Goal: Task Accomplishment & Management: Manage account settings

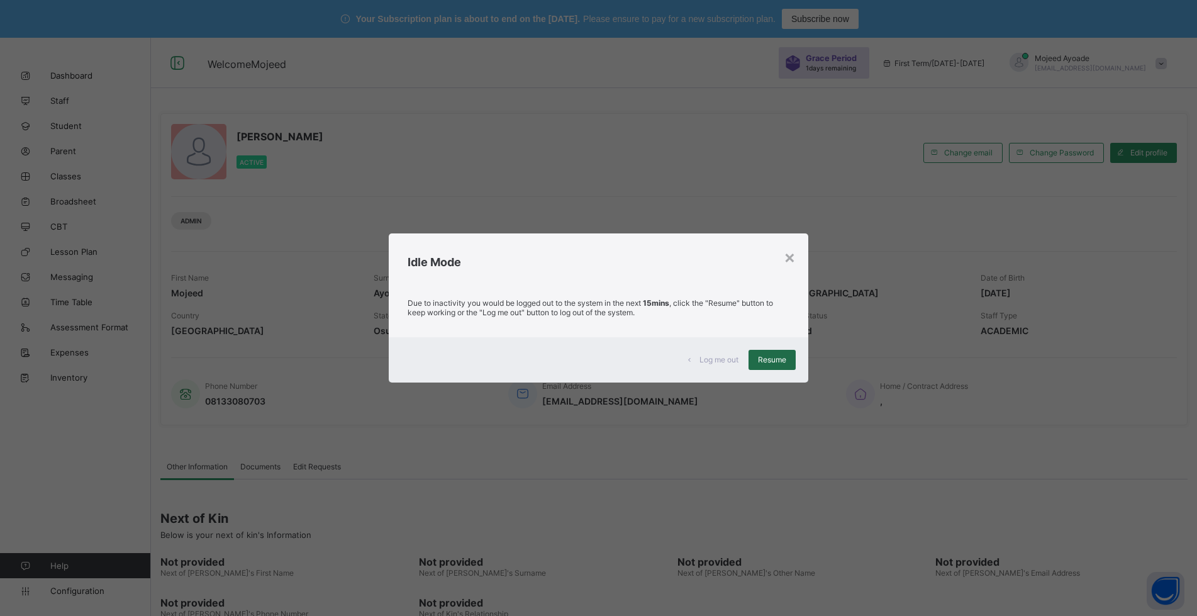
click at [779, 361] on span "Resume" at bounding box center [772, 359] width 28 height 9
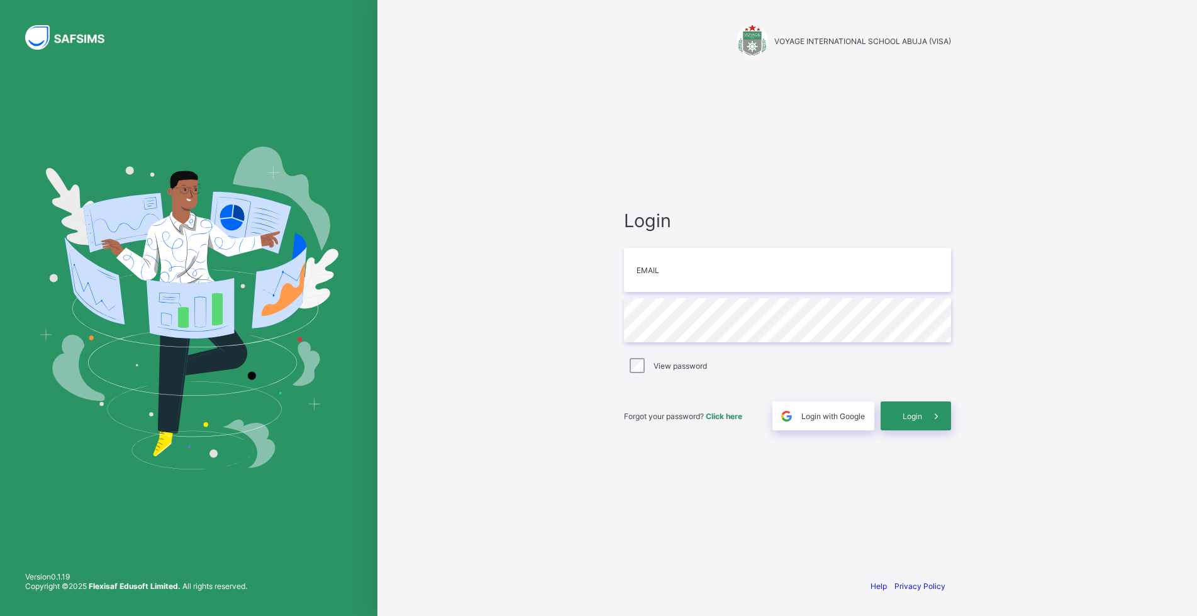
type input "**********"
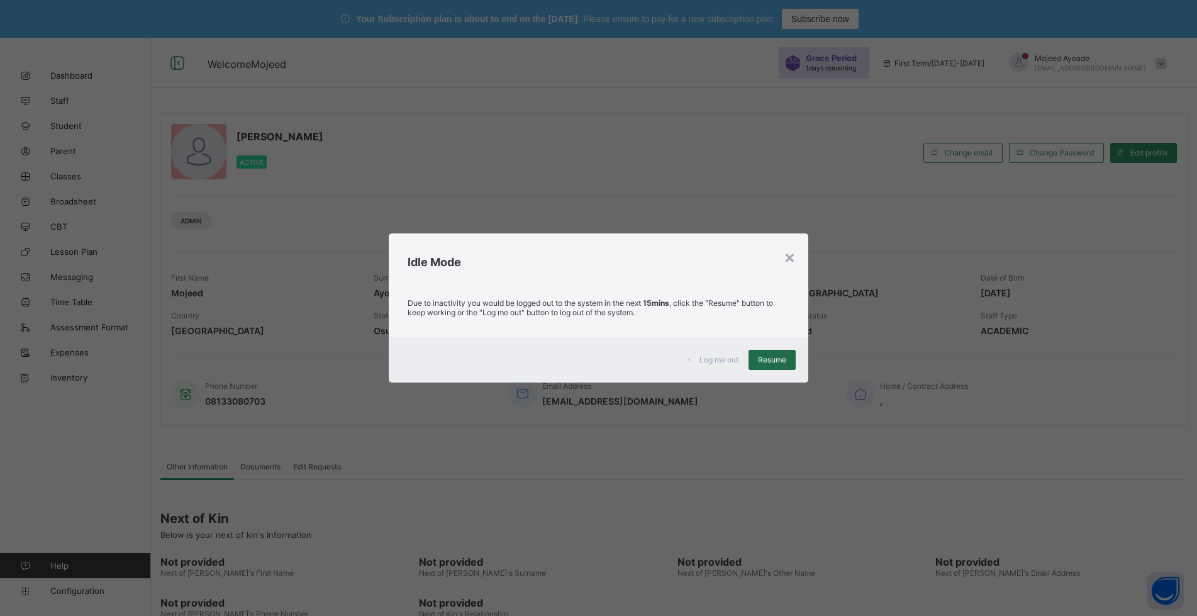
click at [779, 360] on span "Resume" at bounding box center [772, 359] width 28 height 9
click at [765, 359] on span "Resume" at bounding box center [772, 359] width 28 height 9
click at [808, 333] on div "Due to inactivity you would be logged out to the system in the next 15mins , cl…" at bounding box center [598, 310] width 419 height 53
click at [773, 360] on span "Resume" at bounding box center [772, 359] width 28 height 9
click at [774, 359] on span "Resume" at bounding box center [772, 359] width 28 height 9
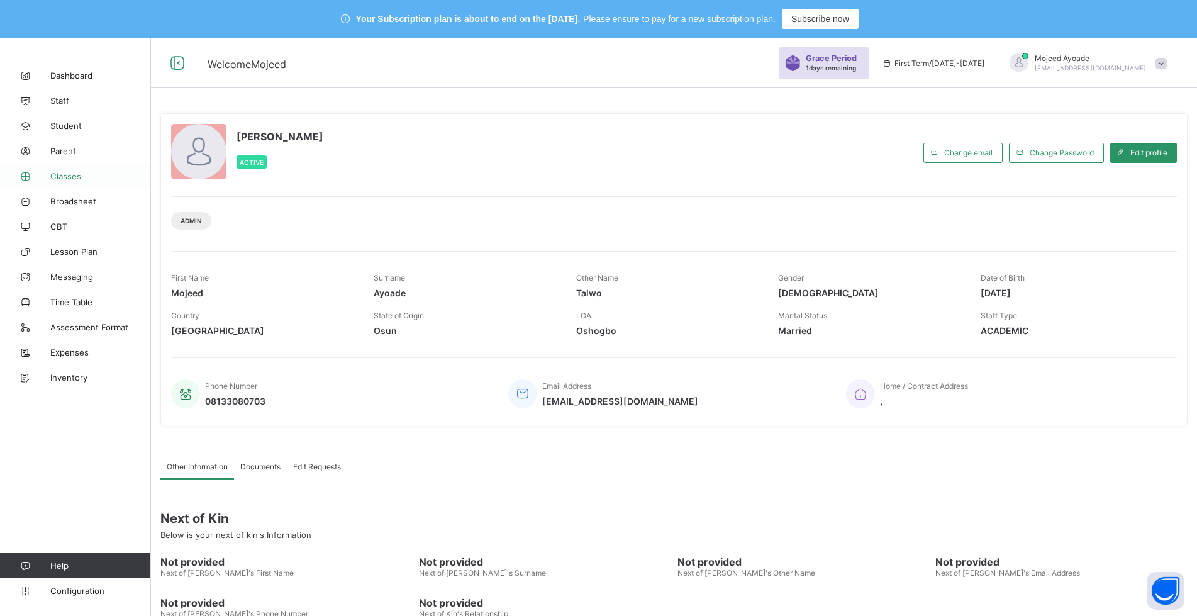
click at [59, 170] on link "Classes" at bounding box center [75, 176] width 151 height 25
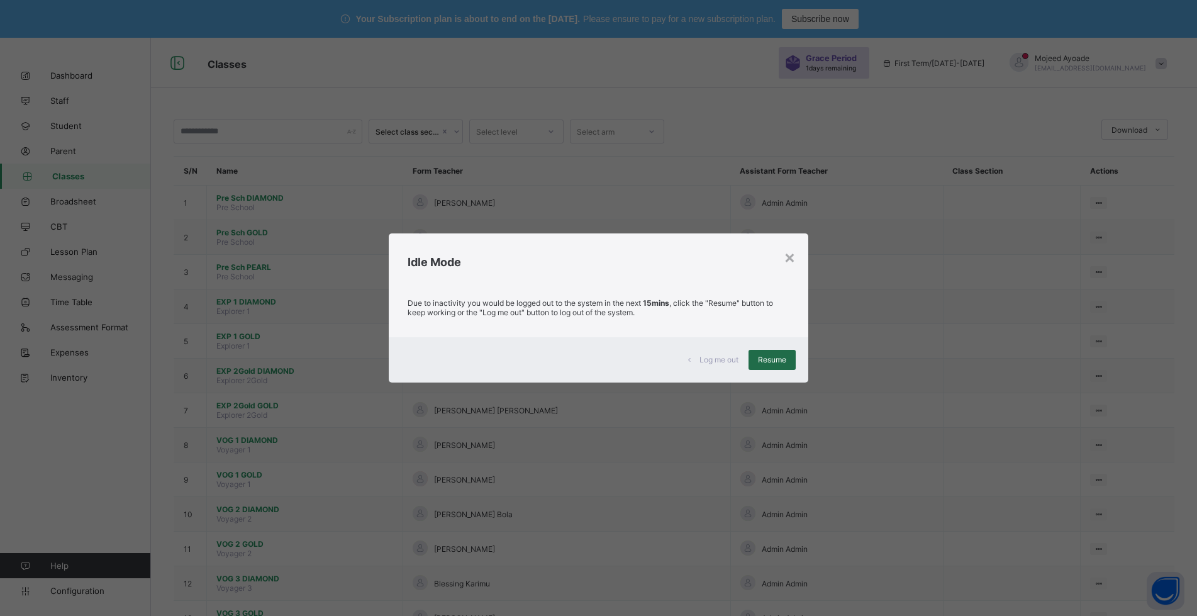
click at [786, 362] on span "Resume" at bounding box center [772, 359] width 28 height 9
click at [756, 357] on div "Resume" at bounding box center [772, 360] width 47 height 20
click at [763, 364] on span "Resume" at bounding box center [772, 359] width 28 height 9
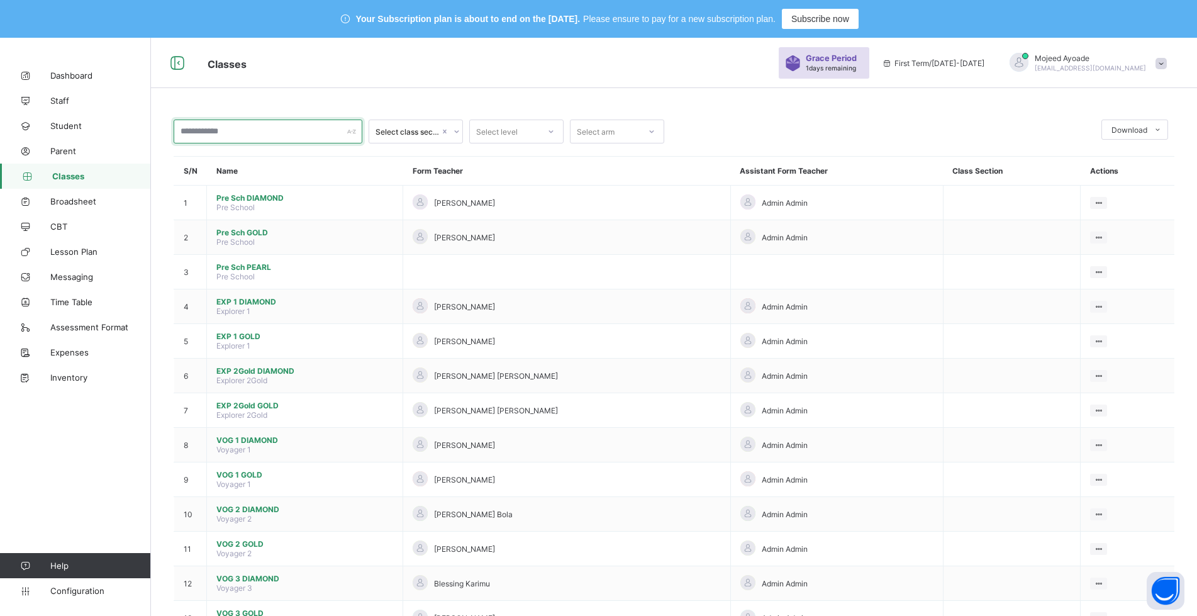
click at [252, 131] on input "text" at bounding box center [268, 132] width 189 height 24
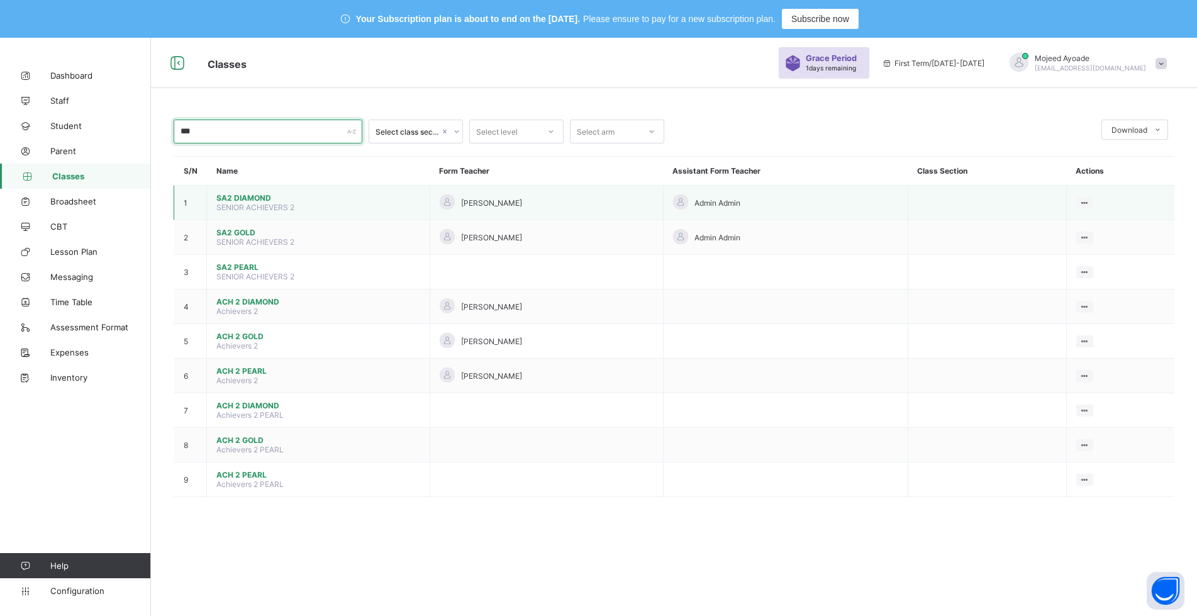
type input "***"
click at [260, 199] on span "SA2 DIAMOND" at bounding box center [318, 197] width 204 height 9
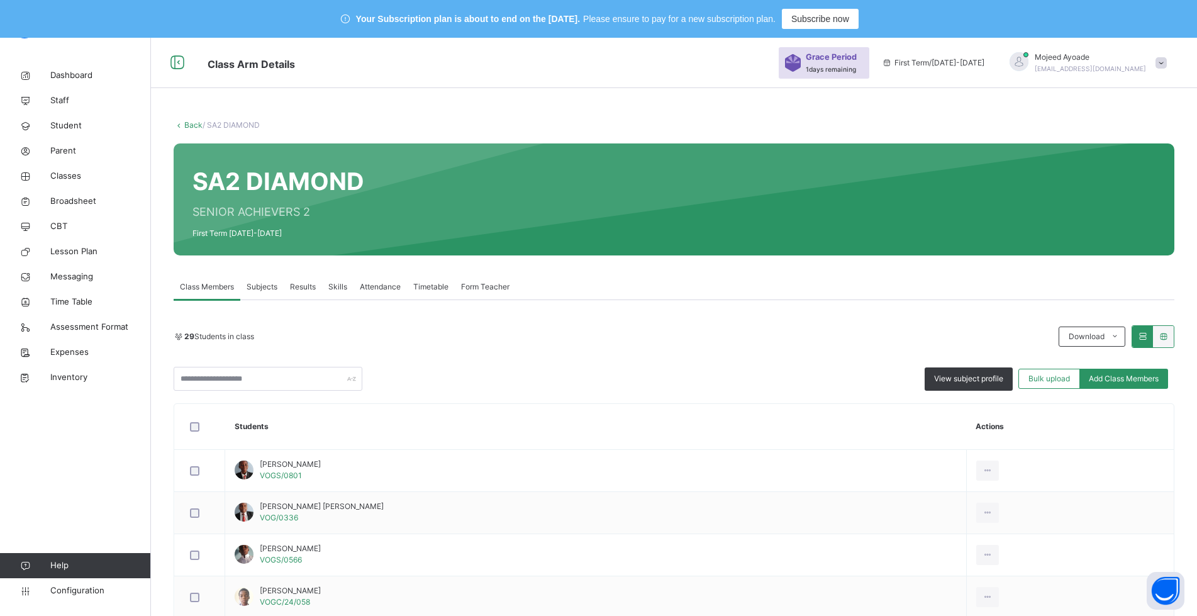
click at [260, 287] on span "Subjects" at bounding box center [262, 286] width 31 height 11
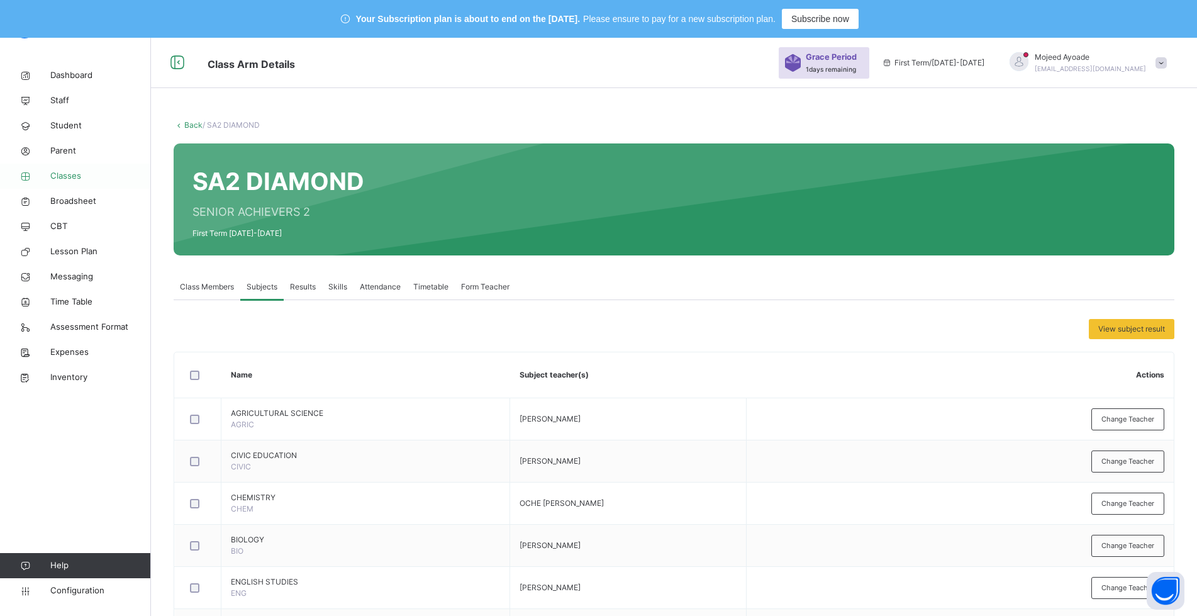
click at [66, 174] on span "Classes" at bounding box center [100, 176] width 101 height 13
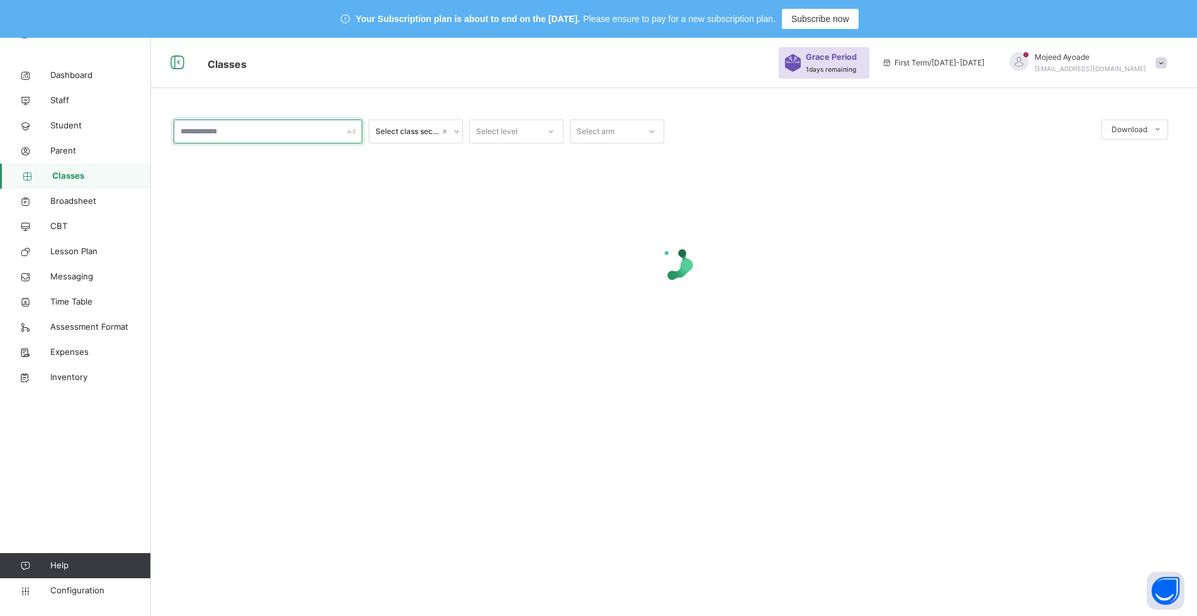
click at [206, 130] on input "text" at bounding box center [268, 132] width 189 height 24
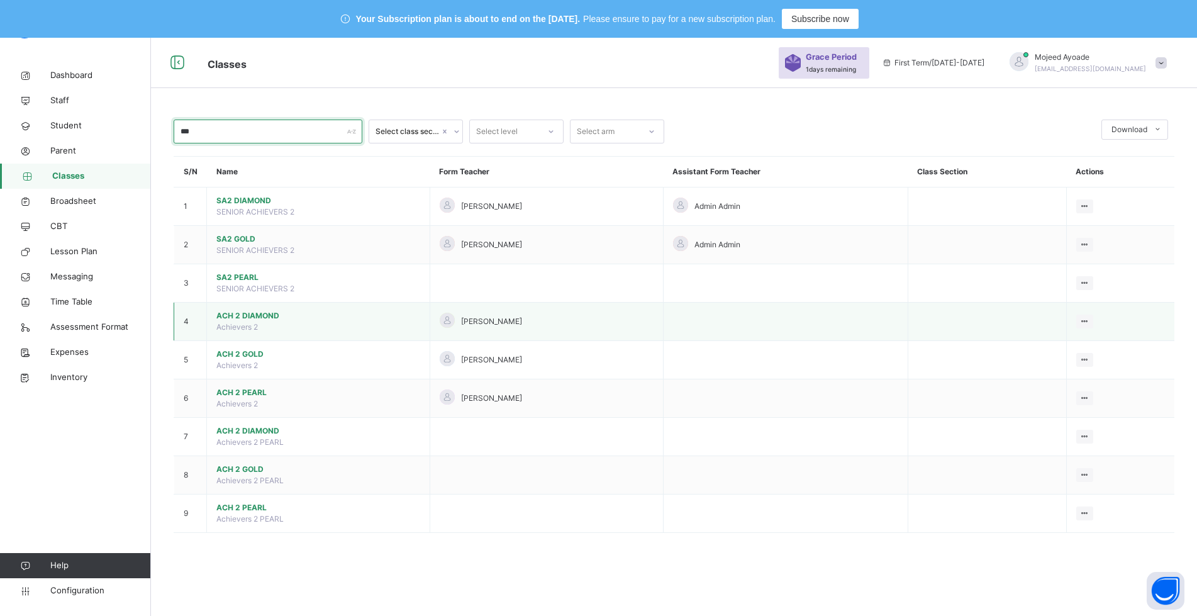
type input "***"
click at [257, 318] on span "ACH 2 DIAMOND" at bounding box center [318, 315] width 204 height 11
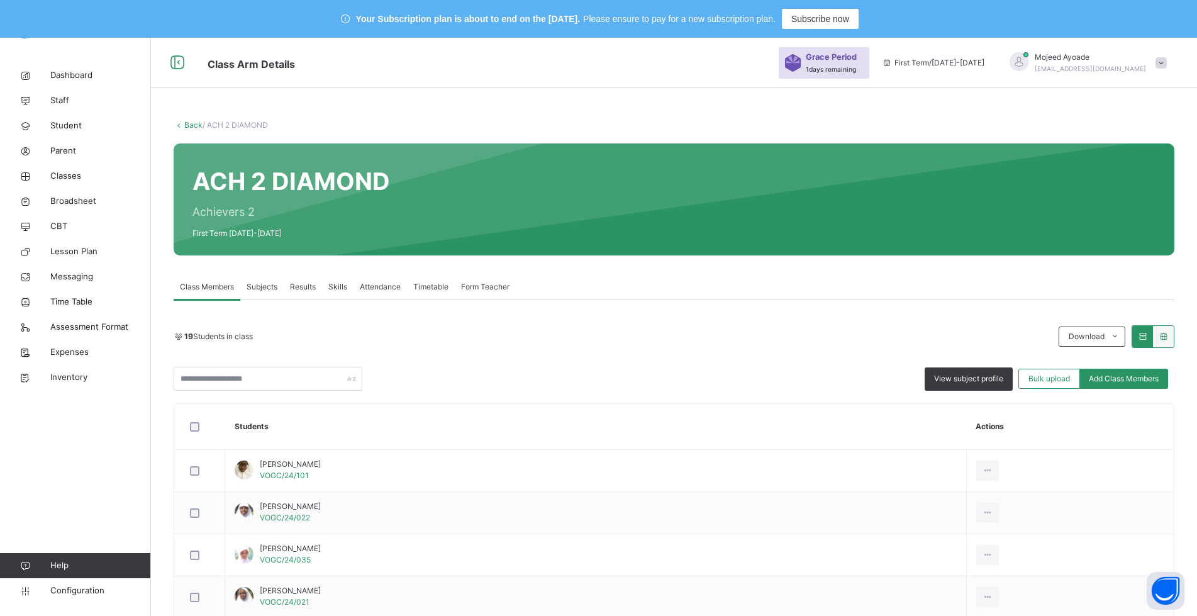
click at [262, 291] on span "Subjects" at bounding box center [262, 286] width 31 height 11
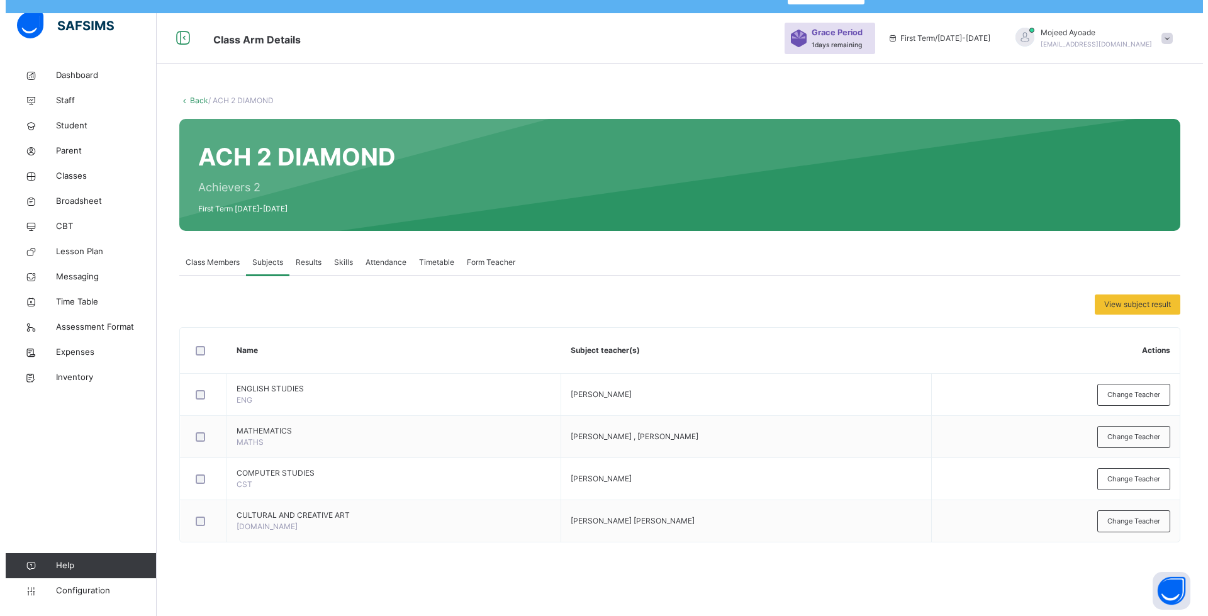
scroll to position [38, 0]
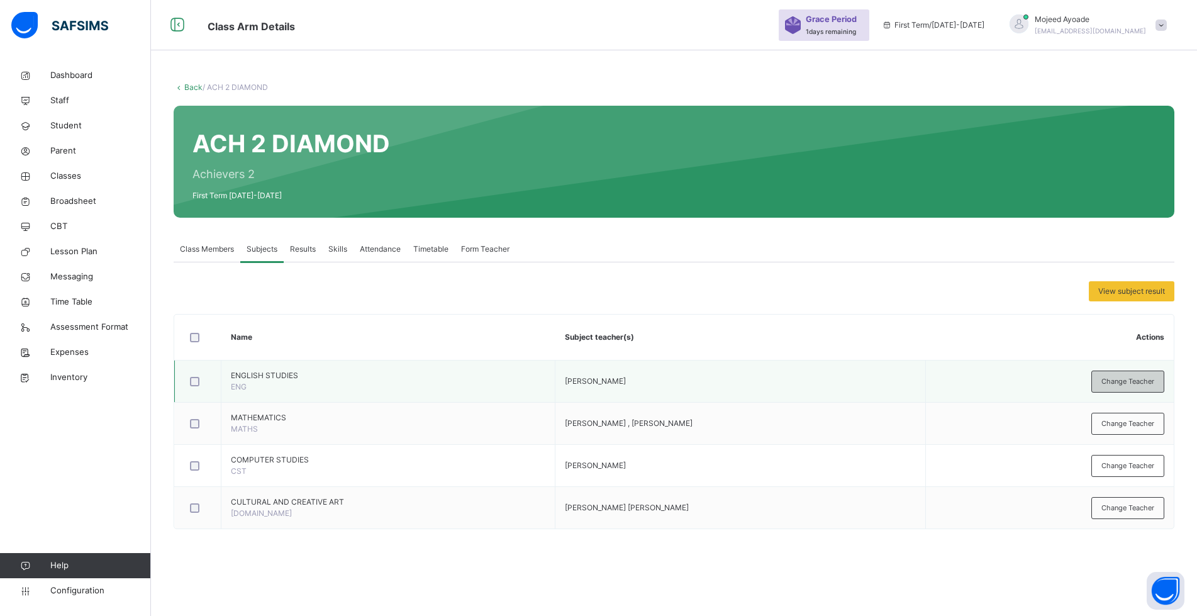
click at [1131, 378] on span "Change Teacher" at bounding box center [1128, 381] width 53 height 11
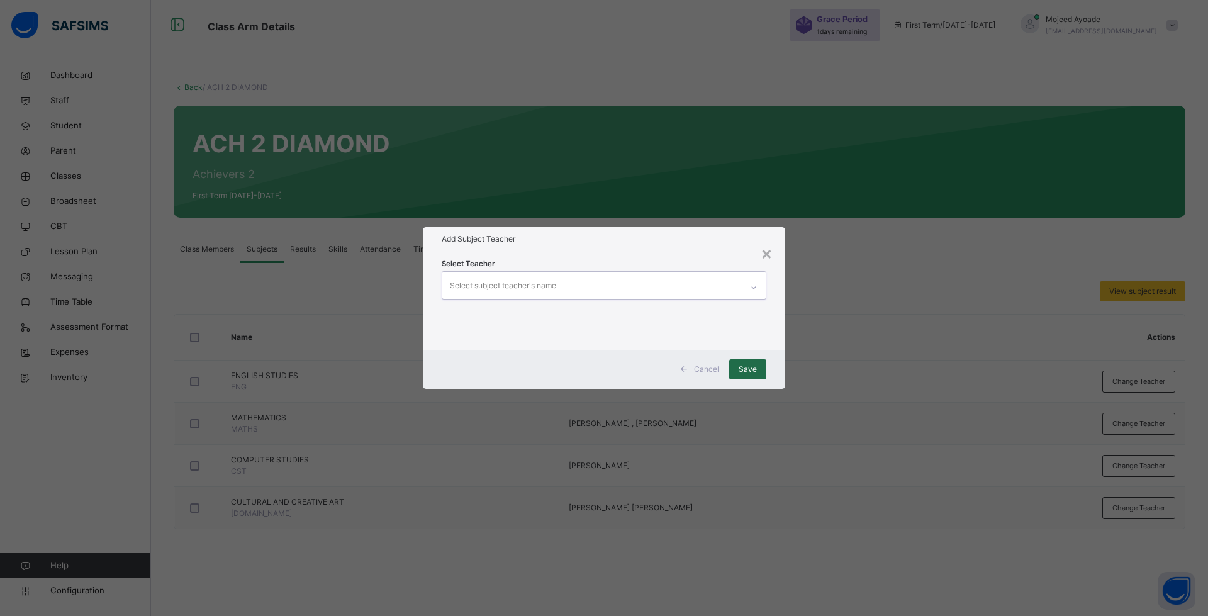
click at [740, 372] on span "Save" at bounding box center [748, 369] width 18 height 11
click at [751, 369] on span "Save" at bounding box center [748, 369] width 18 height 11
click at [648, 287] on div "Select subject teacher's name" at bounding box center [591, 285] width 299 height 26
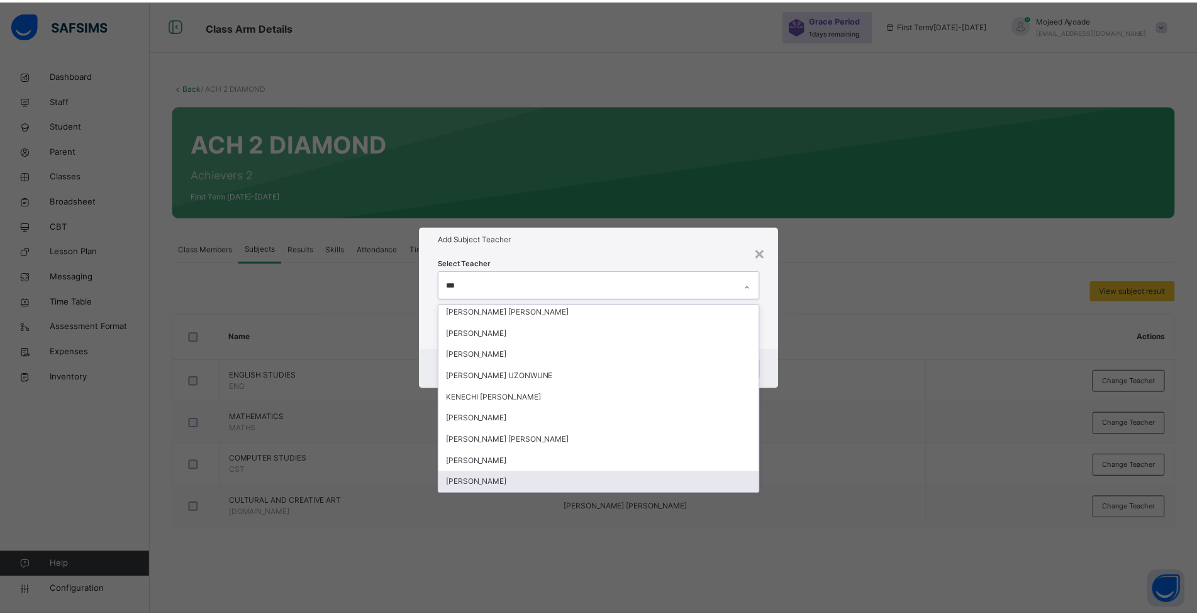
scroll to position [0, 0]
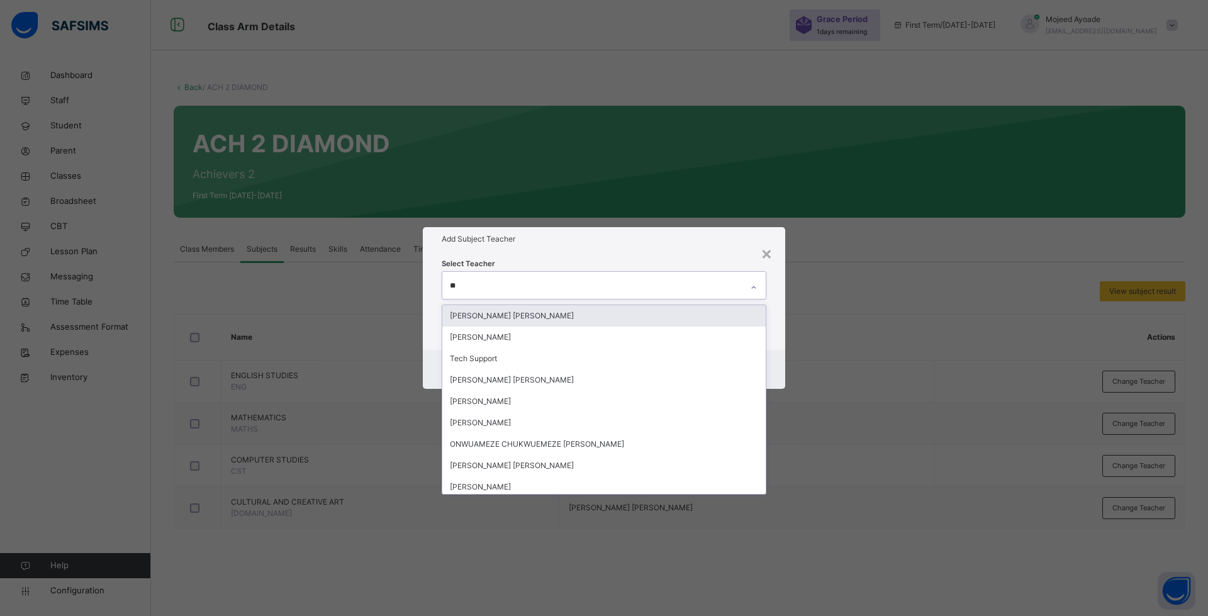
type input "*"
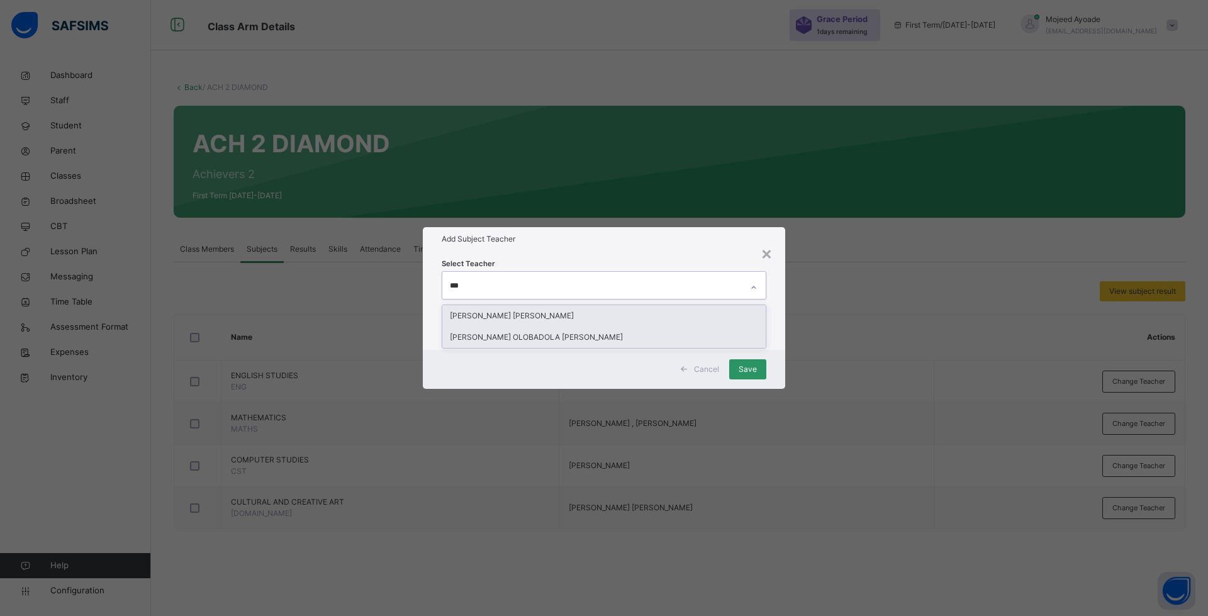
type input "****"
click at [527, 320] on div "MICHAEL NGWU CHUKWUKA" at bounding box center [603, 315] width 323 height 21
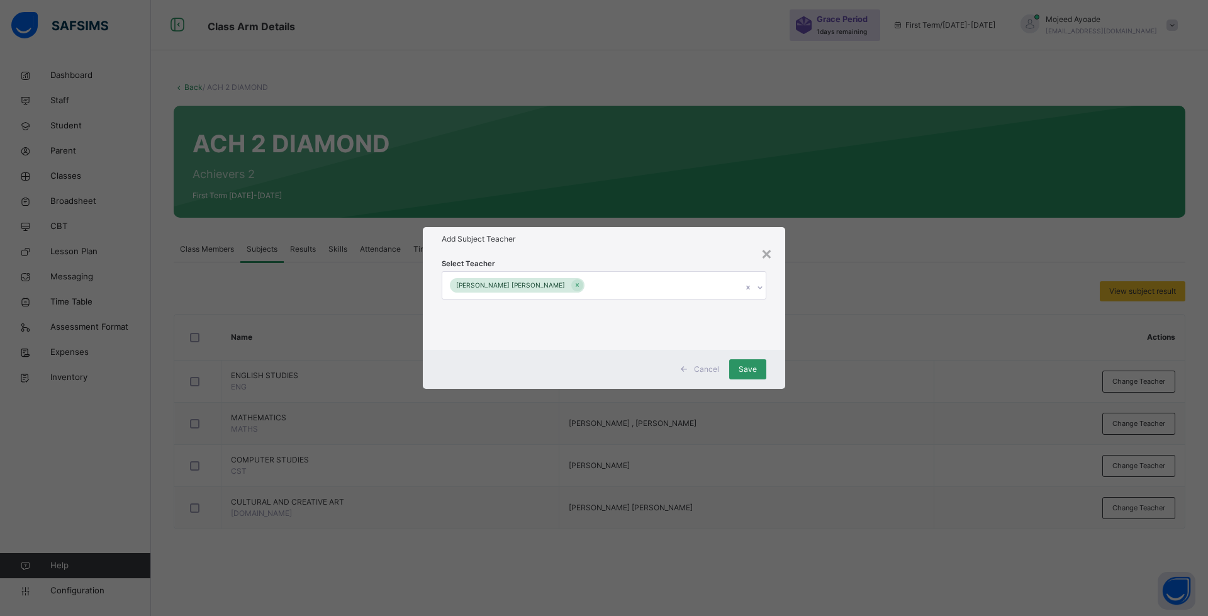
click at [654, 255] on div "Select Teacher MICHAEL NGWU CHUKWUKA" at bounding box center [604, 300] width 362 height 98
click at [747, 368] on span "Save" at bounding box center [748, 369] width 18 height 11
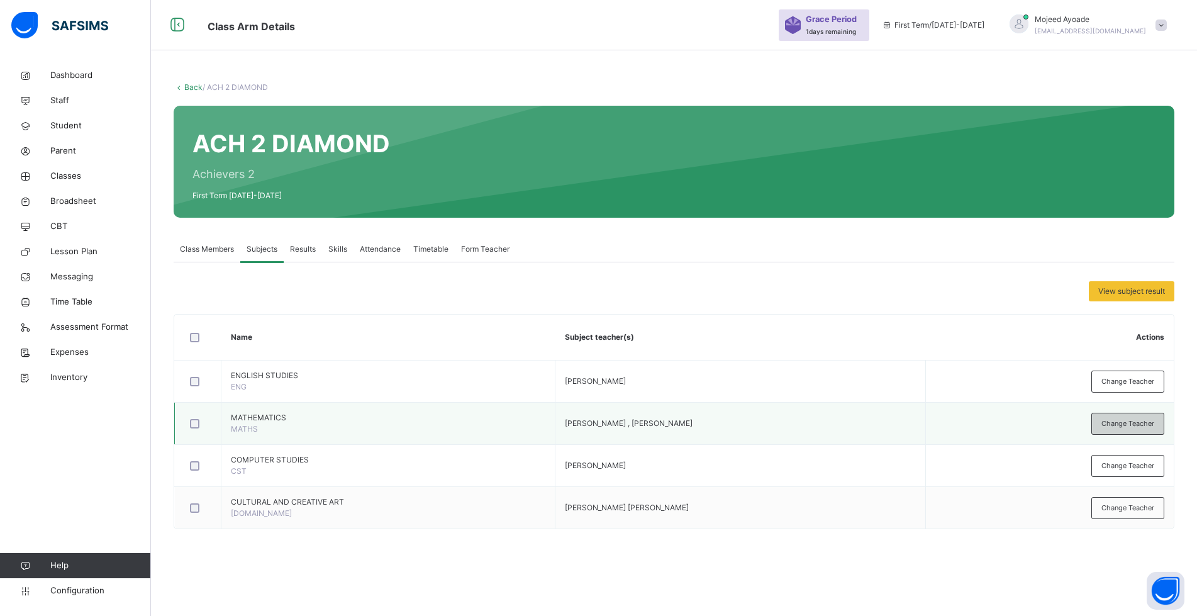
click at [1137, 418] on span "Change Teacher" at bounding box center [1128, 423] width 53 height 11
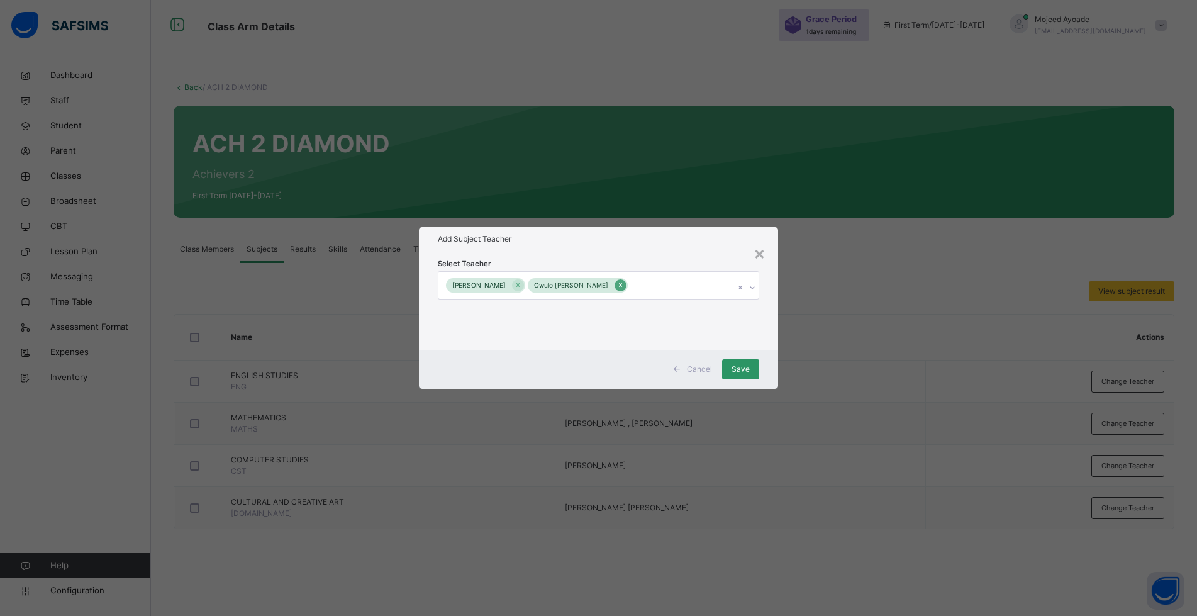
click at [617, 282] on icon at bounding box center [620, 285] width 7 height 9
click at [522, 284] on icon at bounding box center [521, 285] width 7 height 9
click at [575, 288] on div "Select subject teacher's name" at bounding box center [591, 285] width 299 height 26
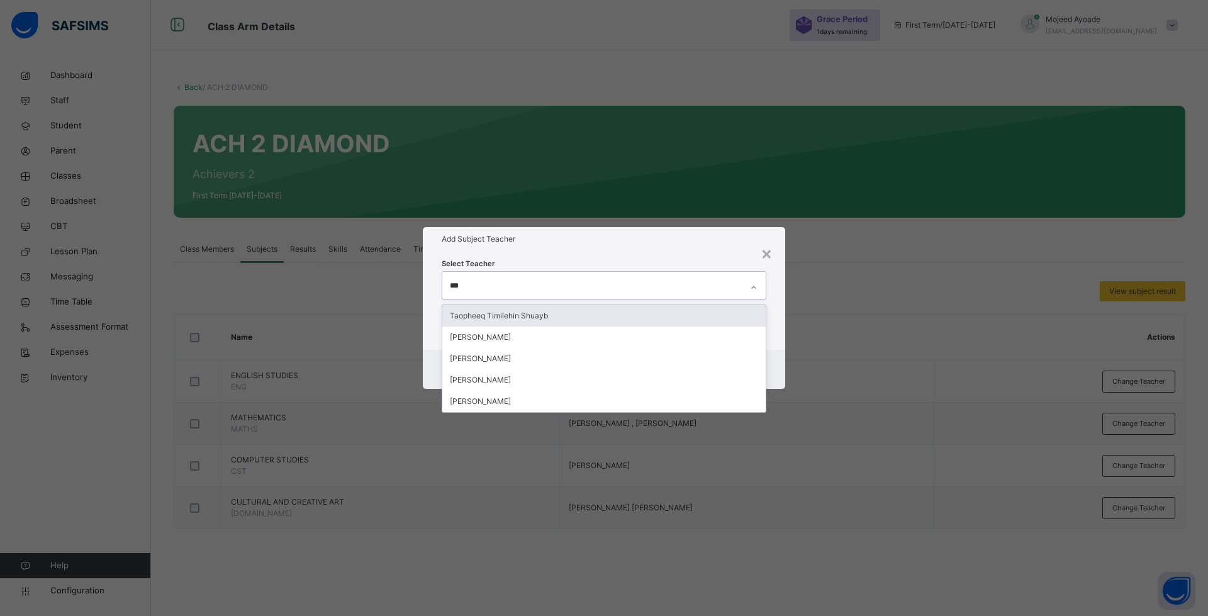
type input "****"
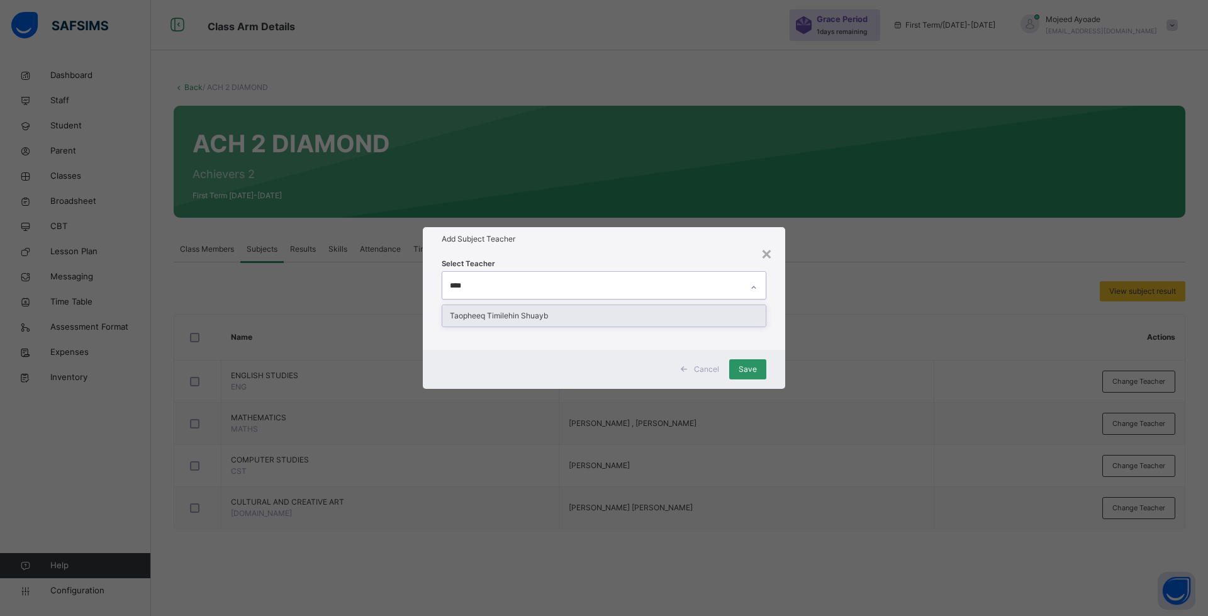
click at [536, 315] on div "Taopheeq Timilehin Shuayb" at bounding box center [603, 315] width 323 height 21
click at [689, 240] on h1 "Add Subject Teacher" at bounding box center [604, 238] width 325 height 11
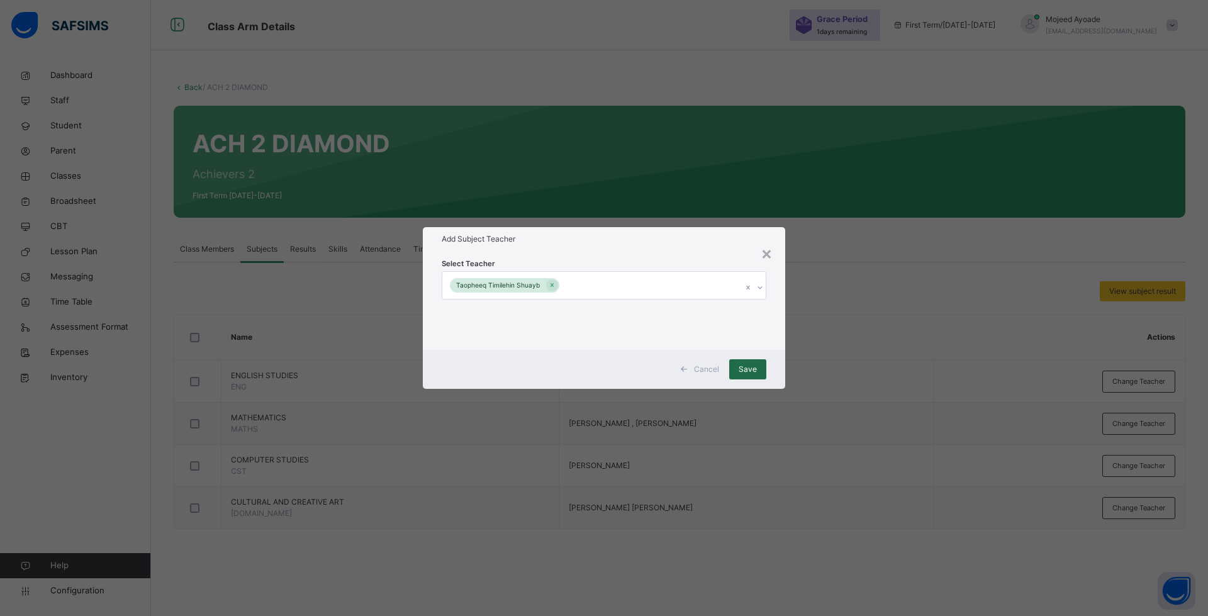
click at [751, 368] on span "Save" at bounding box center [748, 369] width 18 height 11
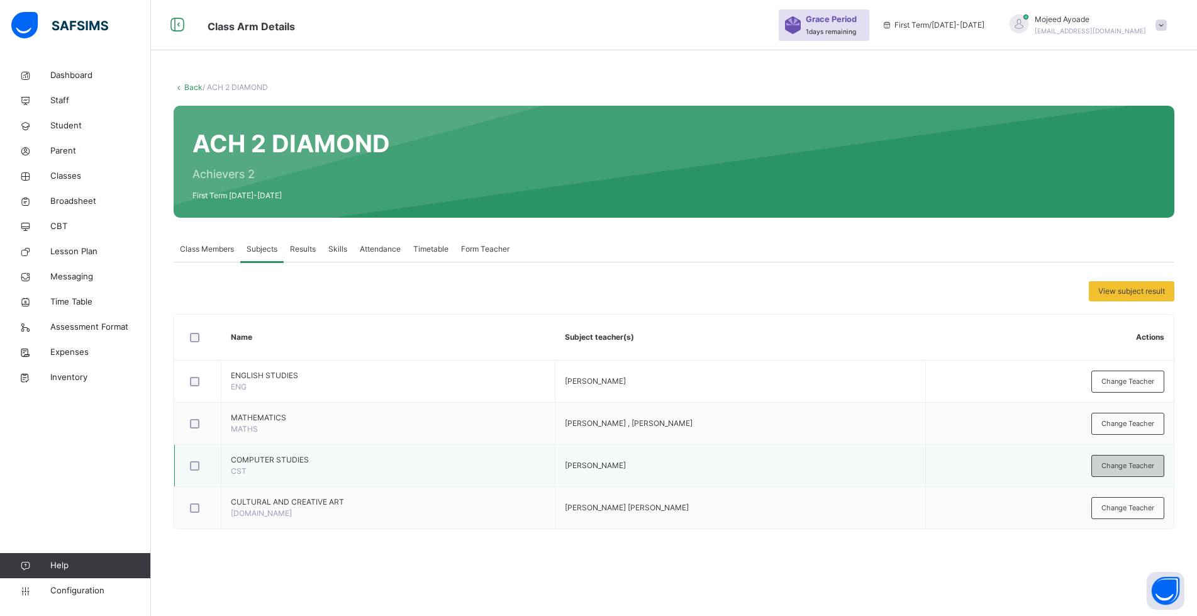
click at [1133, 461] on span "Change Teacher" at bounding box center [1128, 466] width 53 height 11
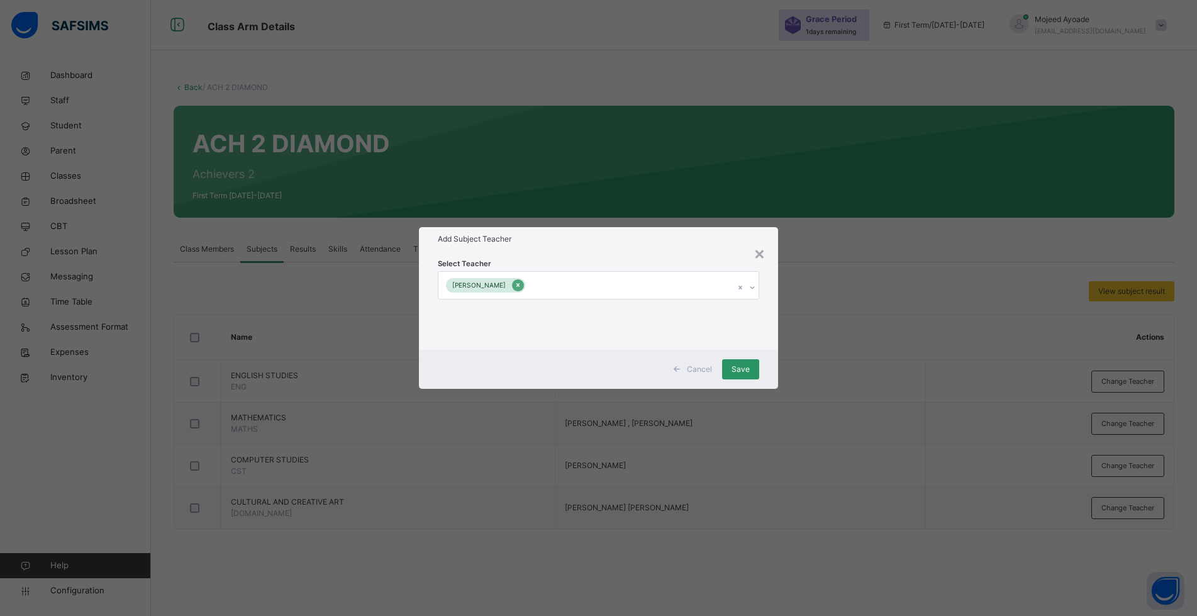
click at [524, 280] on div at bounding box center [518, 285] width 12 height 12
click at [578, 290] on div "Select subject teacher's name" at bounding box center [591, 285] width 299 height 26
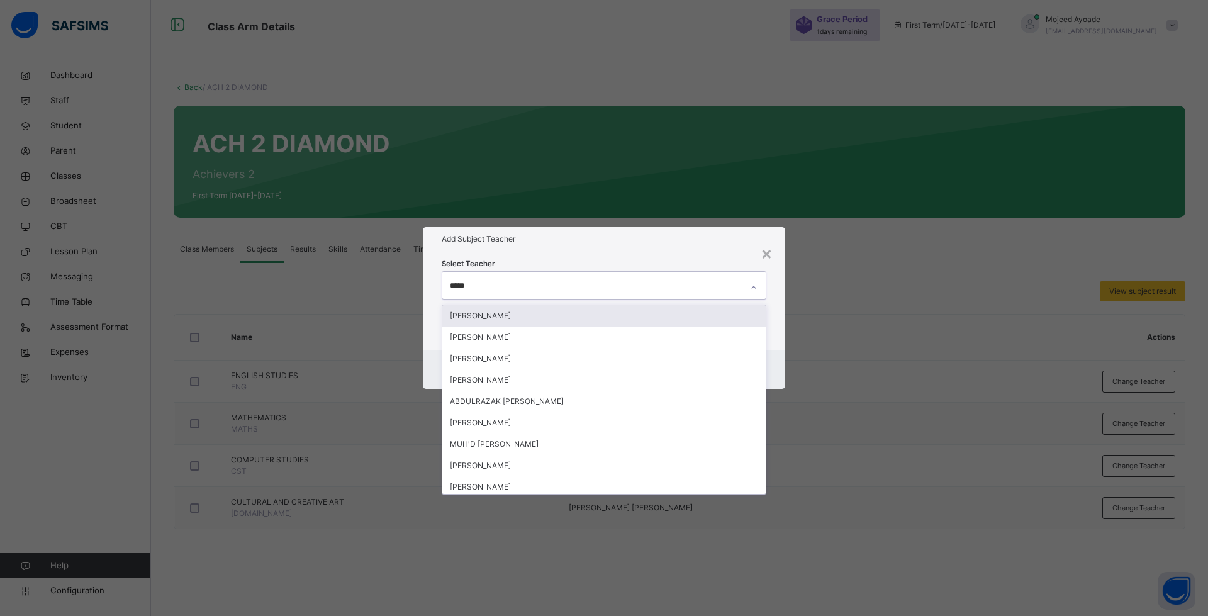
type input "******"
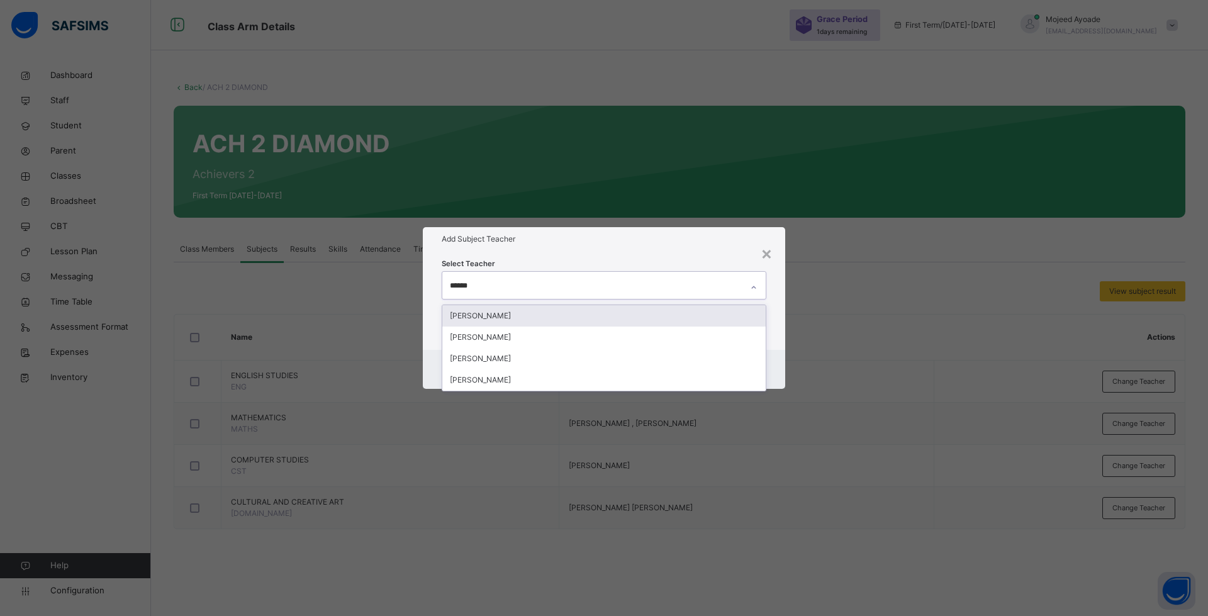
click at [528, 315] on div "Abdulazeez Yusuf" at bounding box center [603, 315] width 323 height 21
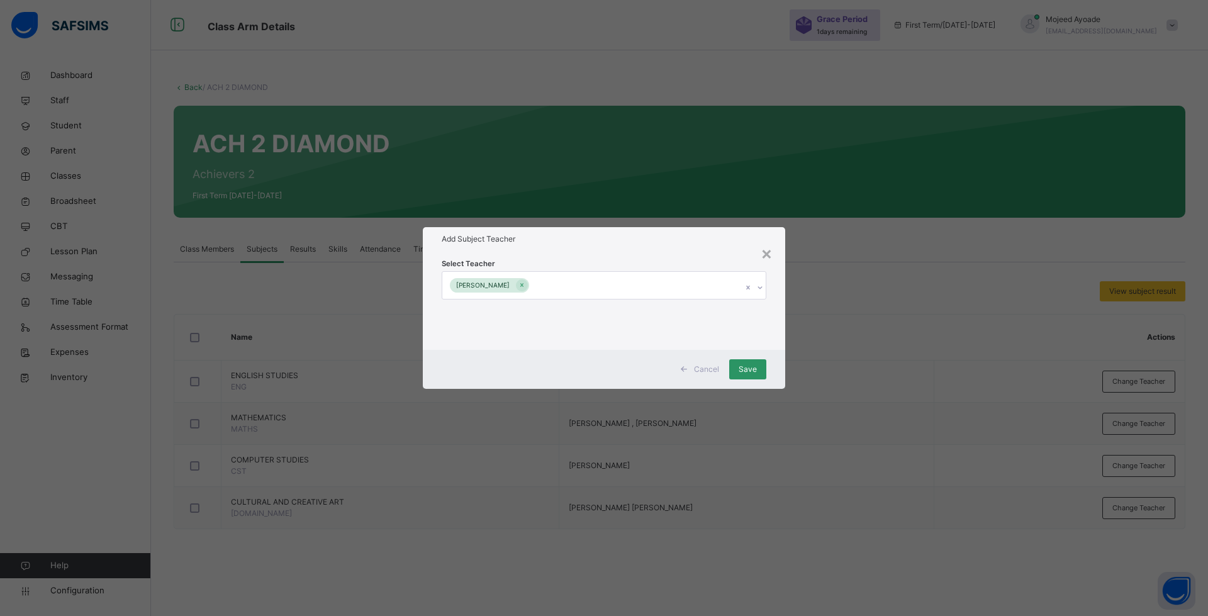
click at [566, 256] on div "Select Teacher Abdulazeez Yusuf" at bounding box center [604, 300] width 362 height 98
click at [735, 363] on div "Save" at bounding box center [747, 369] width 37 height 20
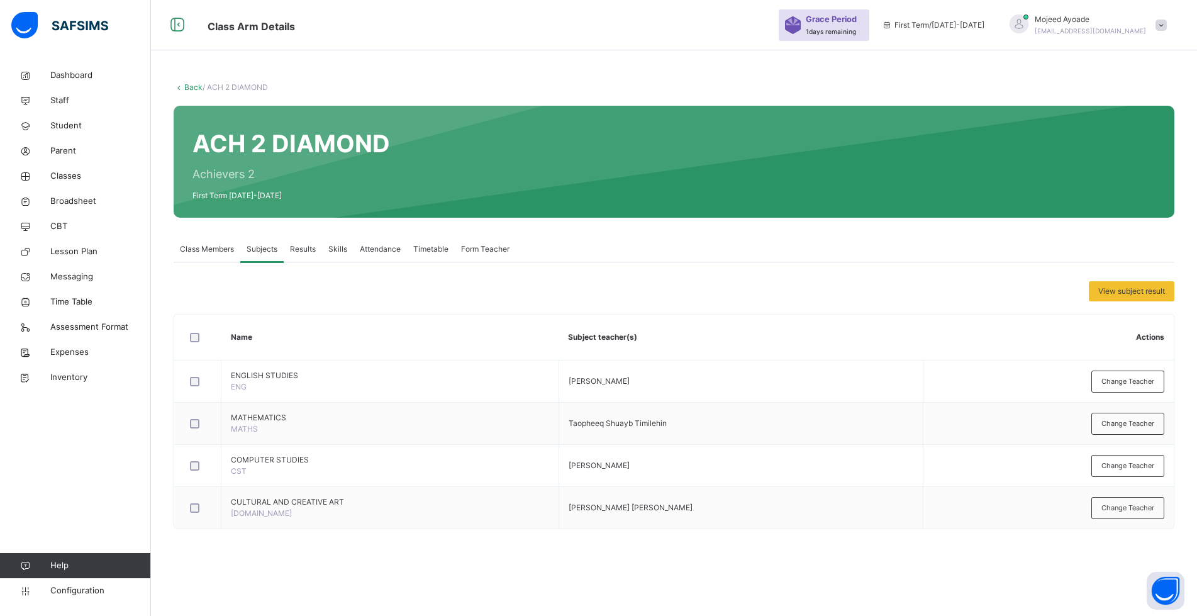
click at [755, 257] on div "Class Members Subjects Results Skills Attendance Timetable Form Teacher" at bounding box center [674, 250] width 1001 height 26
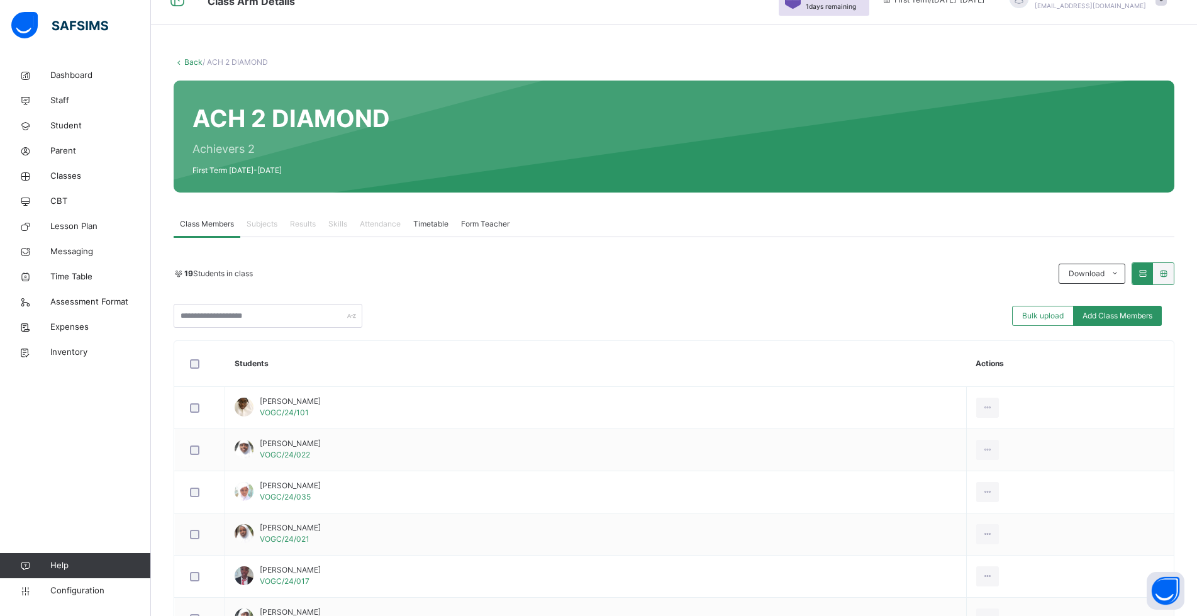
scroll to position [63, 0]
click at [257, 217] on div "Subjects" at bounding box center [261, 223] width 43 height 25
click at [429, 224] on span "Timetable" at bounding box center [430, 223] width 35 height 11
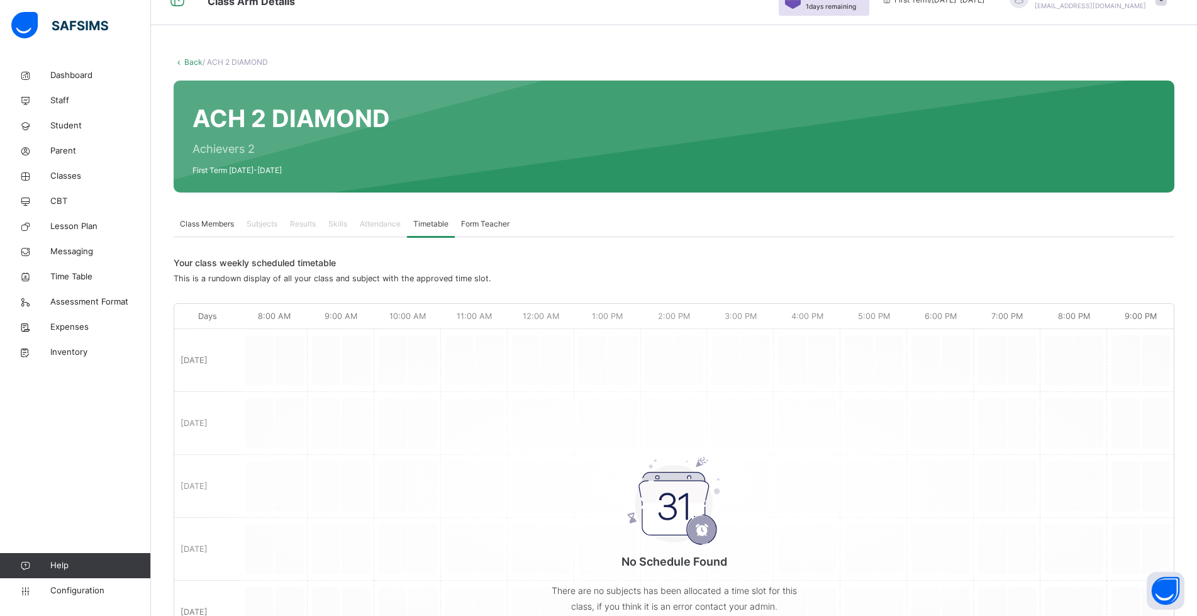
click at [220, 223] on span "Class Members" at bounding box center [207, 223] width 54 height 11
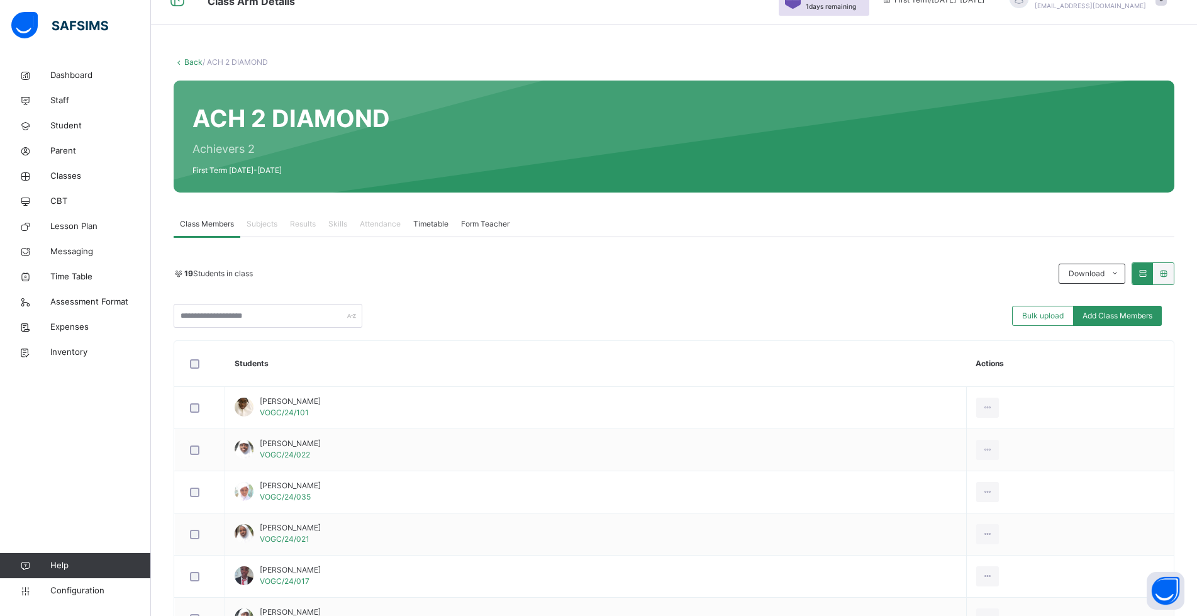
click at [262, 221] on span "Subjects" at bounding box center [262, 223] width 31 height 11
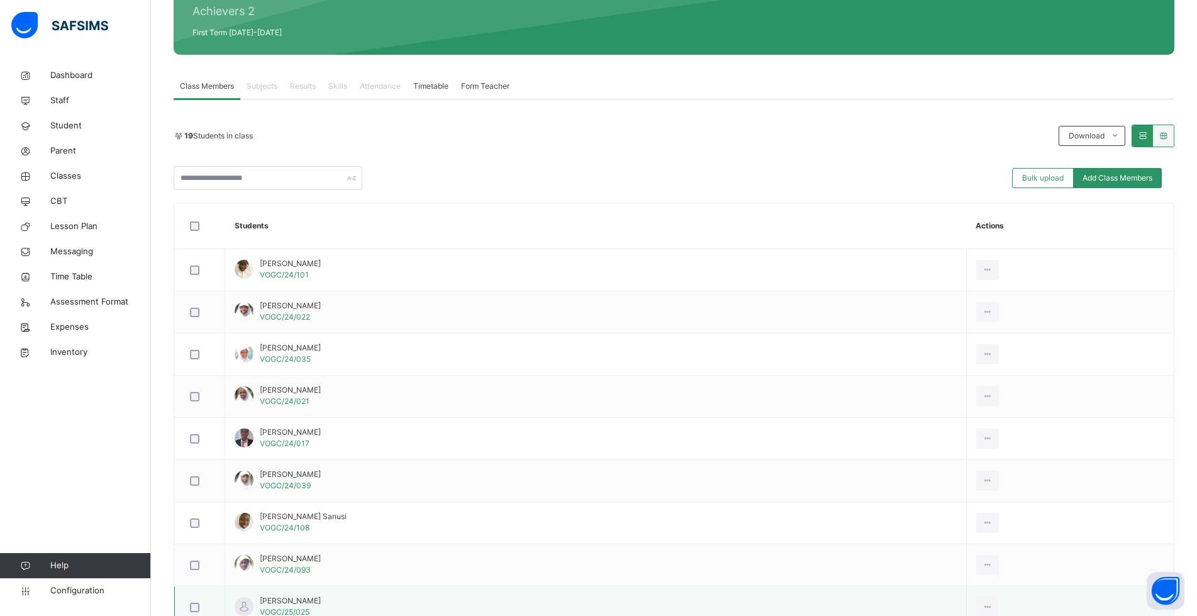
scroll to position [0, 0]
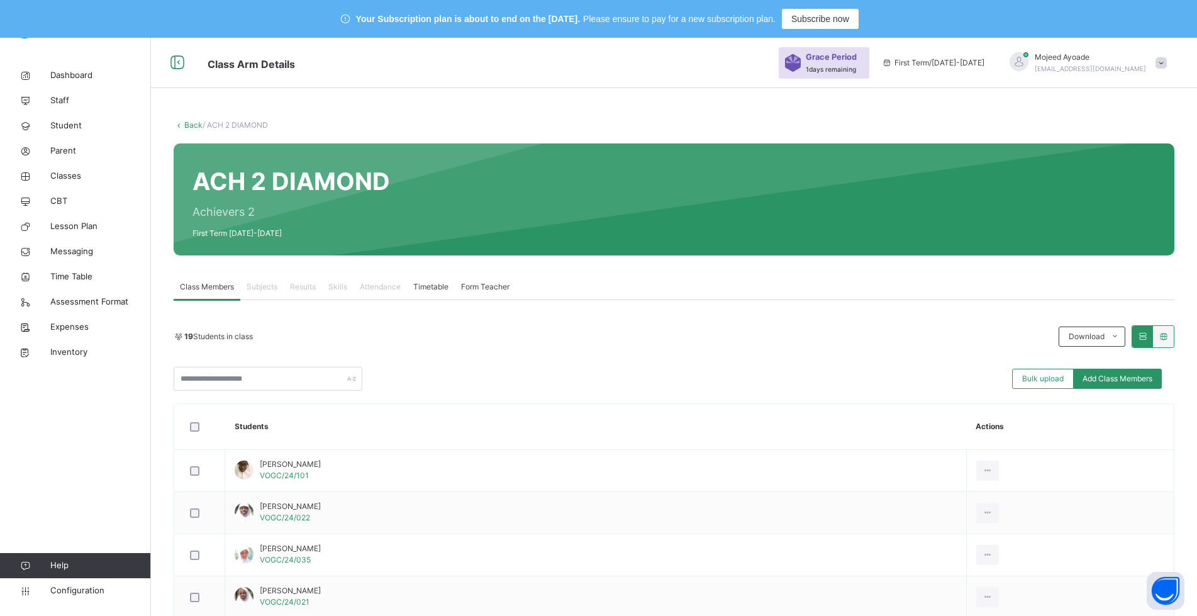
click at [264, 284] on span "Subjects" at bounding box center [262, 286] width 31 height 11
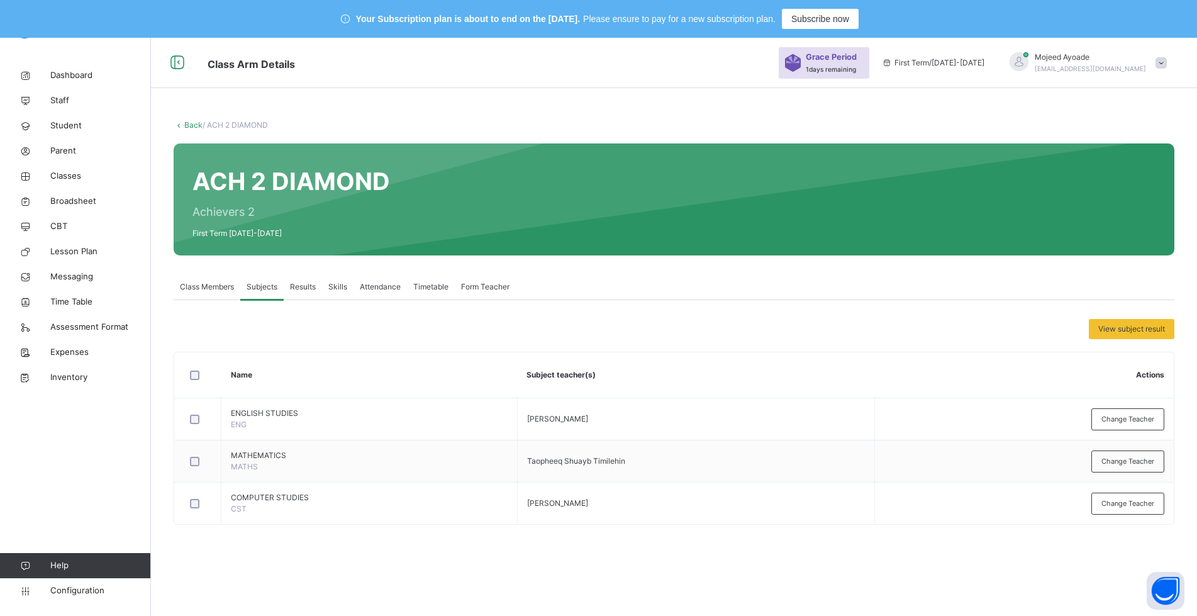
scroll to position [38, 0]
click at [205, 281] on span "Class Members" at bounding box center [207, 286] width 54 height 11
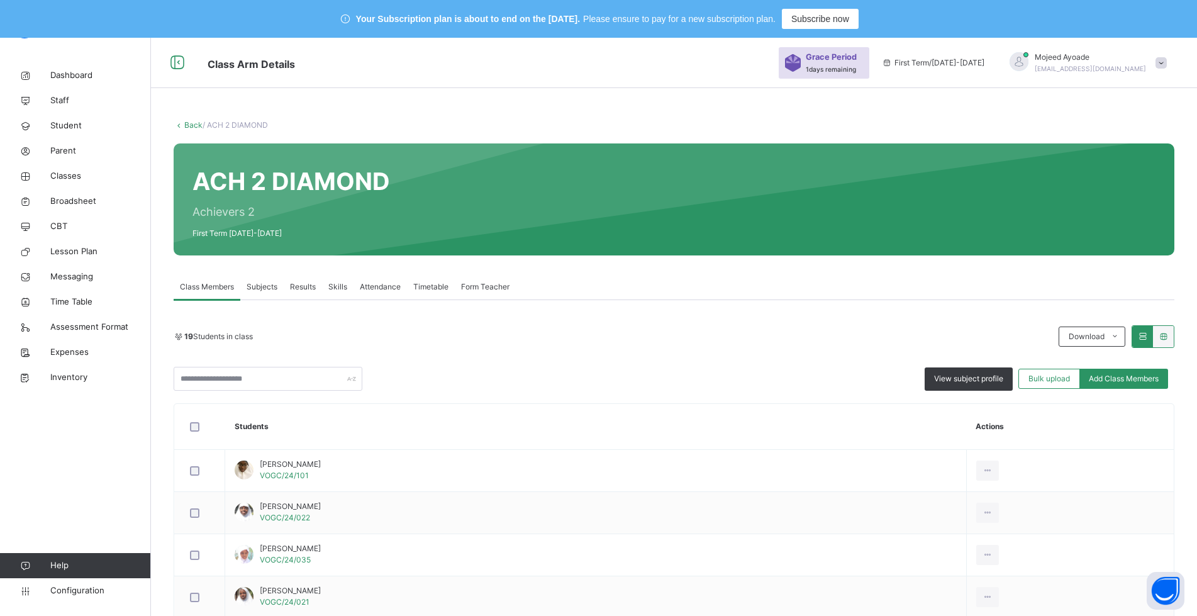
click at [253, 284] on span "Subjects" at bounding box center [262, 286] width 31 height 11
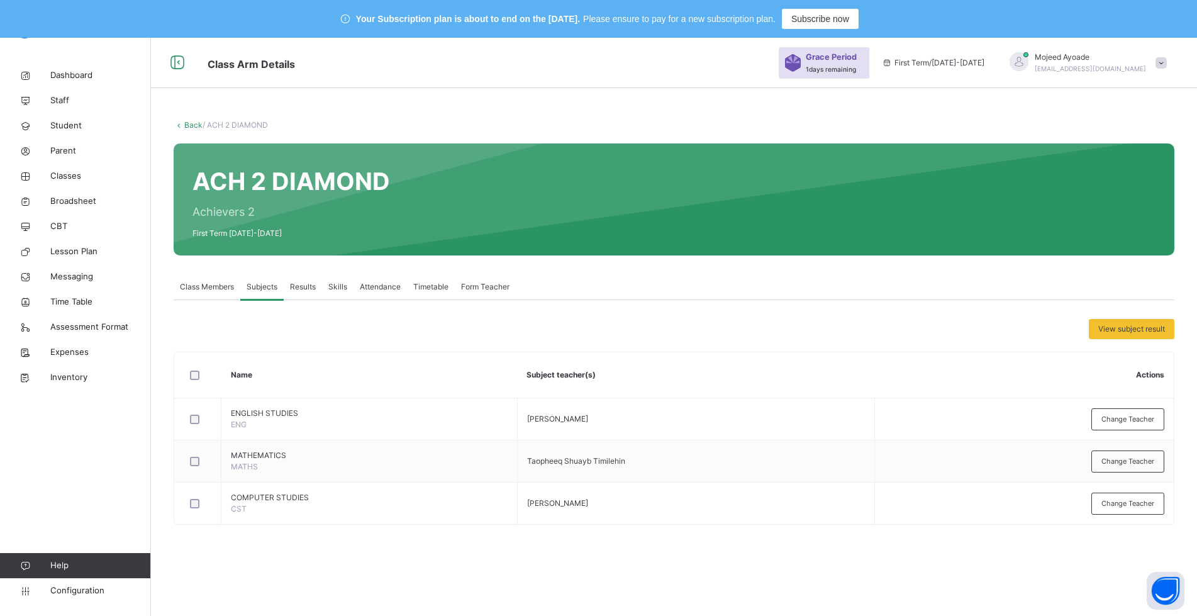
click at [306, 289] on span "Results" at bounding box center [303, 286] width 26 height 11
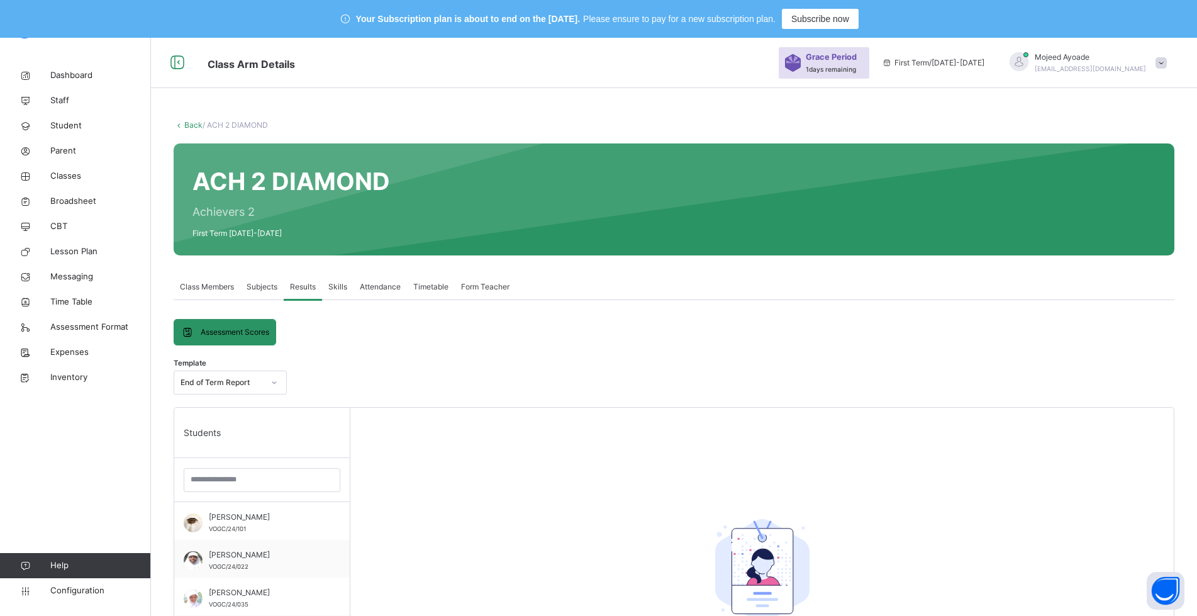
click at [335, 282] on span "Skills" at bounding box center [337, 286] width 19 height 11
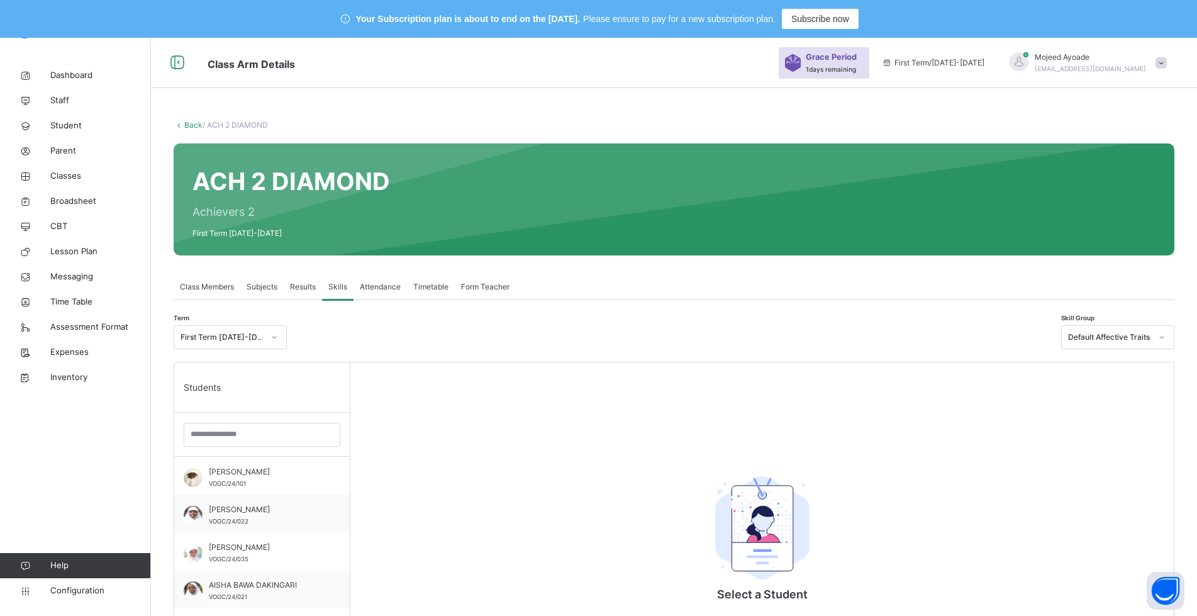
click at [367, 287] on span "Attendance" at bounding box center [380, 286] width 41 height 11
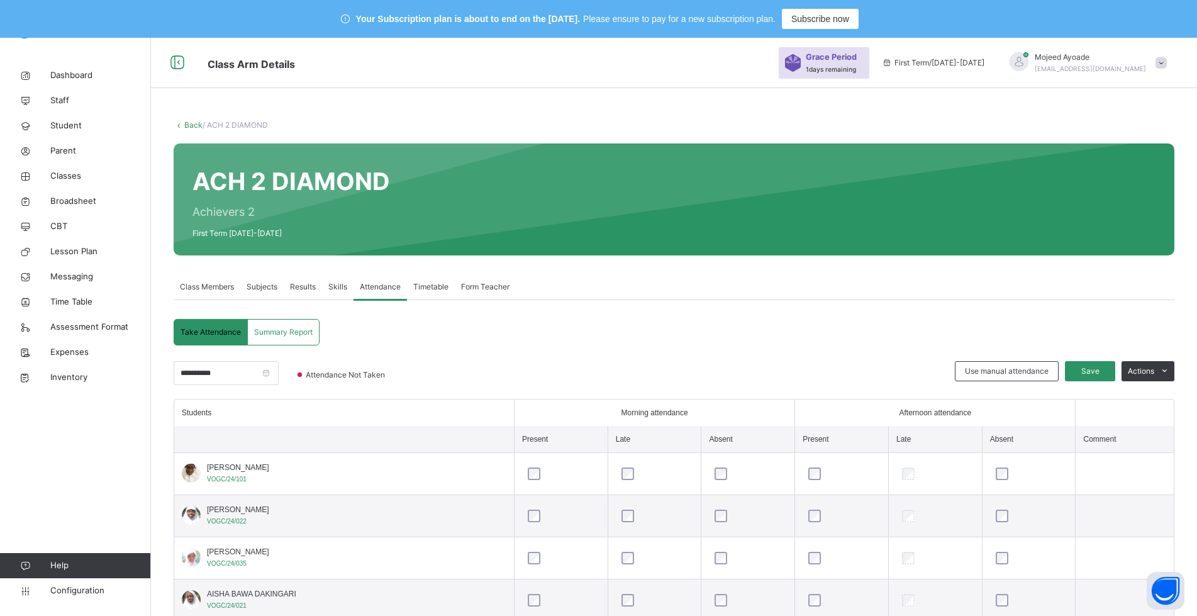
click at [446, 282] on span "Timetable" at bounding box center [430, 286] width 35 height 11
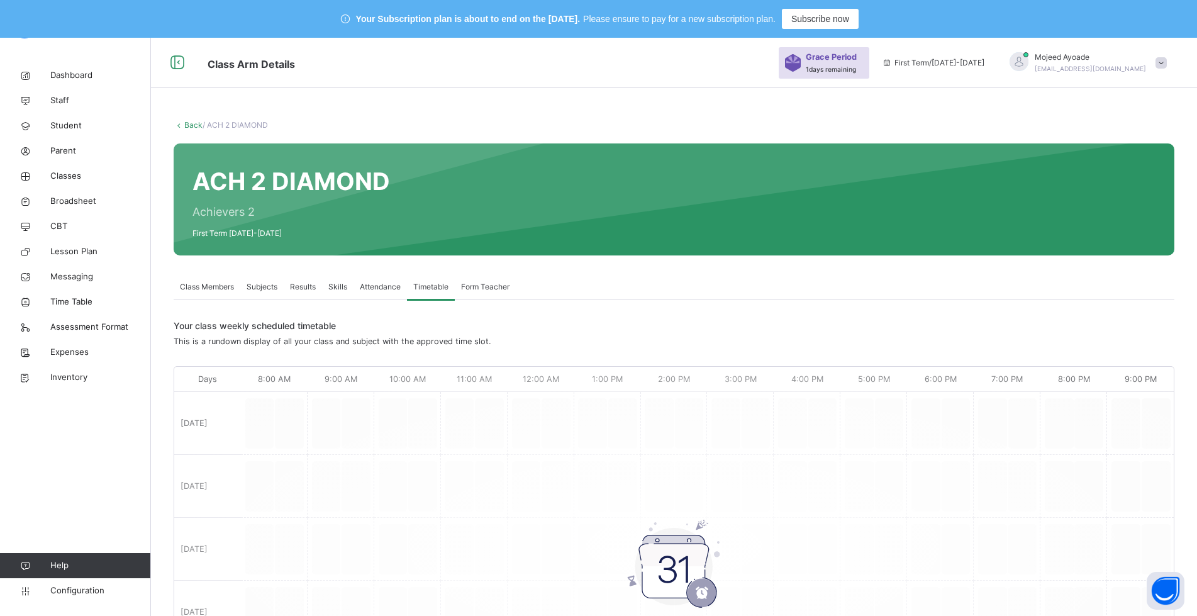
click at [275, 291] on span "Subjects" at bounding box center [262, 286] width 31 height 11
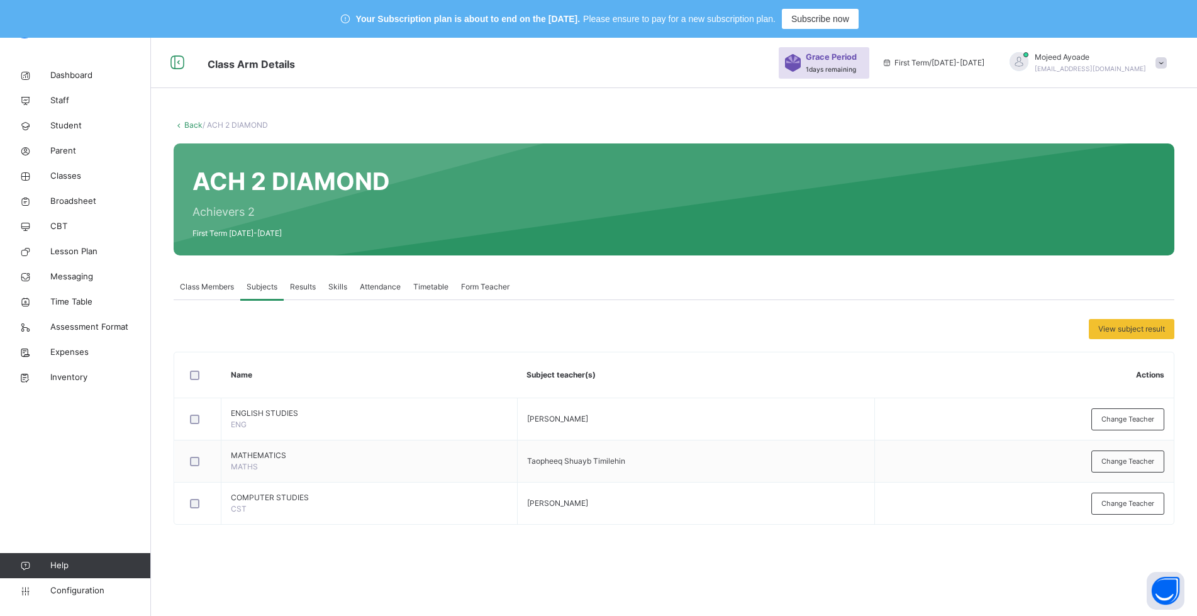
click at [719, 197] on div "ACH 2 DIAMOND Achievers 2 First Term [DATE]-[DATE]" at bounding box center [674, 199] width 1001 height 112
click at [639, 287] on div "Class Members Subjects Results Skills Attendance Timetable Form Teacher" at bounding box center [674, 287] width 1001 height 26
click at [203, 286] on span "Class Members" at bounding box center [207, 286] width 54 height 11
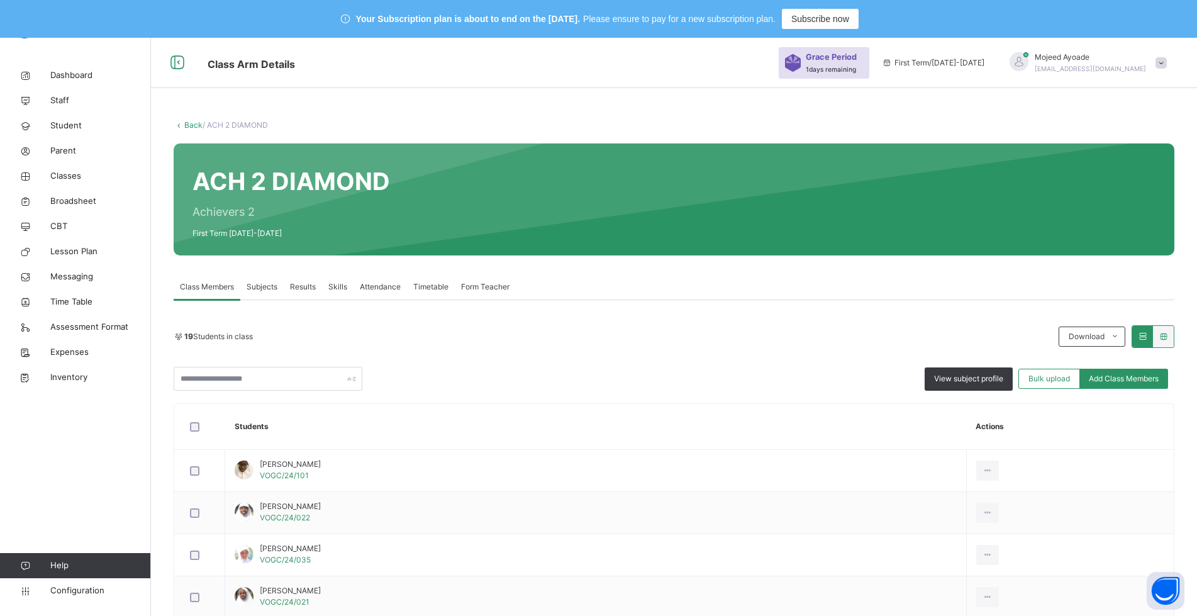
click at [1165, 65] on div "[PERSON_NAME] [PERSON_NAME][EMAIL_ADDRESS][DOMAIN_NAME]" at bounding box center [1085, 63] width 176 height 23
click at [1124, 196] on span "Logout" at bounding box center [1126, 194] width 83 height 17
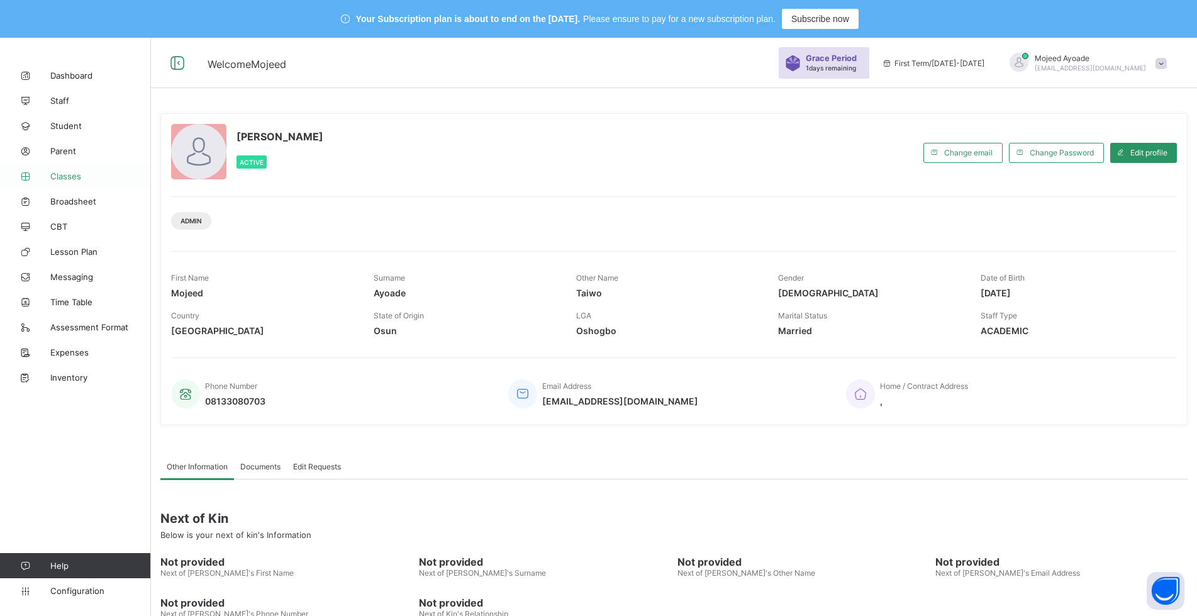
click at [72, 172] on span "Classes" at bounding box center [100, 176] width 101 height 10
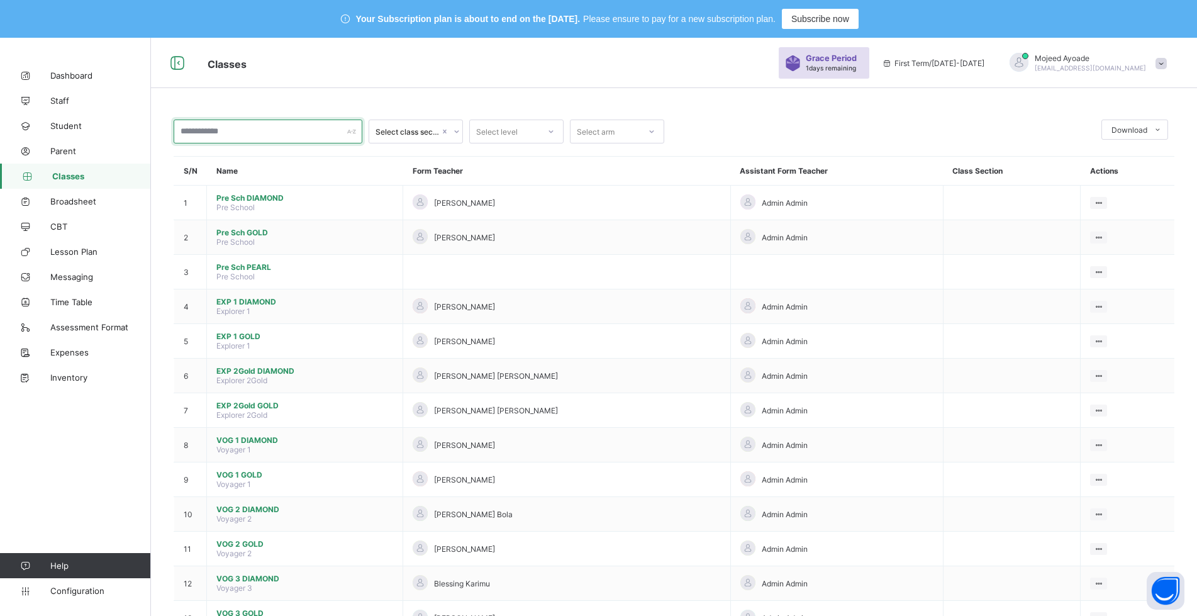
click at [227, 135] on input "text" at bounding box center [268, 132] width 189 height 24
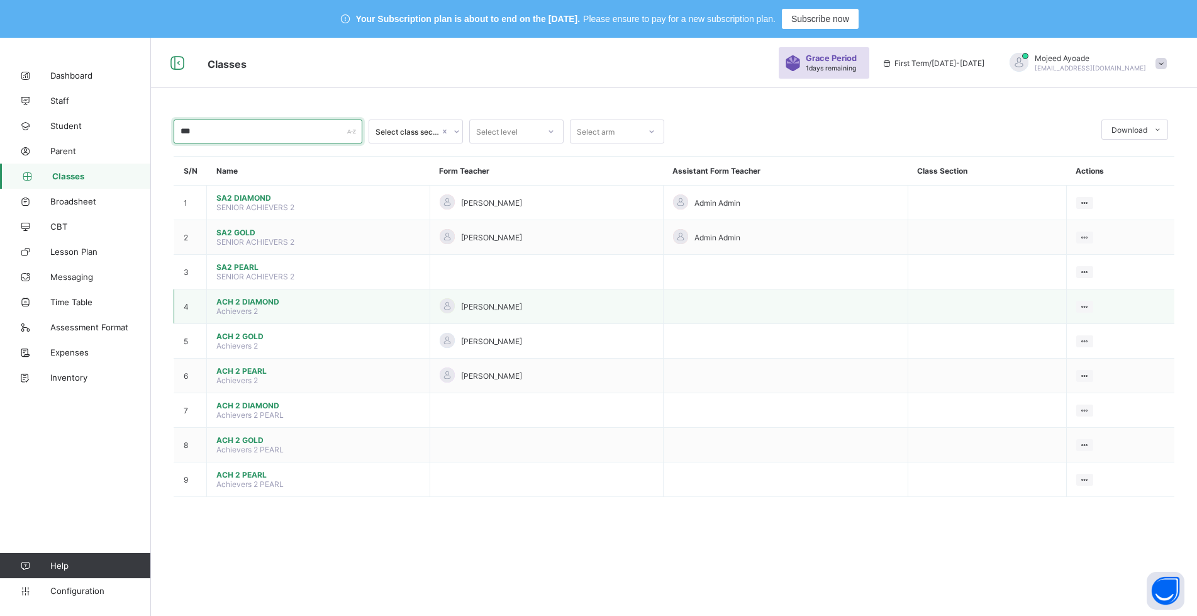
type input "***"
click at [238, 304] on span "ACH 2 DIAMOND" at bounding box center [318, 301] width 204 height 9
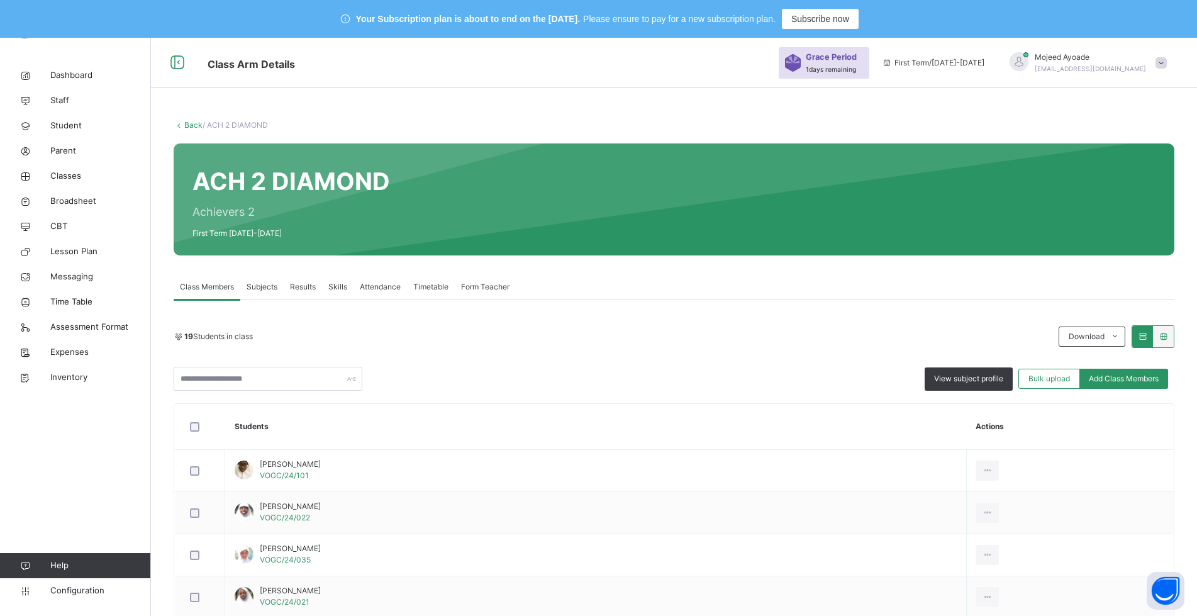
click at [260, 286] on span "Subjects" at bounding box center [262, 286] width 31 height 11
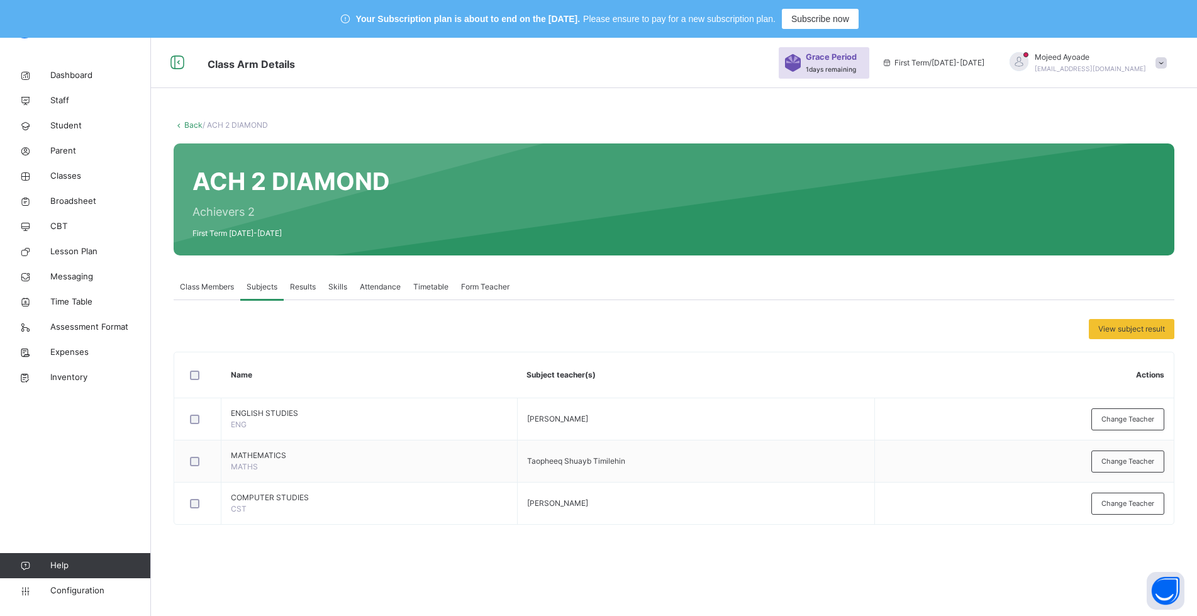
click at [301, 287] on span "Results" at bounding box center [303, 286] width 26 height 11
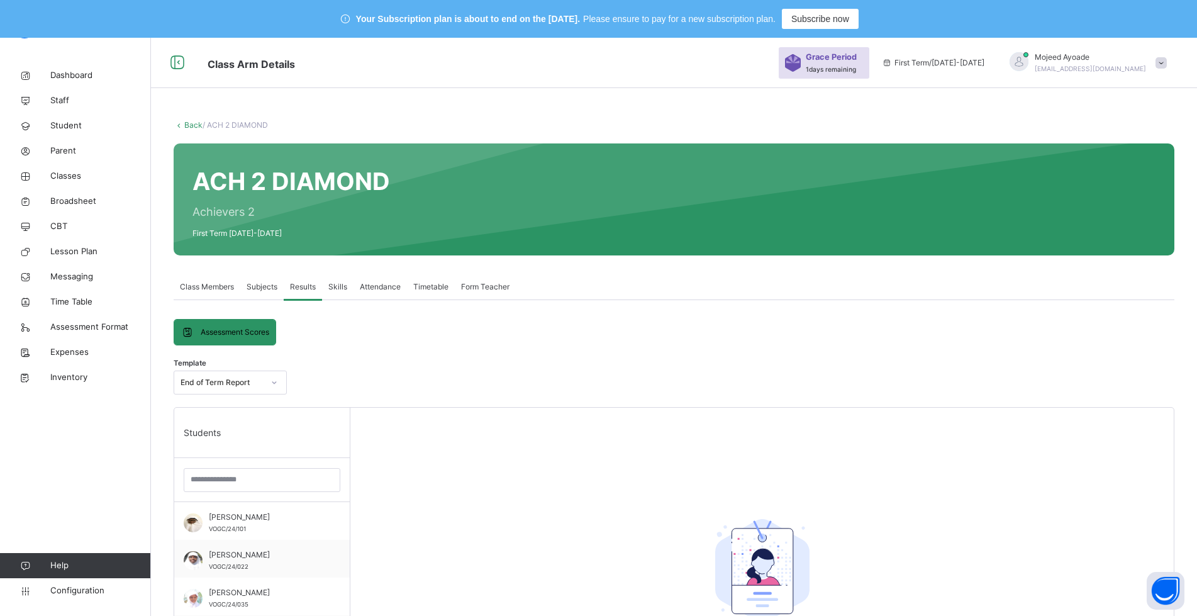
click at [268, 284] on span "Subjects" at bounding box center [262, 286] width 31 height 11
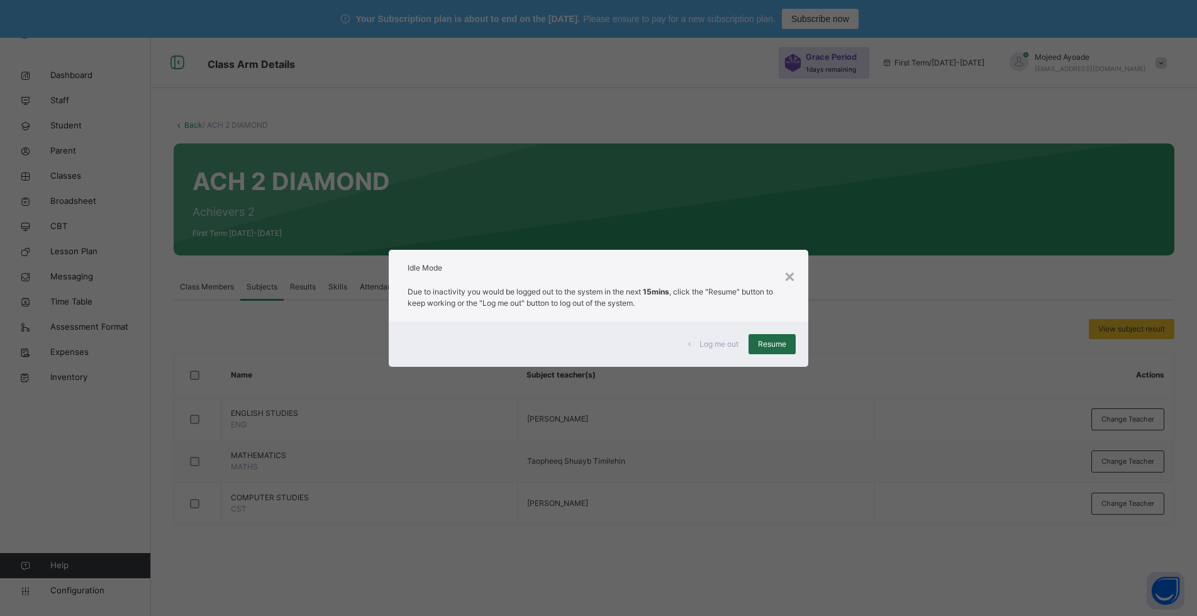
click at [765, 350] on div "Resume" at bounding box center [772, 344] width 47 height 20
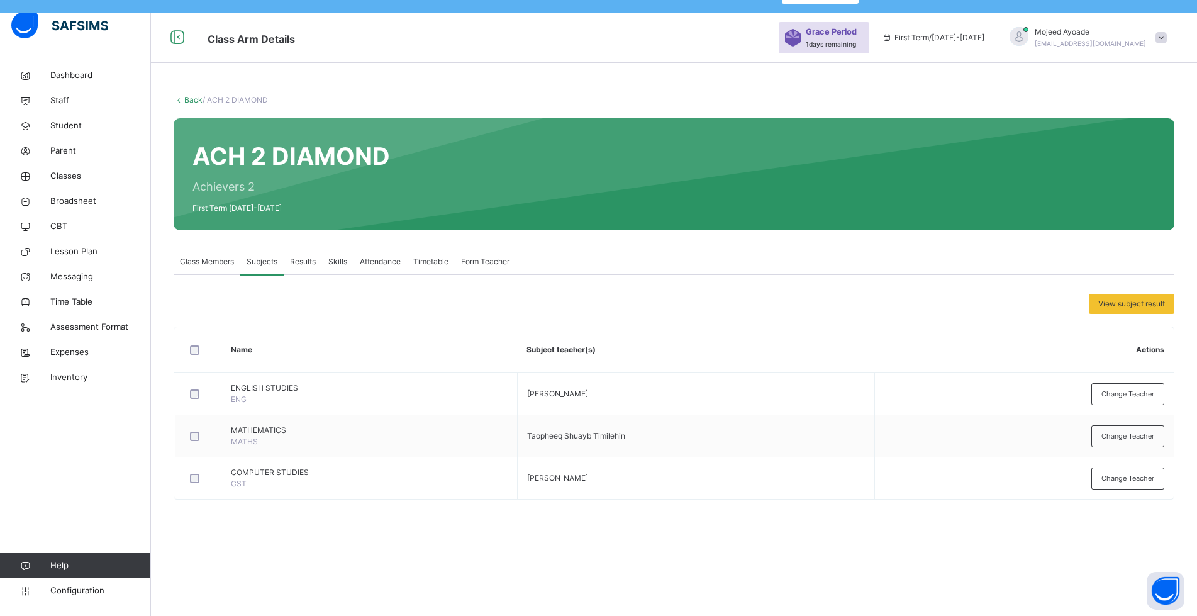
scroll to position [38, 0]
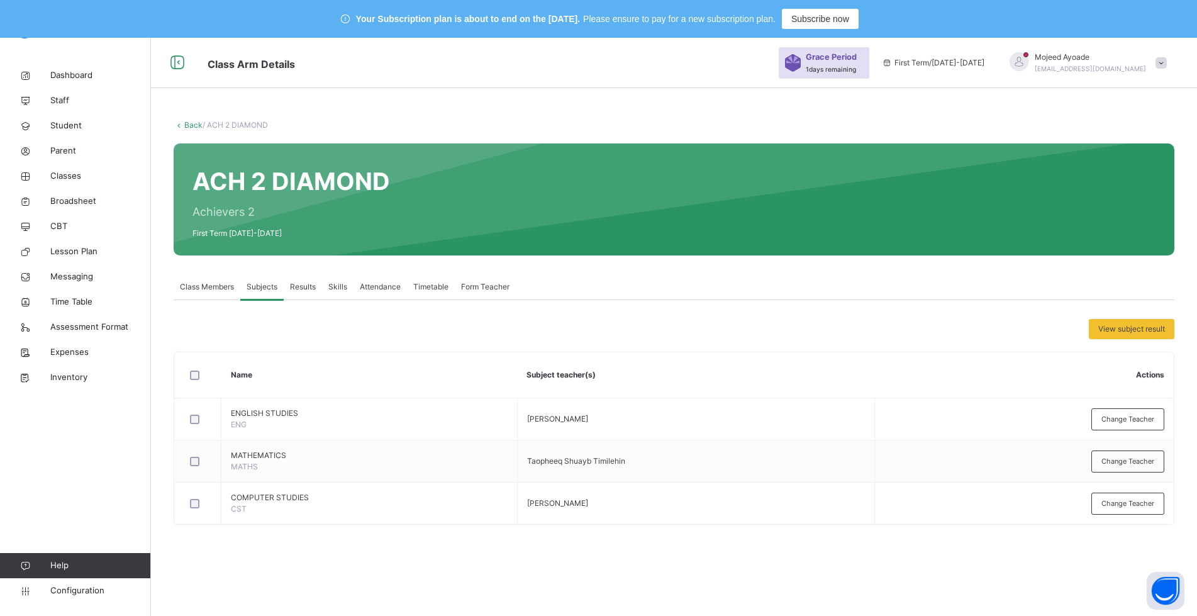
scroll to position [38, 0]
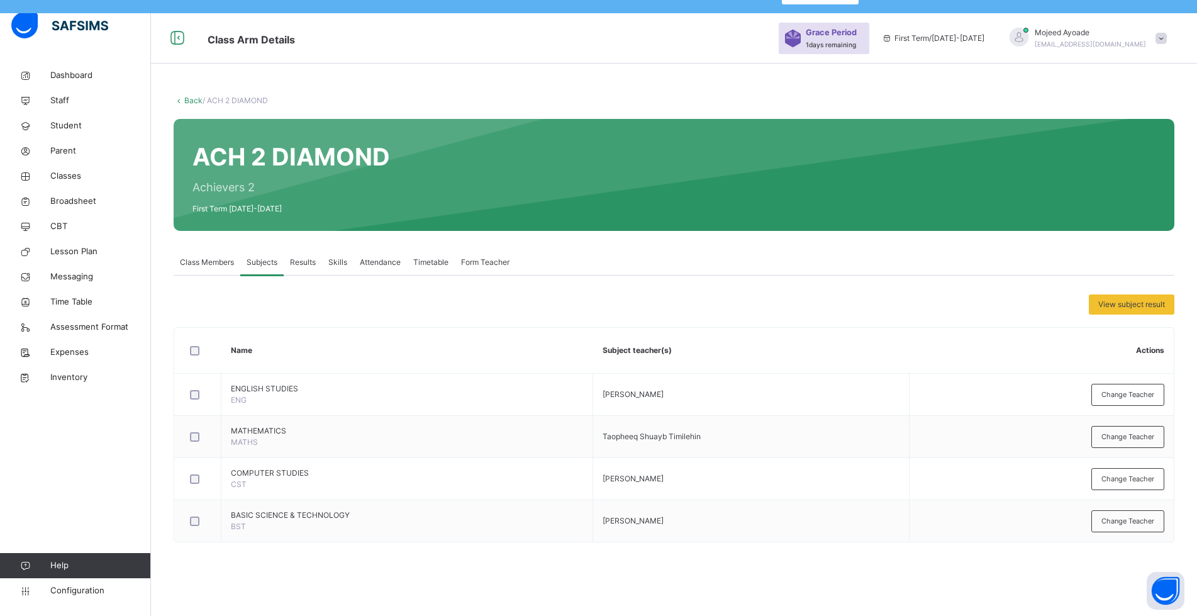
scroll to position [38, 0]
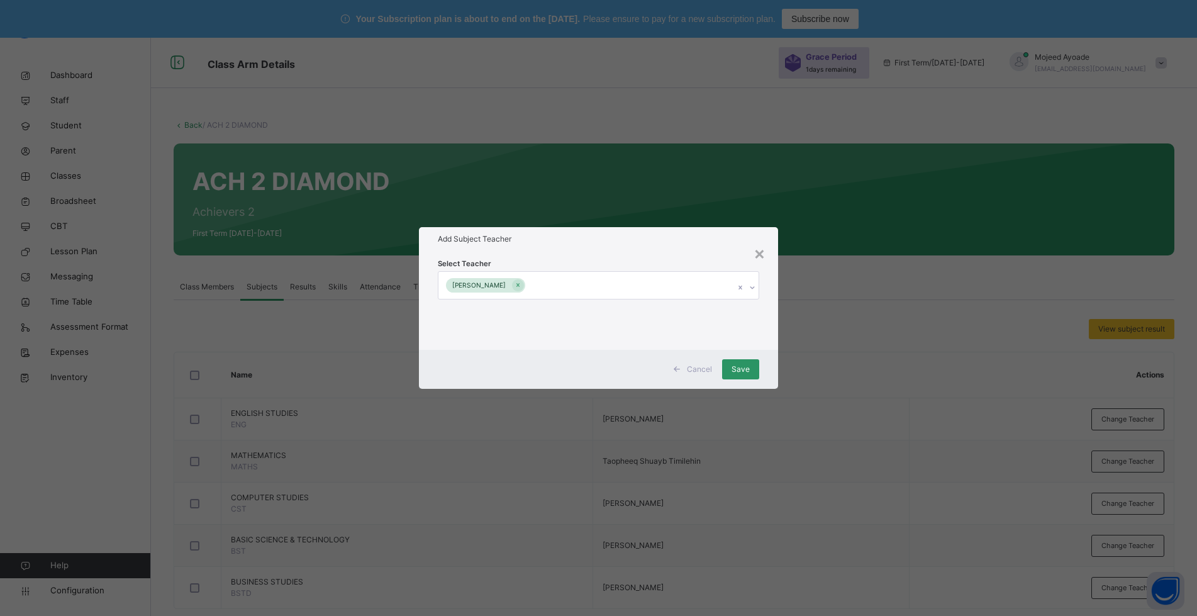
scroll to position [38, 0]
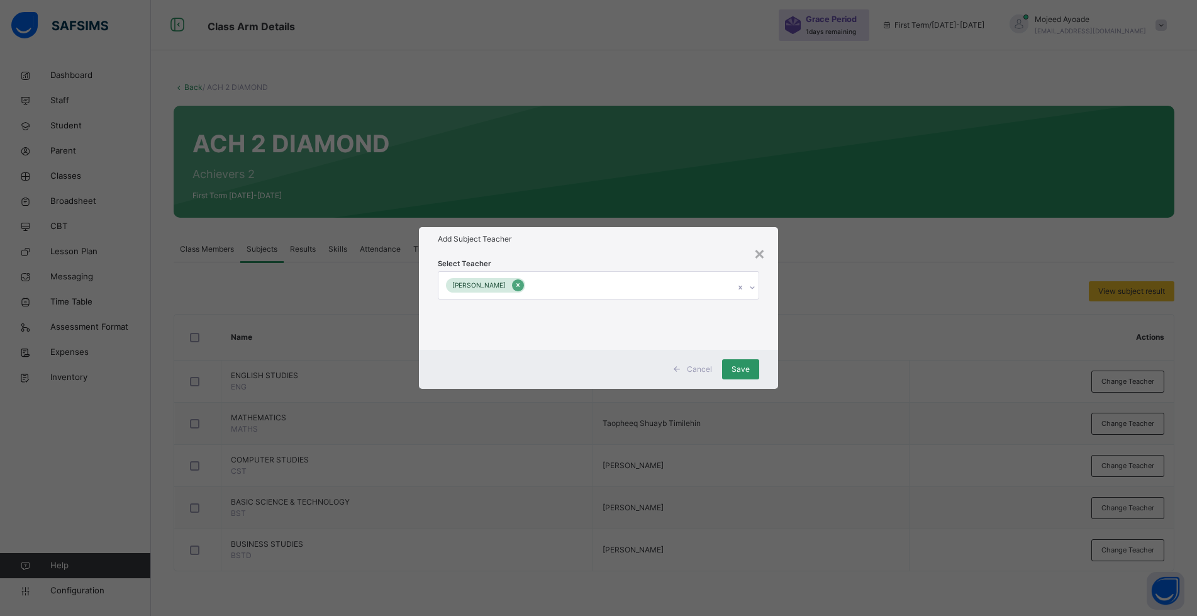
click at [522, 282] on icon at bounding box center [518, 285] width 7 height 9
click at [534, 281] on div "Select subject teacher's name" at bounding box center [503, 286] width 106 height 24
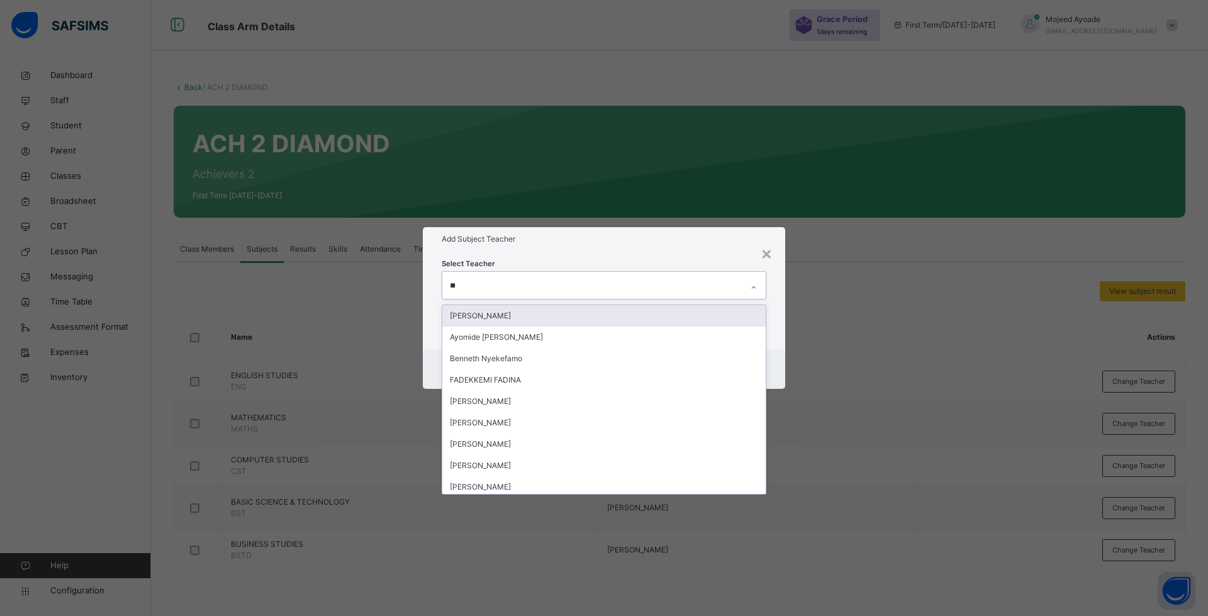
type input "***"
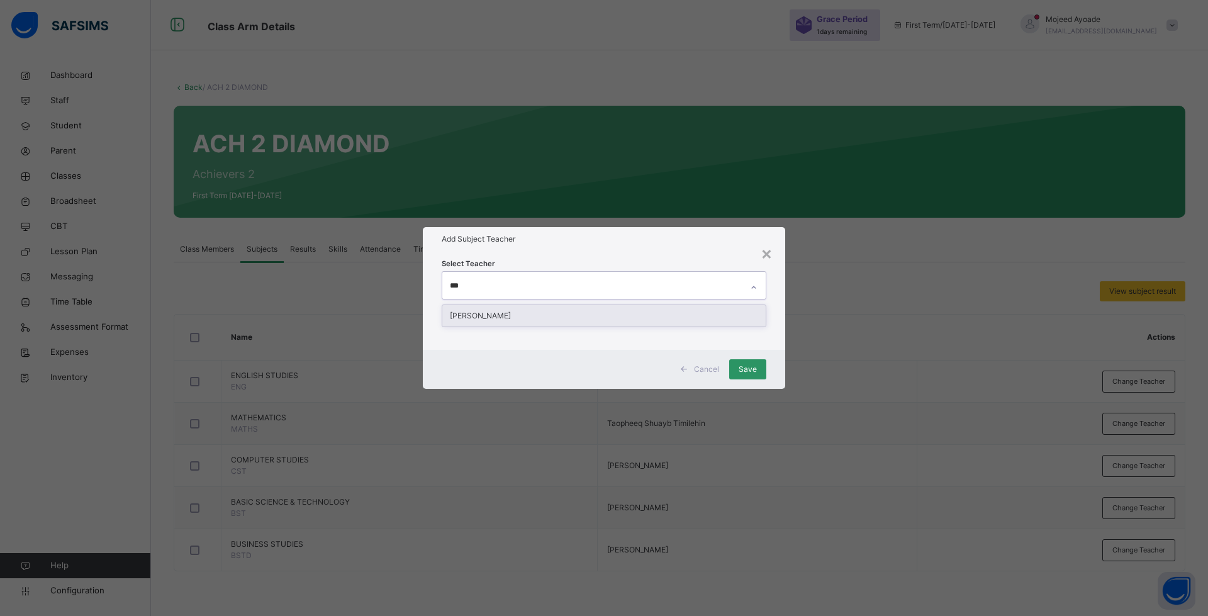
click at [515, 315] on div "AUGUSTINE EKPE" at bounding box center [603, 315] width 323 height 21
click at [687, 244] on h1 "Add Subject Teacher" at bounding box center [604, 238] width 325 height 11
click at [745, 368] on span "Save" at bounding box center [748, 369] width 18 height 11
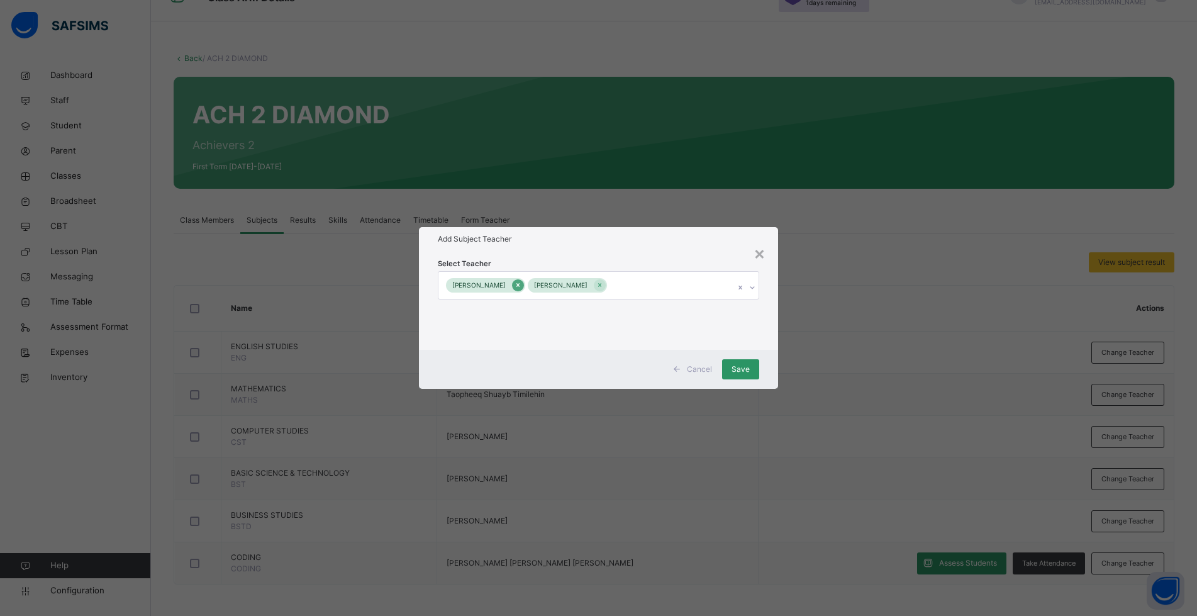
scroll to position [67, 0]
click at [520, 286] on icon at bounding box center [517, 286] width 3 height 4
click at [751, 371] on span "Save" at bounding box center [748, 369] width 18 height 11
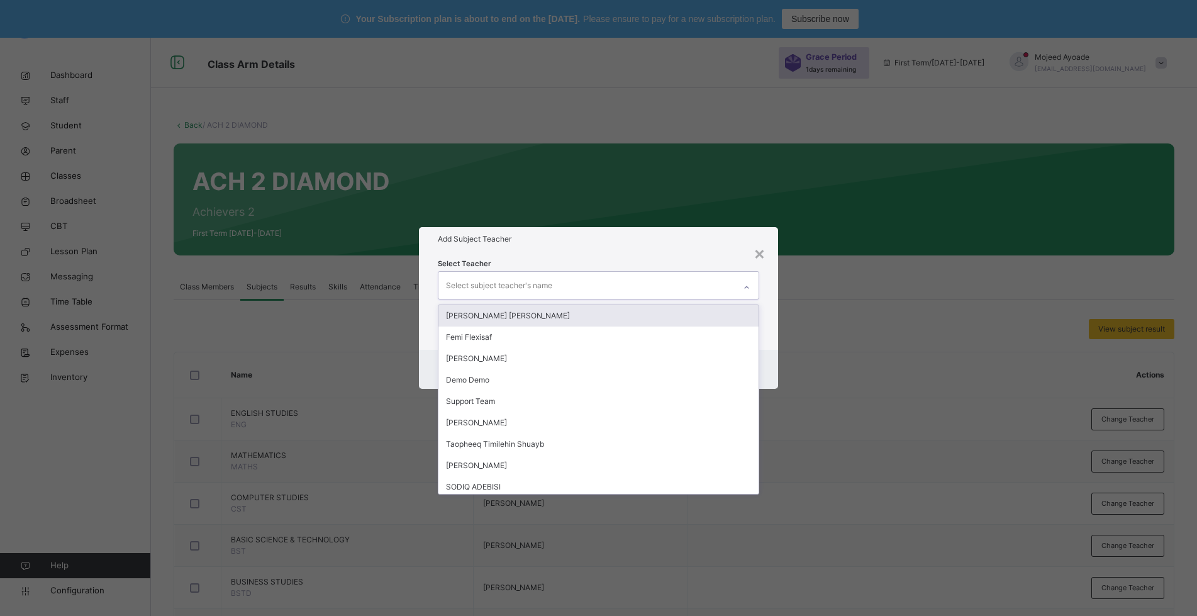
scroll to position [109, 0]
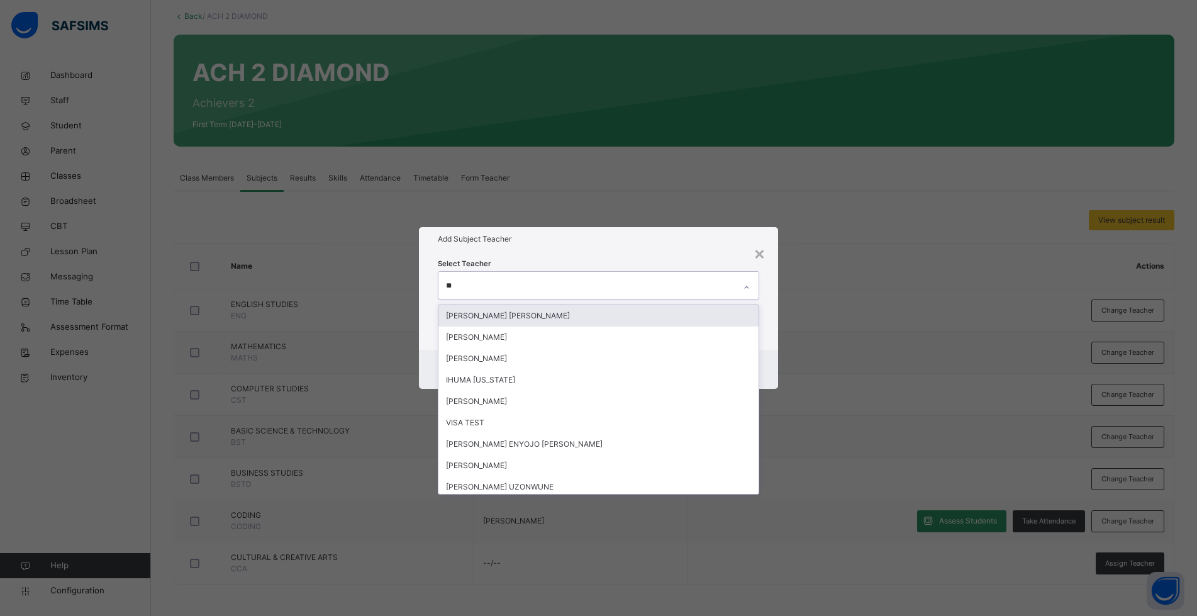
type input "***"
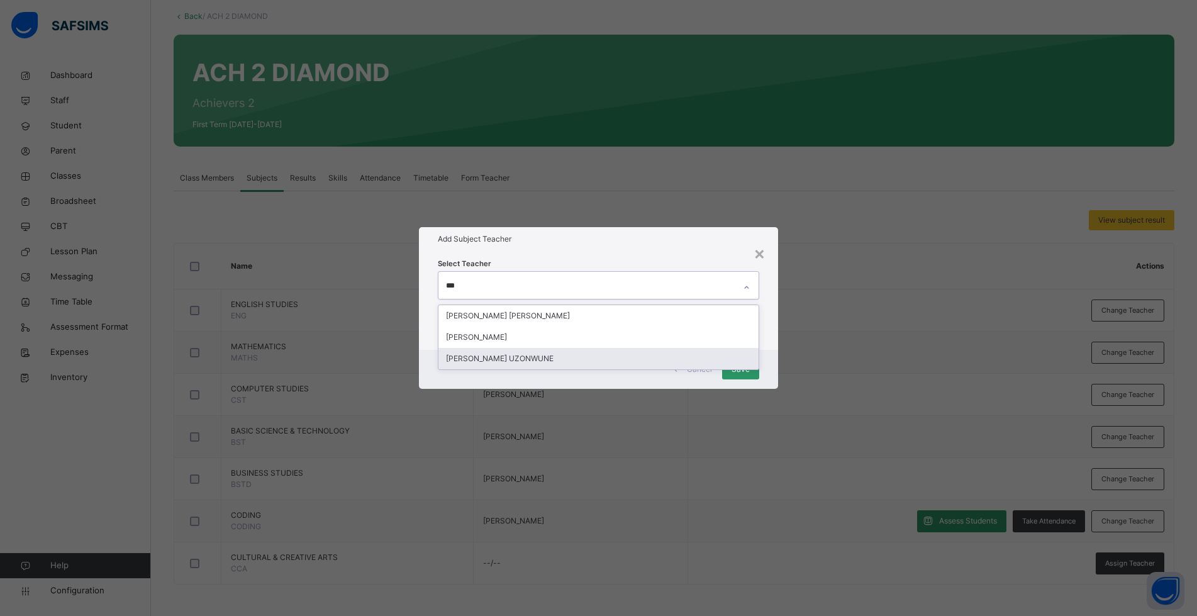
click at [513, 359] on div "[PERSON_NAME] UZONWUNE" at bounding box center [598, 358] width 320 height 21
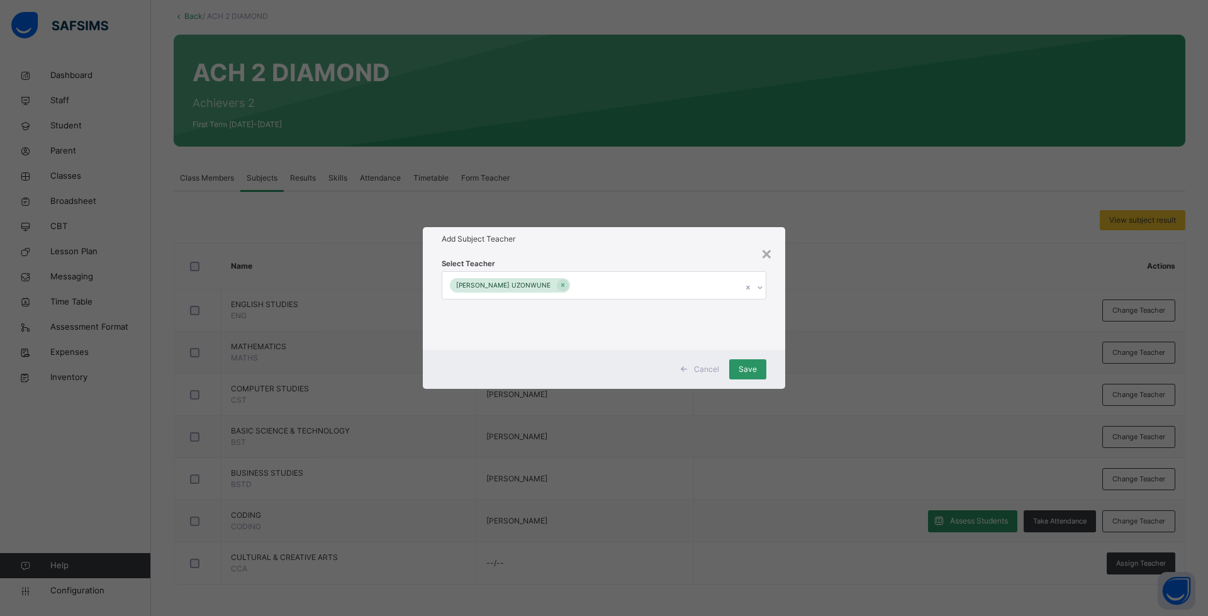
click at [537, 242] on h1 "Add Subject Teacher" at bounding box center [604, 238] width 325 height 11
click at [752, 361] on div "Save" at bounding box center [747, 369] width 37 height 20
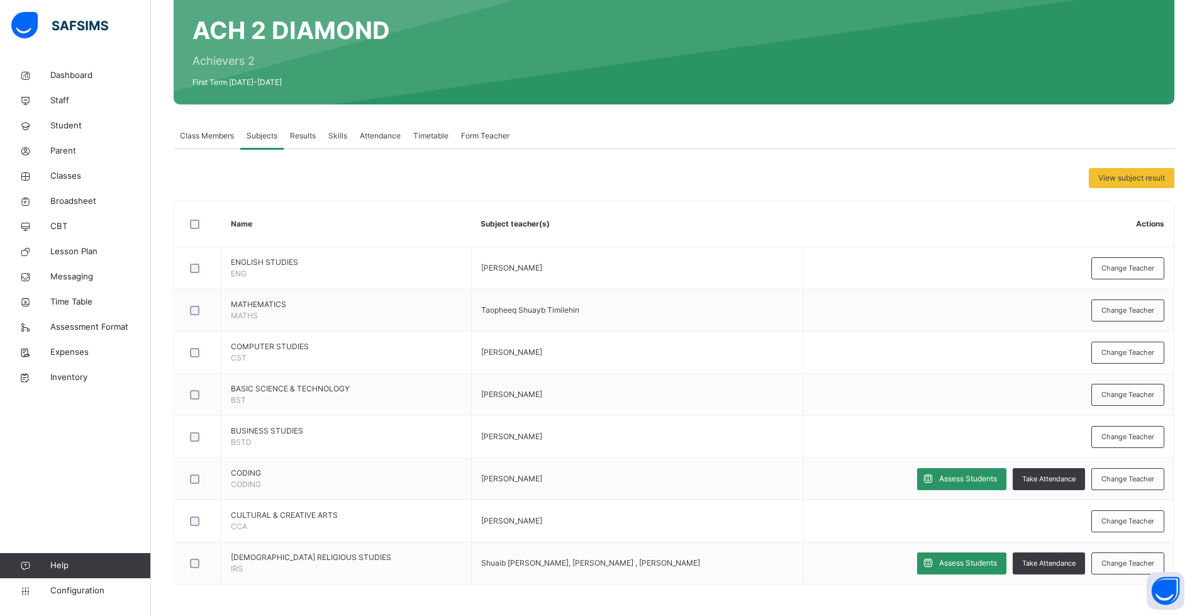
scroll to position [151, 0]
click at [1141, 567] on span "Change Teacher" at bounding box center [1128, 563] width 53 height 11
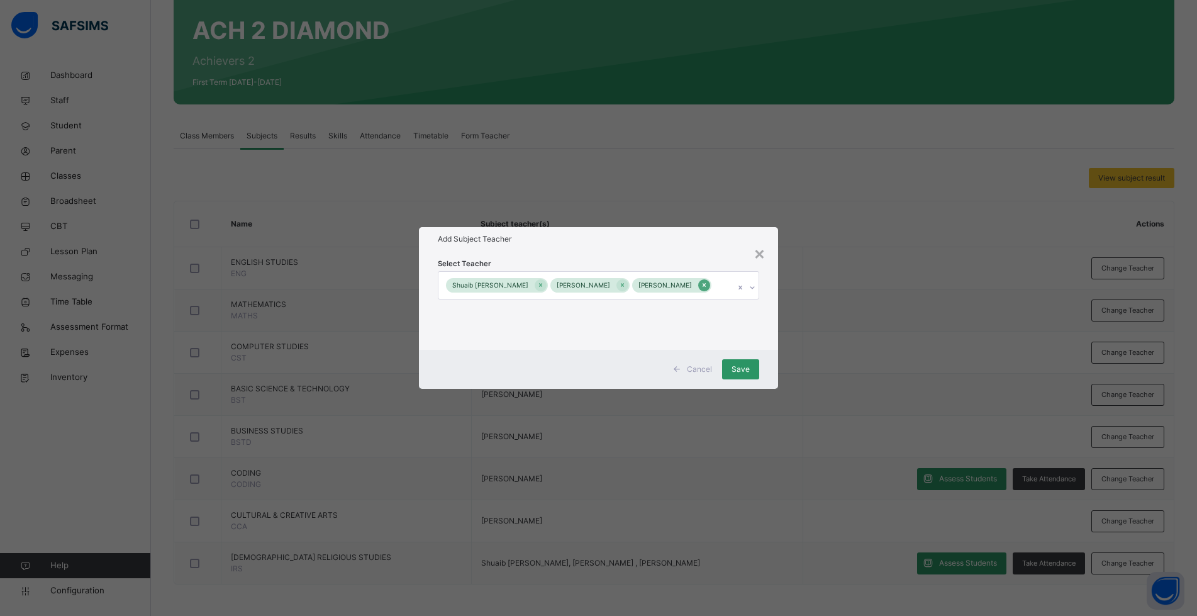
click at [703, 286] on icon at bounding box center [704, 286] width 3 height 4
click at [625, 287] on icon at bounding box center [626, 286] width 3 height 4
click at [743, 369] on span "Save" at bounding box center [748, 369] width 18 height 11
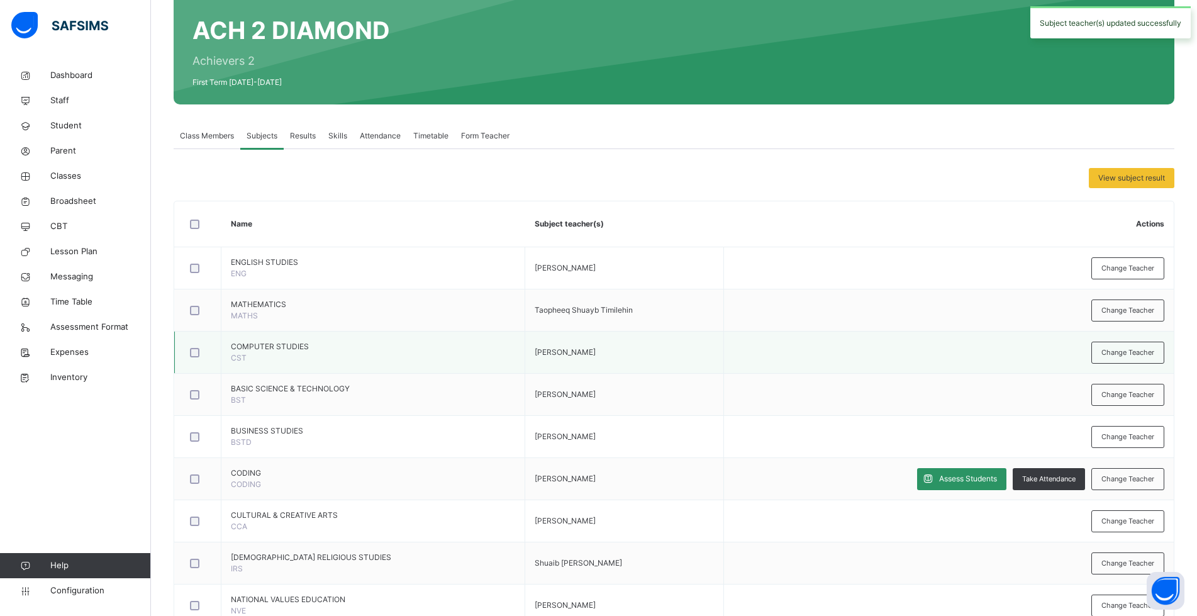
scroll to position [193, 0]
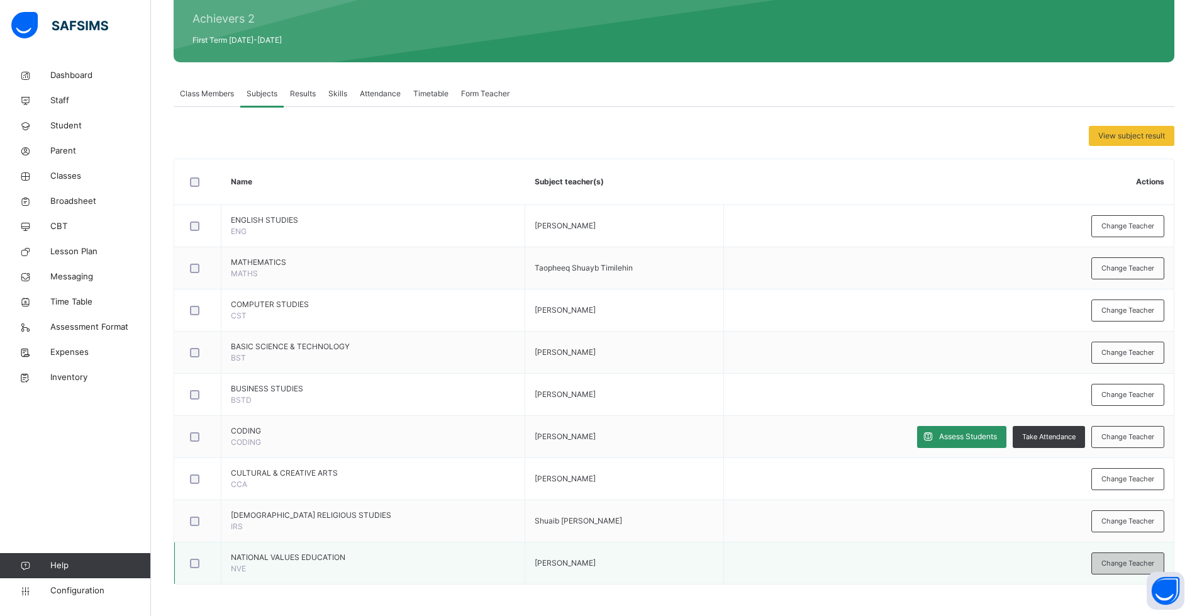
click at [1134, 568] on span "Change Teacher" at bounding box center [1128, 563] width 53 height 11
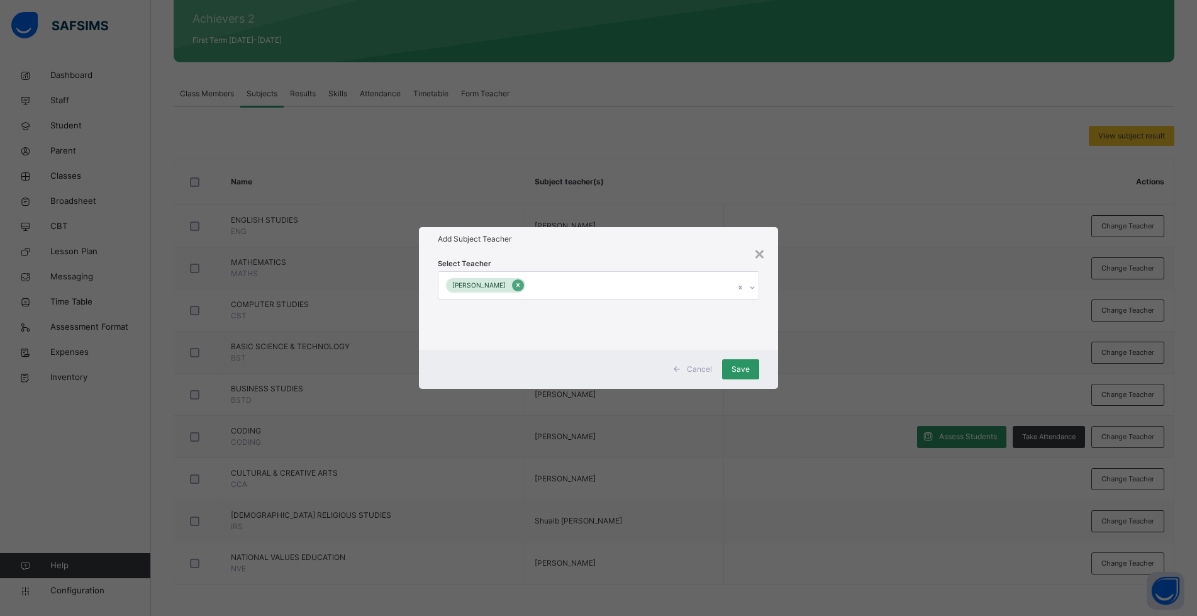
click at [522, 285] on icon at bounding box center [518, 285] width 7 height 9
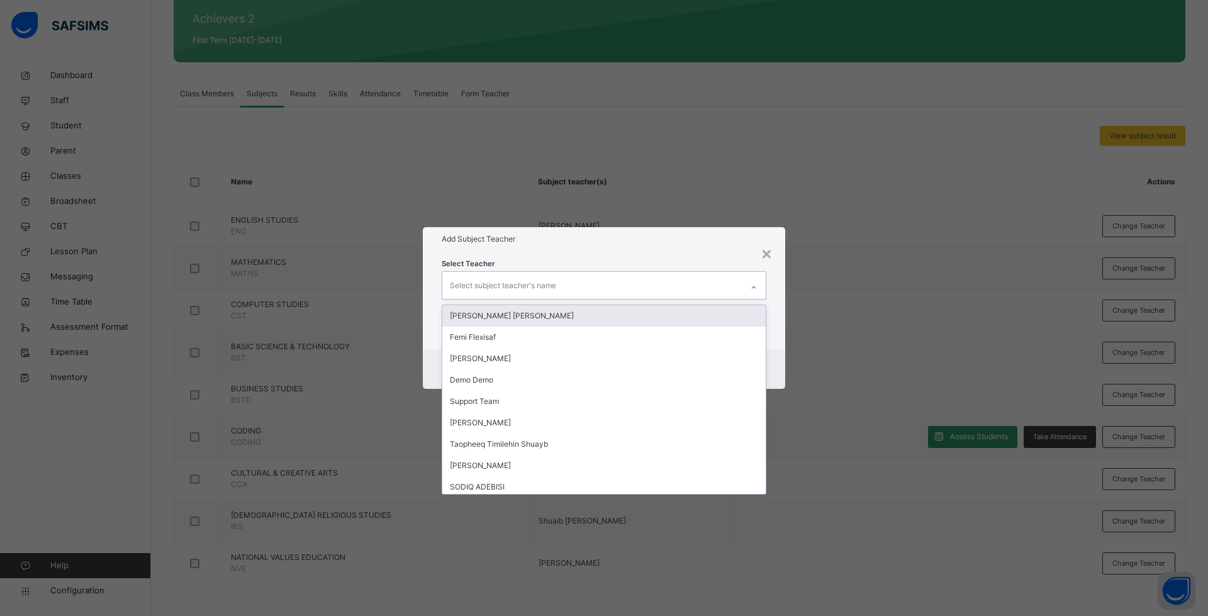
click at [713, 282] on div "Select subject teacher's name" at bounding box center [591, 285] width 299 height 26
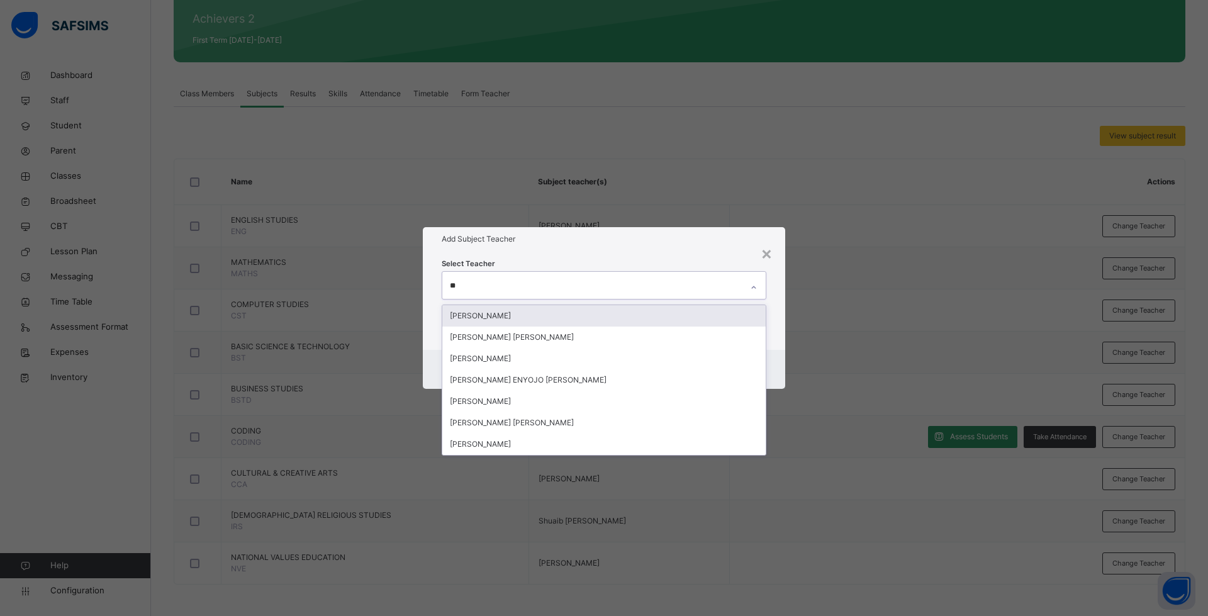
type input "***"
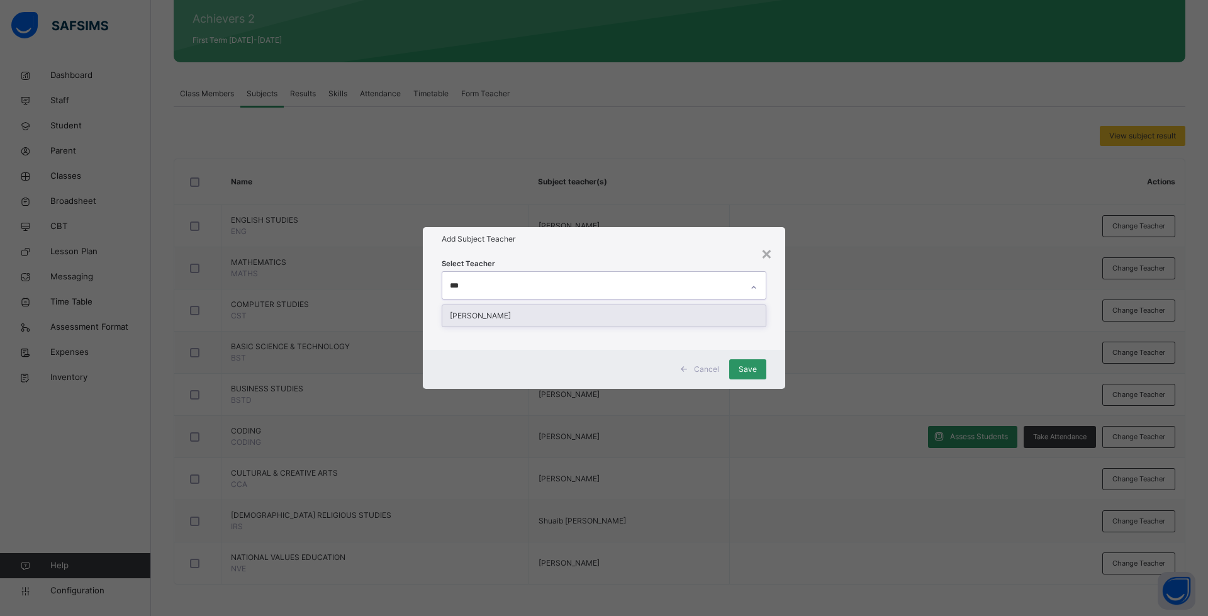
click at [556, 322] on div "Andrew Owoicho Ojila" at bounding box center [603, 315] width 323 height 21
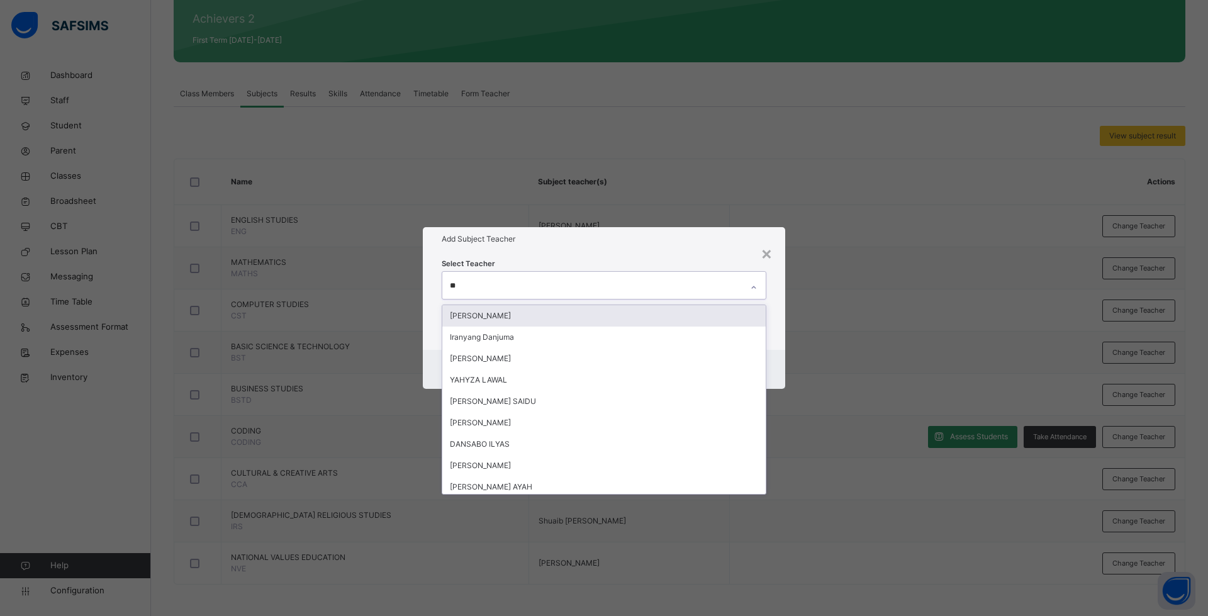
type input "***"
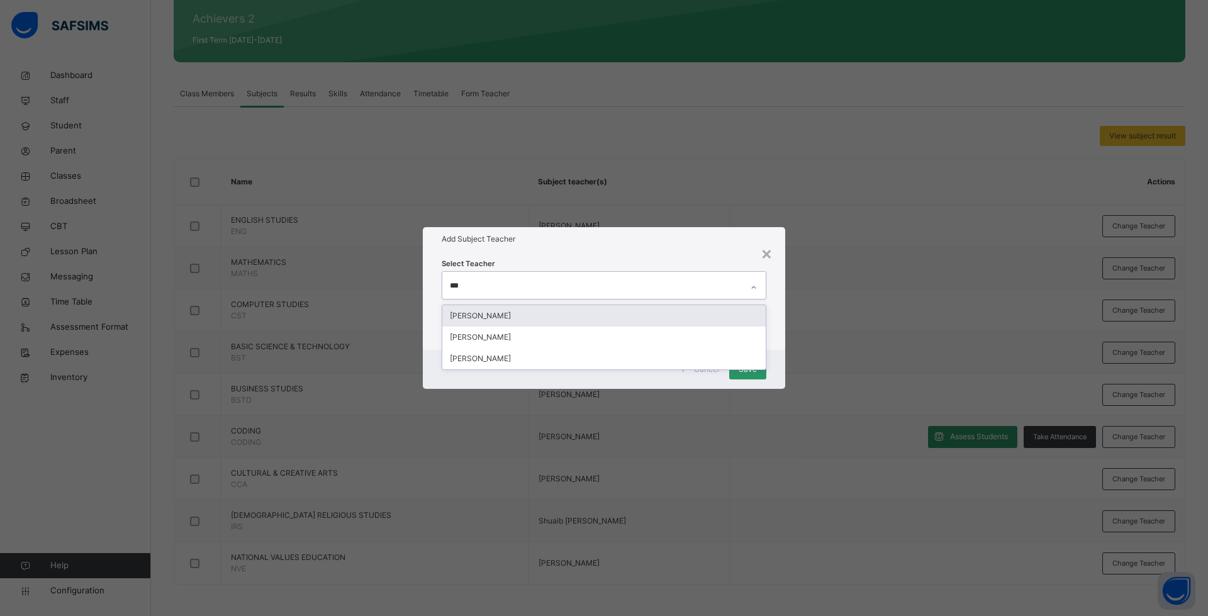
click at [490, 315] on div "Zuleihat Yakubu" at bounding box center [603, 315] width 323 height 21
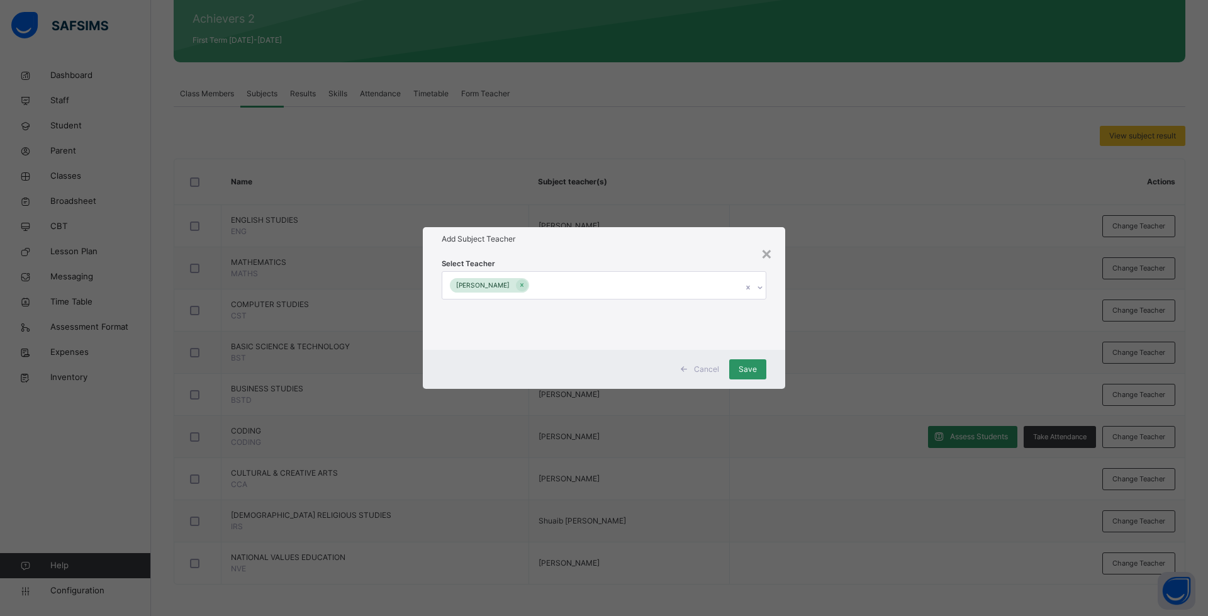
click at [539, 242] on h1 "Add Subject Teacher" at bounding box center [604, 238] width 325 height 11
click at [755, 371] on span "Save" at bounding box center [748, 369] width 18 height 11
click at [755, 369] on div "Save" at bounding box center [740, 369] width 37 height 20
click at [735, 370] on span "Save" at bounding box center [741, 369] width 18 height 11
click at [746, 368] on span "Save" at bounding box center [741, 369] width 18 height 11
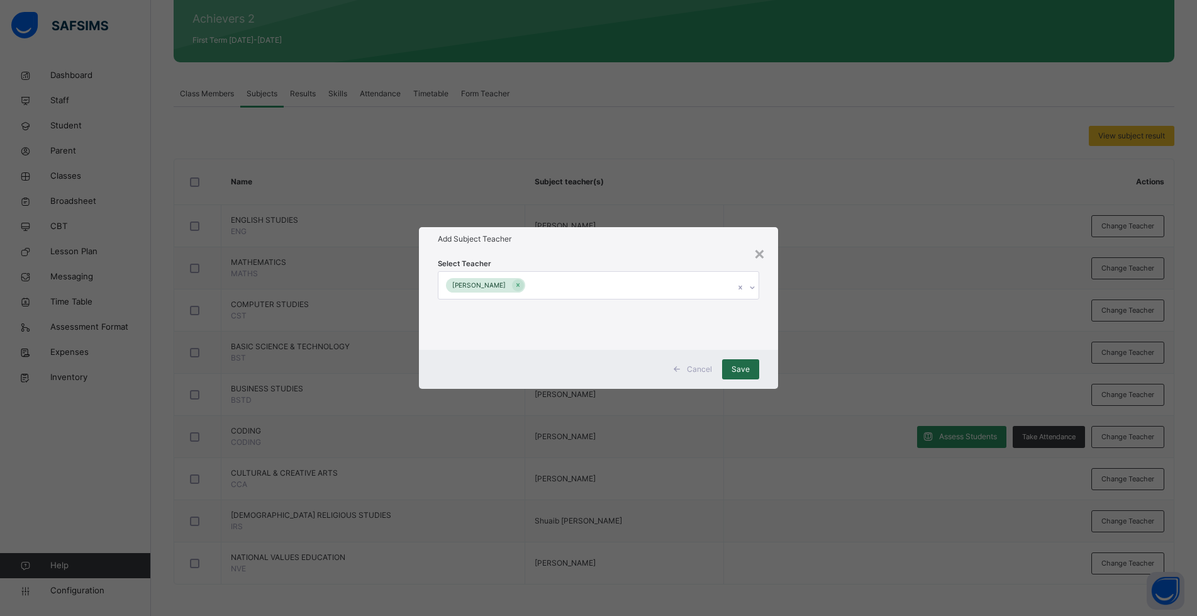
click at [740, 367] on span "Save" at bounding box center [741, 369] width 18 height 11
click at [749, 372] on span "Save" at bounding box center [741, 369] width 18 height 11
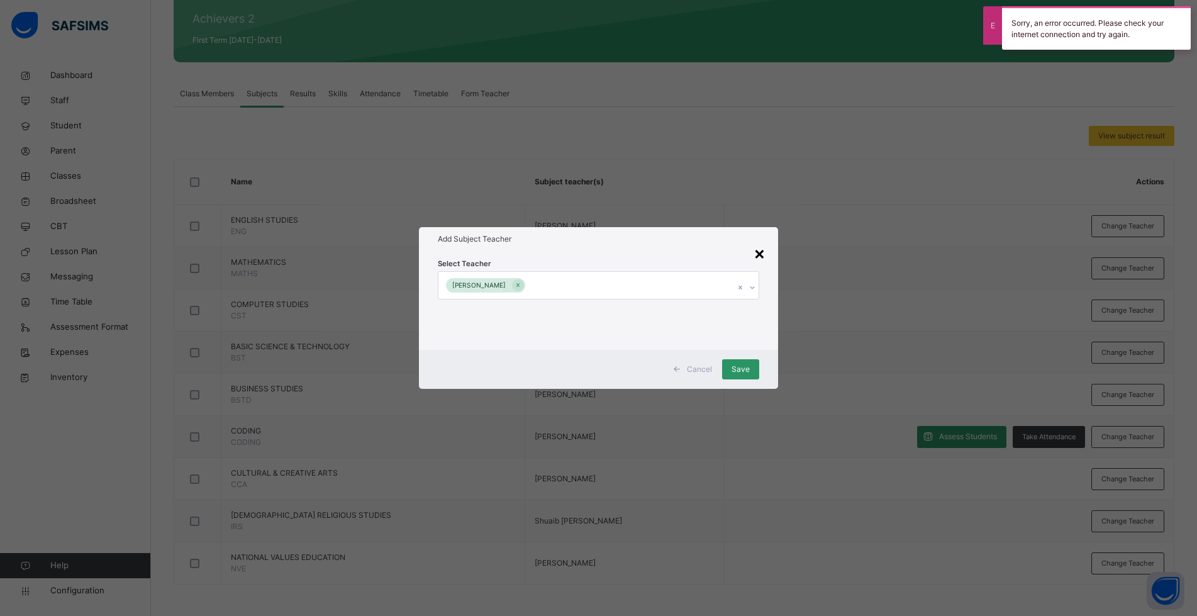
click at [762, 256] on div "×" at bounding box center [760, 253] width 12 height 26
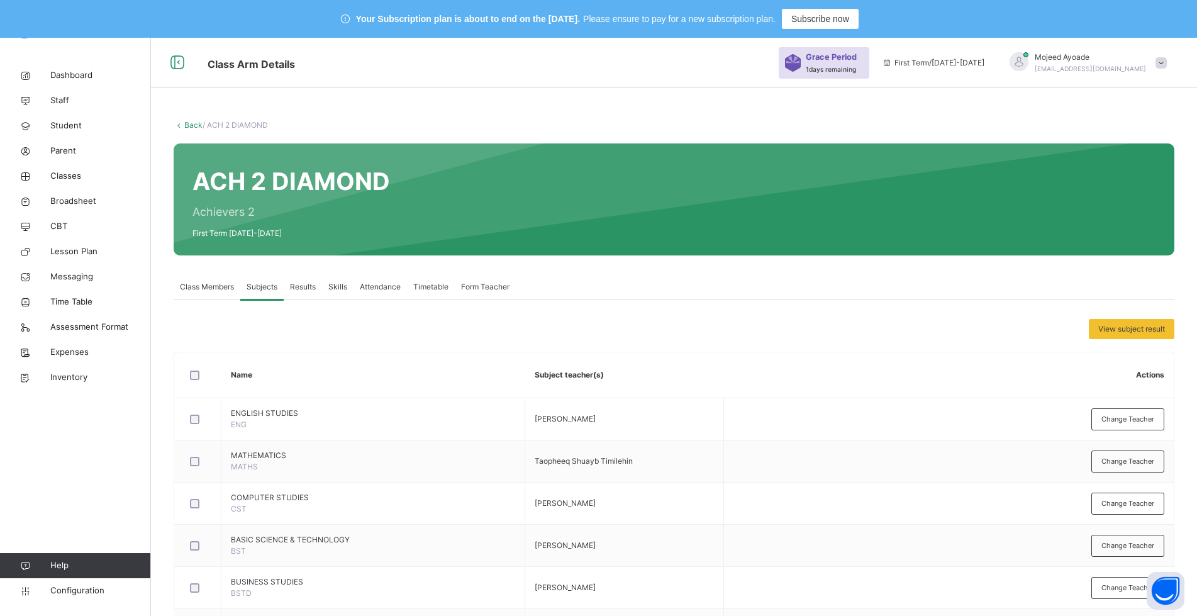
scroll to position [193, 0]
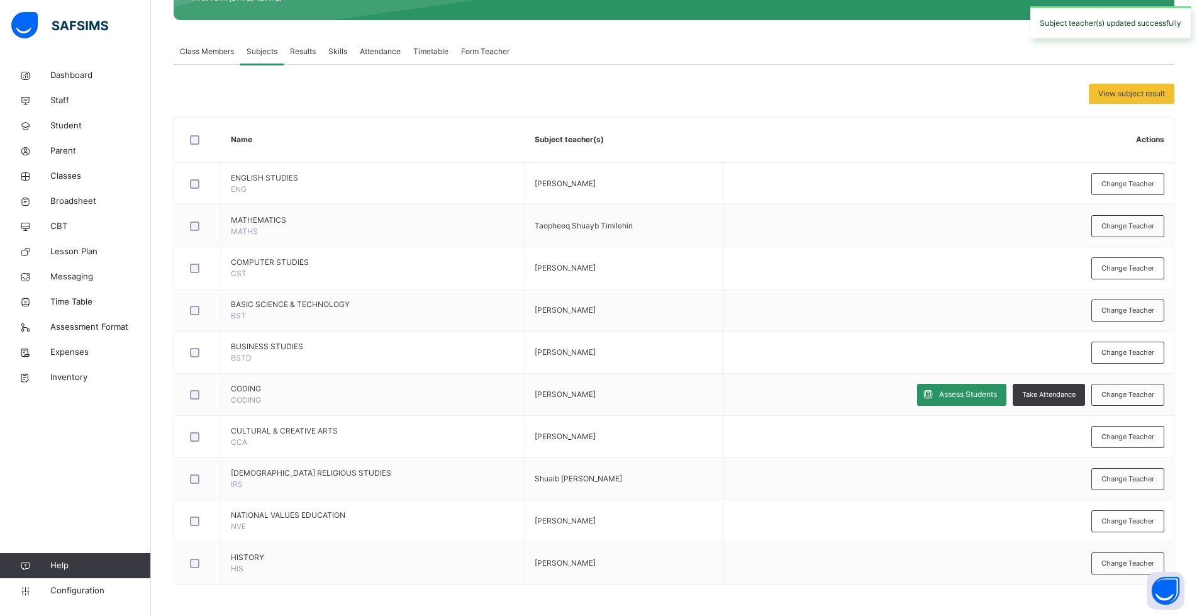
scroll to position [235, 0]
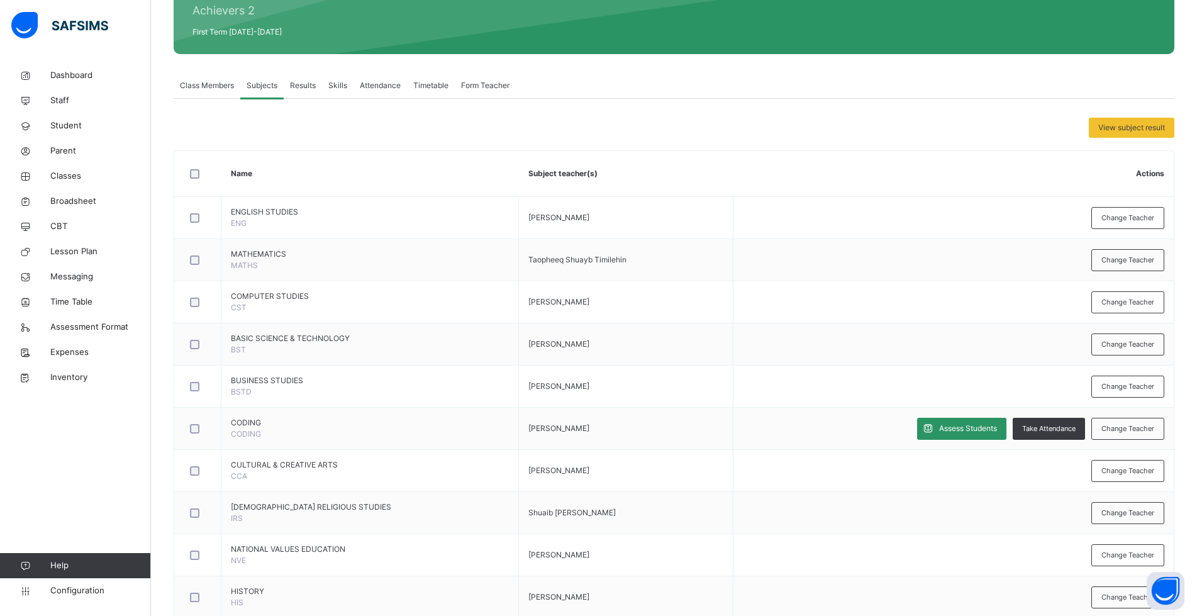
scroll to position [277, 0]
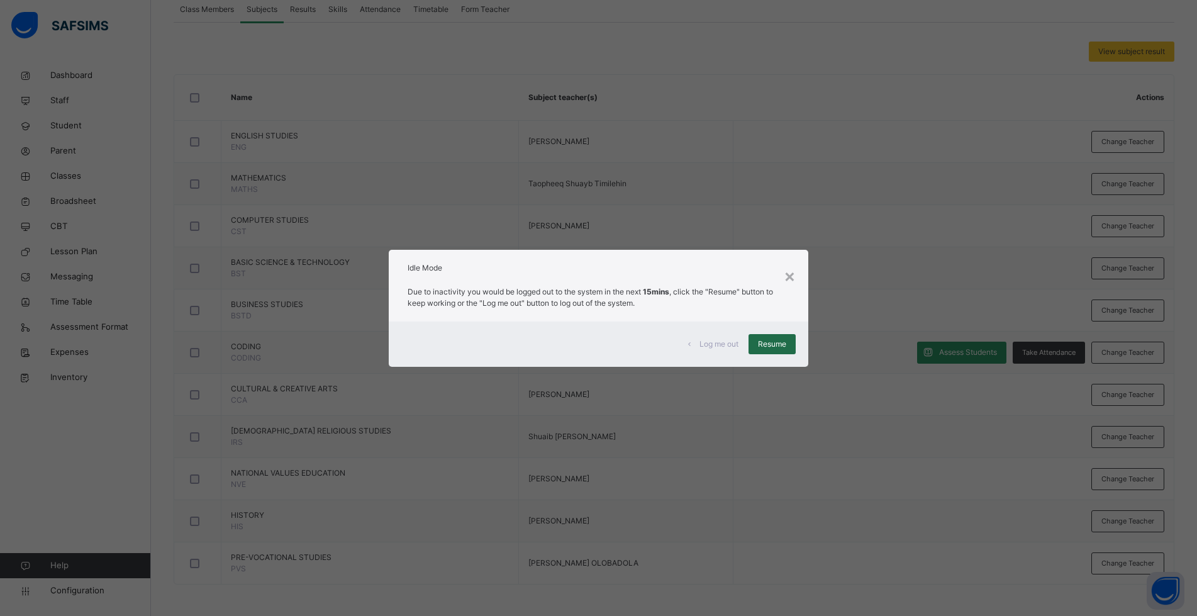
click at [762, 349] on span "Resume" at bounding box center [772, 343] width 28 height 11
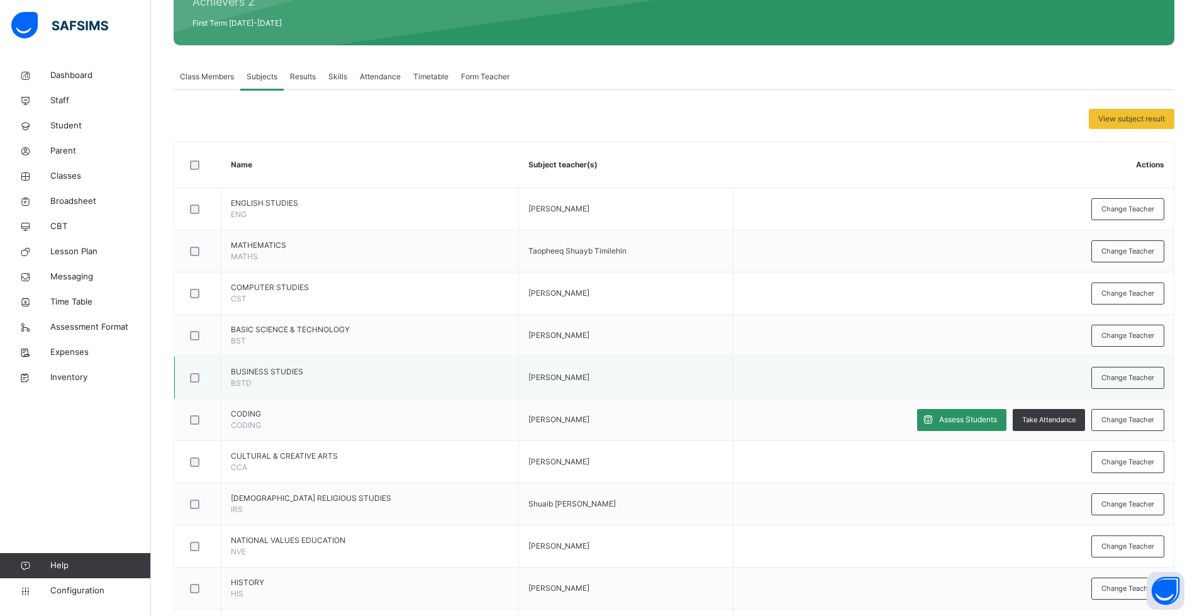
scroll to position [152, 0]
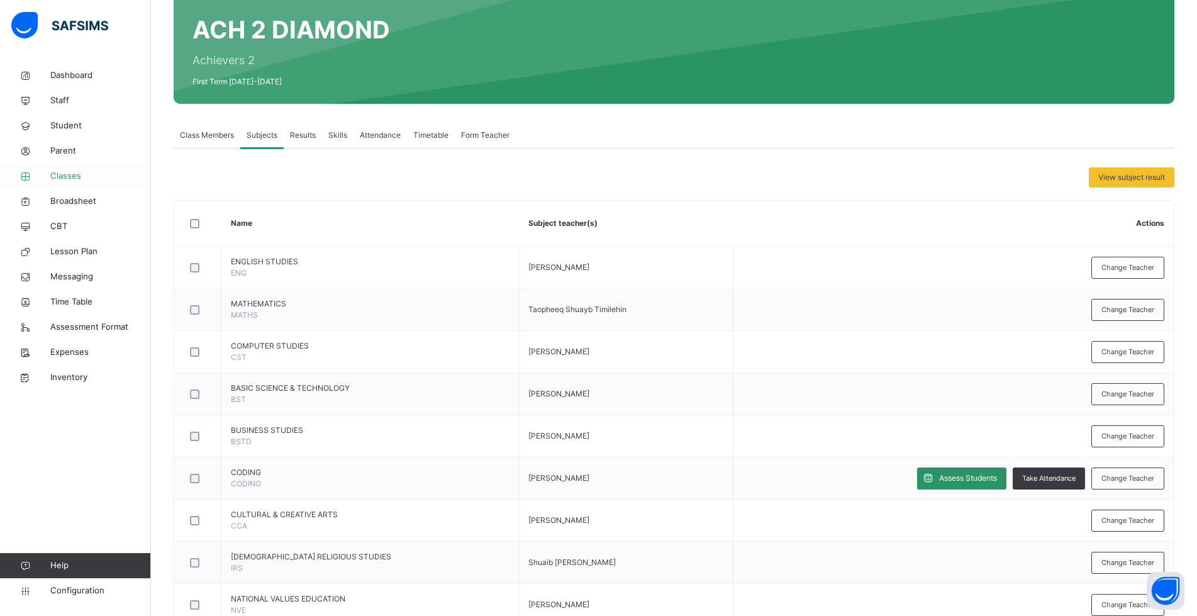
click at [70, 170] on span "Classes" at bounding box center [100, 176] width 101 height 13
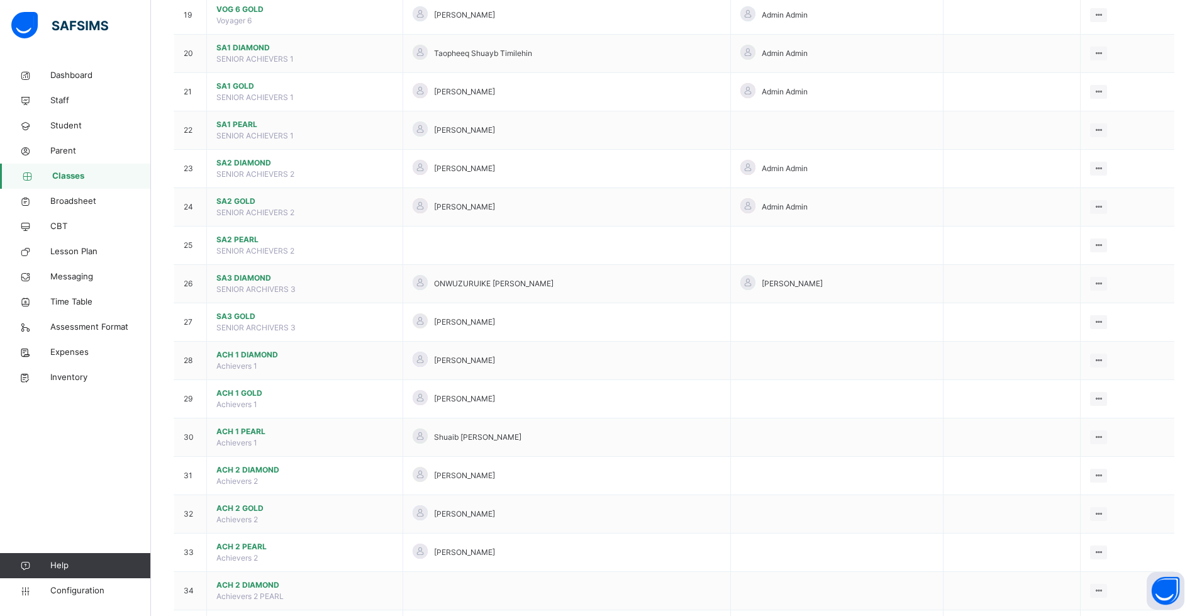
scroll to position [1095, 0]
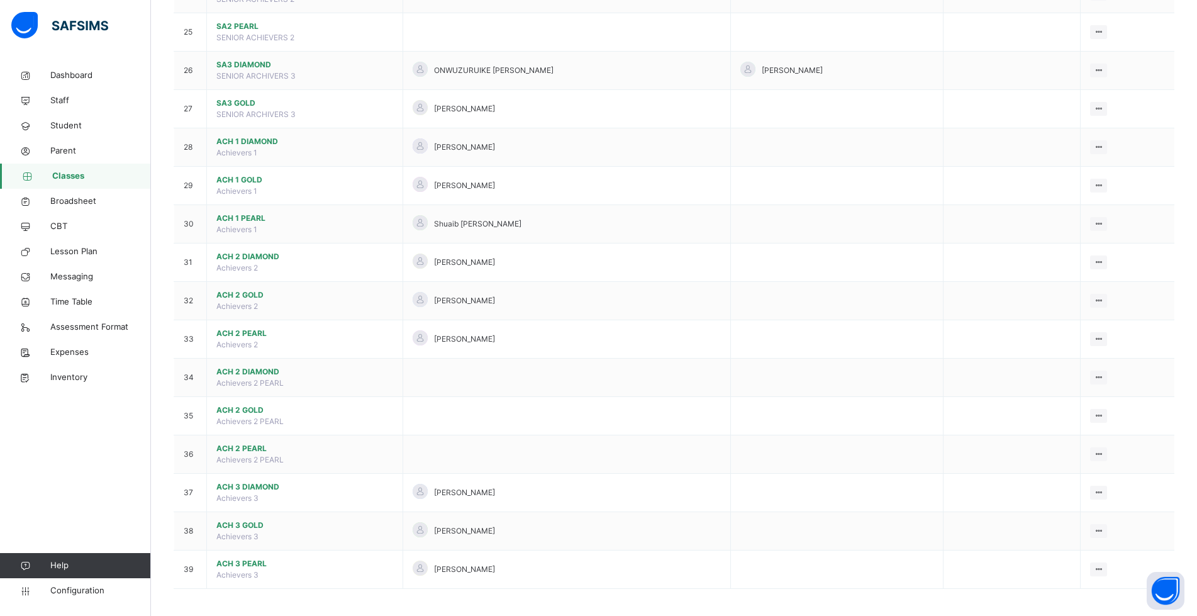
click at [248, 486] on span "ACH 3 DIAMOND" at bounding box center [304, 486] width 177 height 11
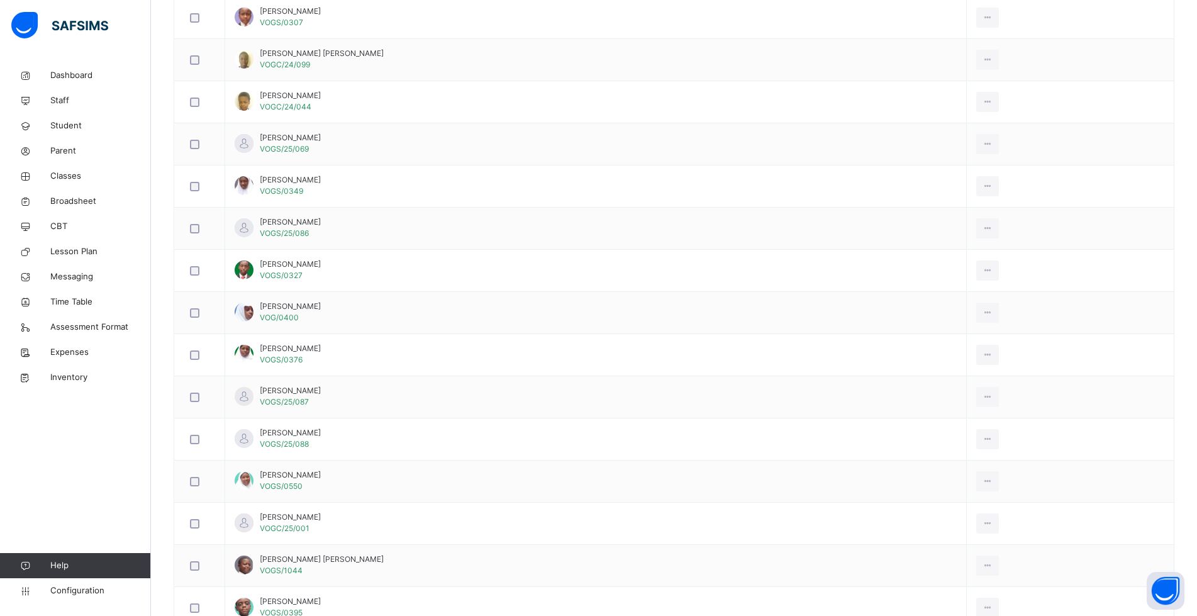
scroll to position [138, 0]
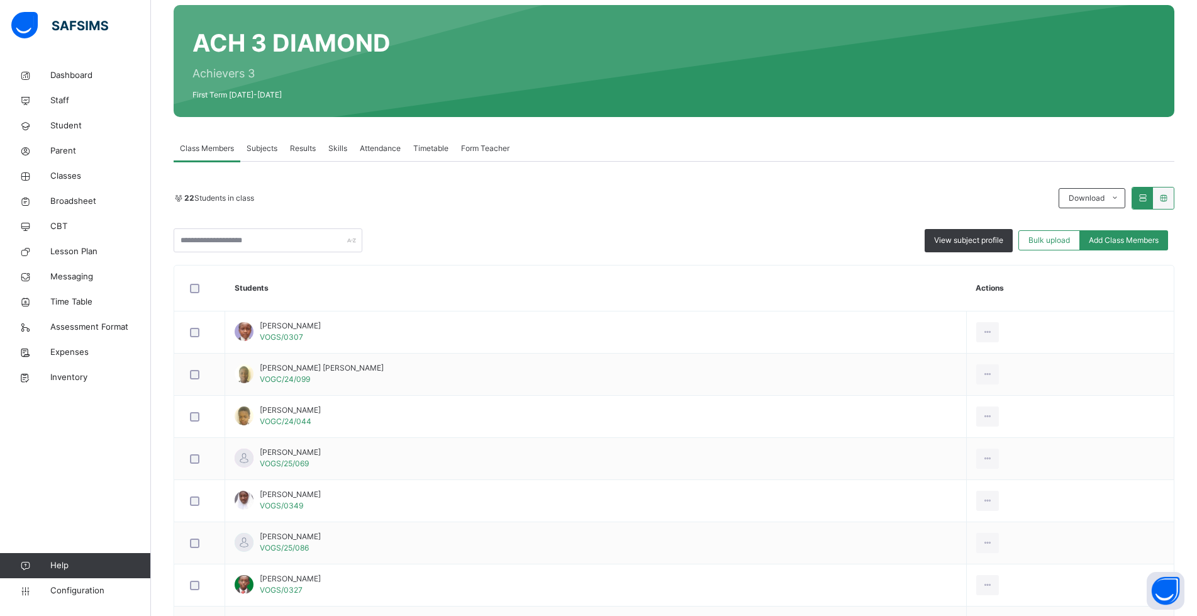
click at [270, 141] on div "Subjects" at bounding box center [261, 148] width 43 height 25
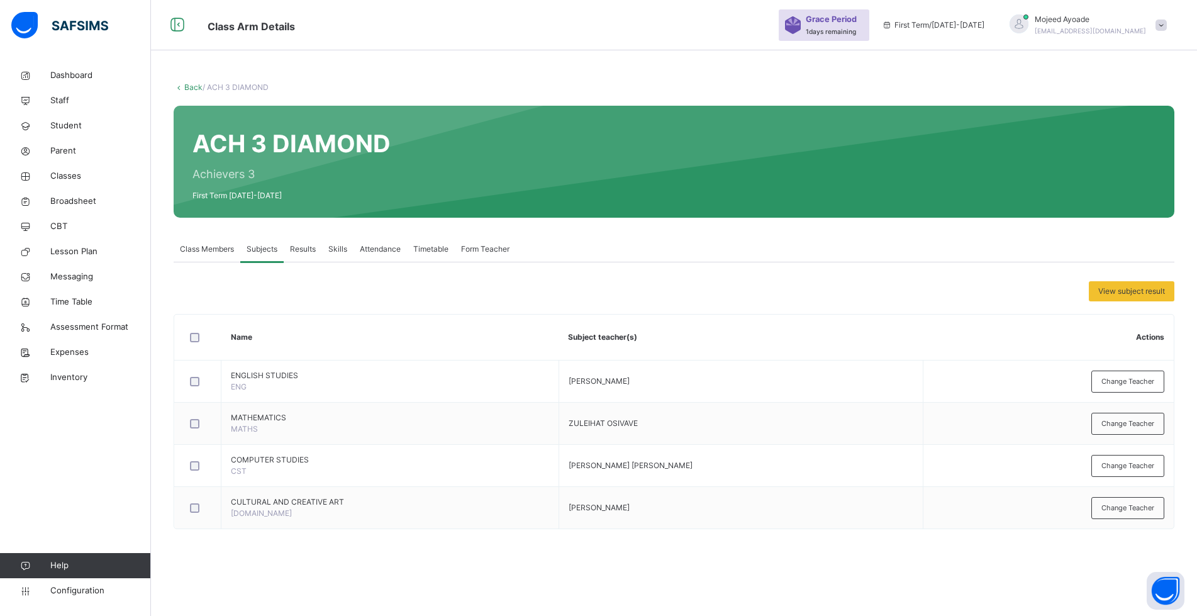
scroll to position [38, 0]
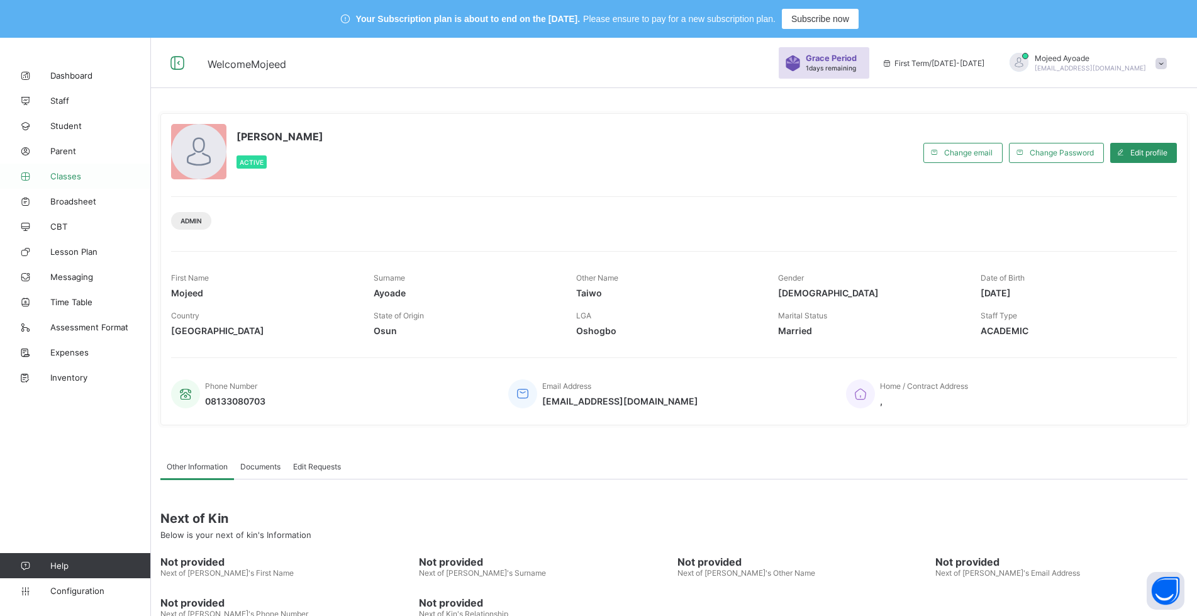
click at [65, 171] on span "Classes" at bounding box center [100, 176] width 101 height 10
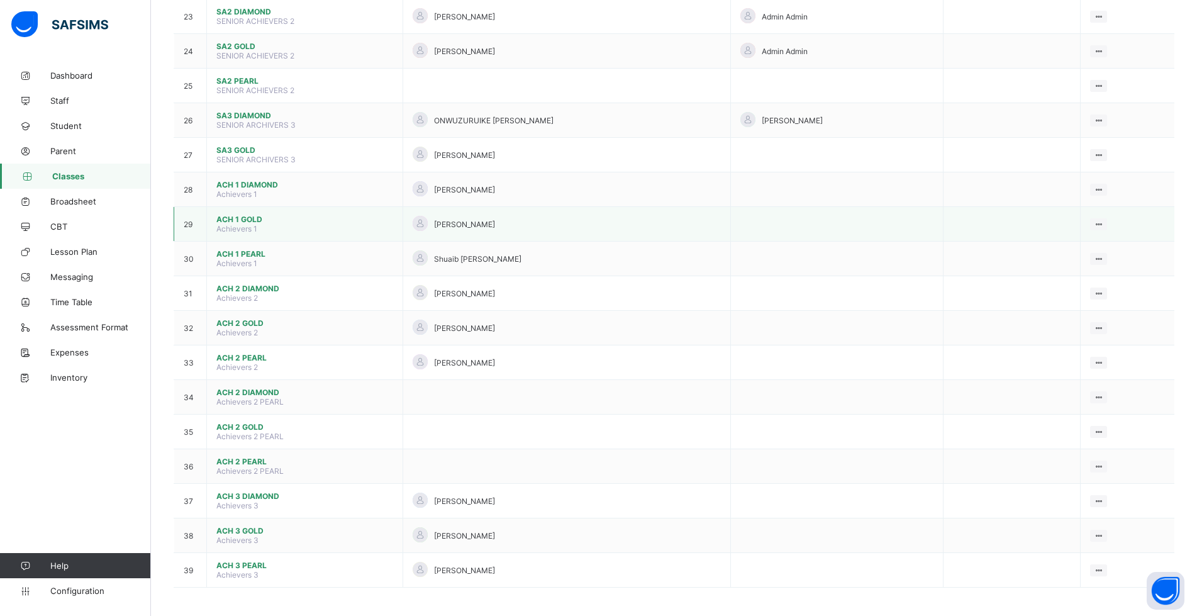
scroll to position [951, 0]
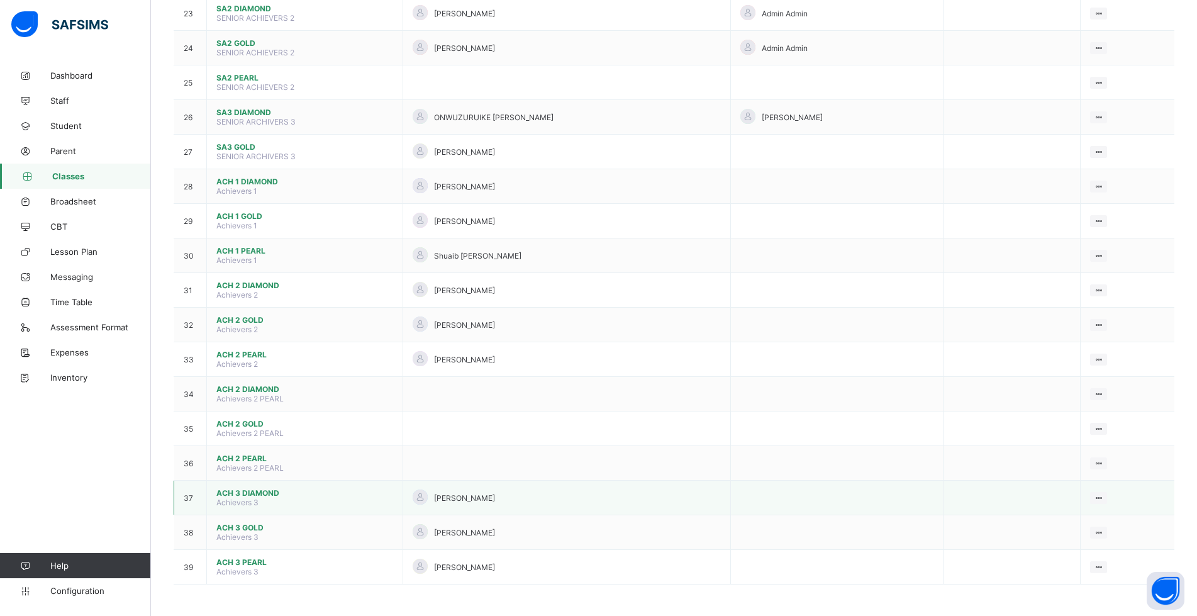
click at [245, 493] on span "ACH 3 DIAMOND" at bounding box center [304, 492] width 177 height 9
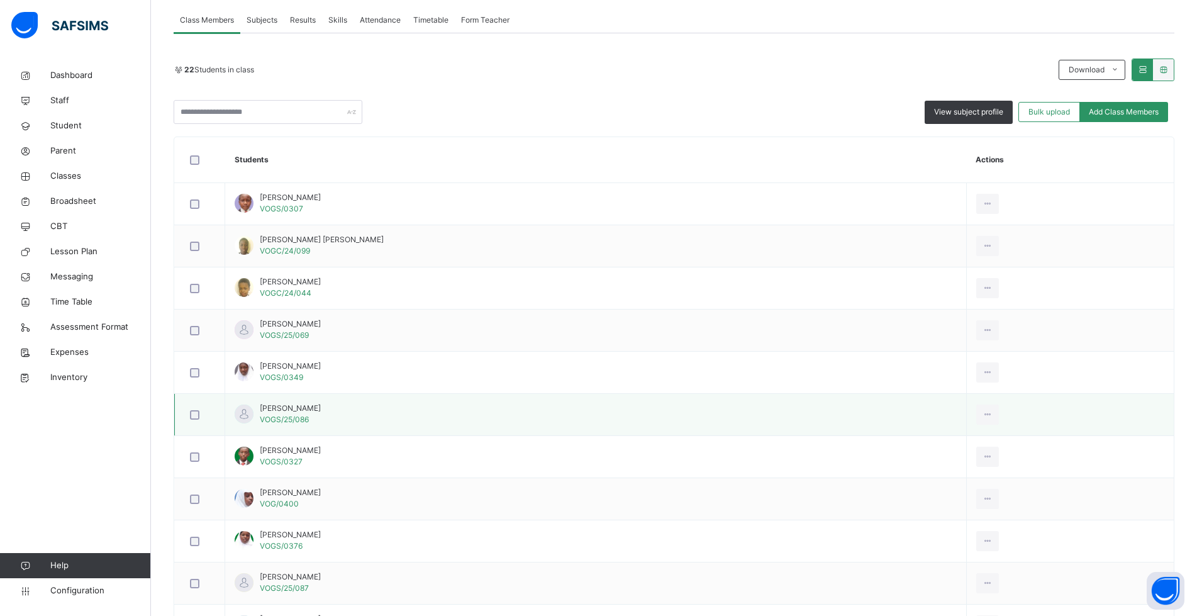
scroll to position [264, 0]
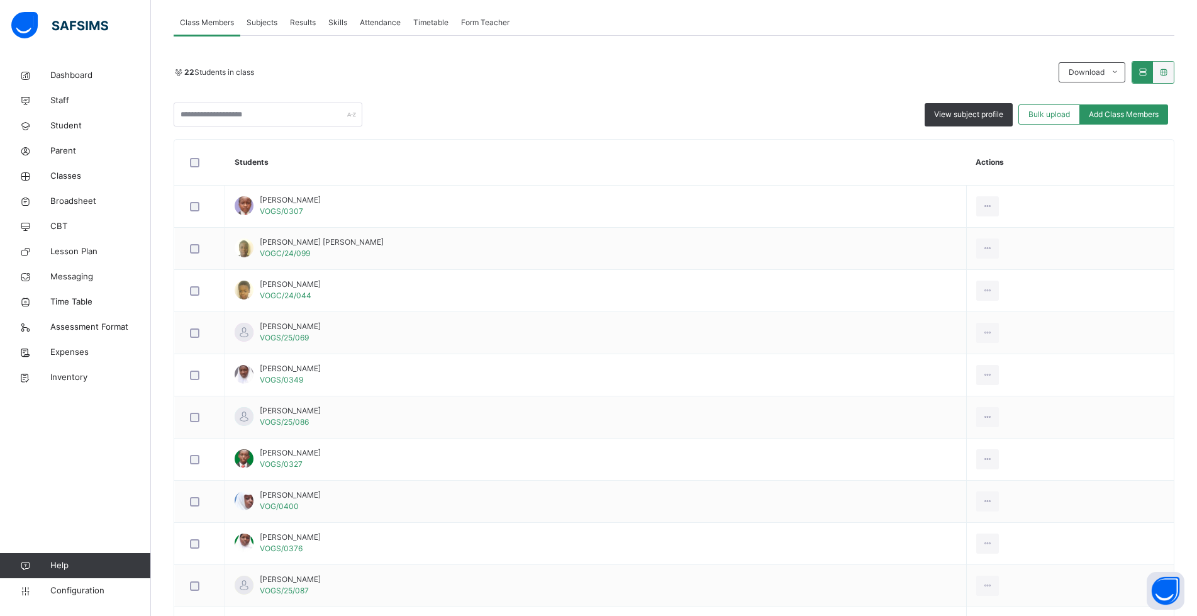
click at [259, 18] on span "Subjects" at bounding box center [262, 22] width 31 height 11
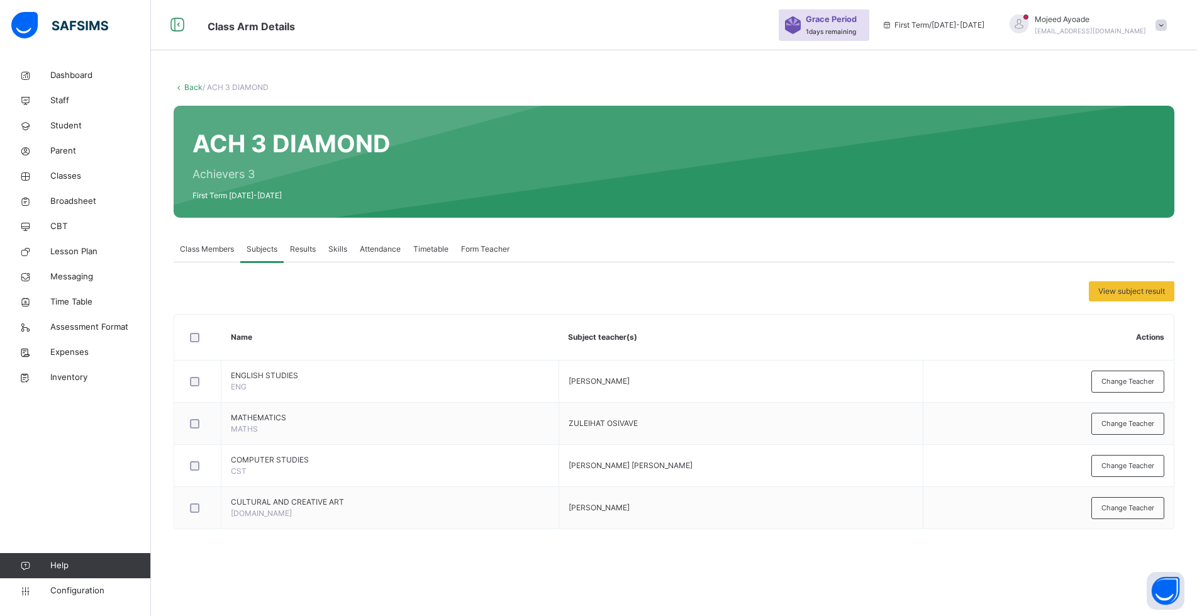
scroll to position [38, 0]
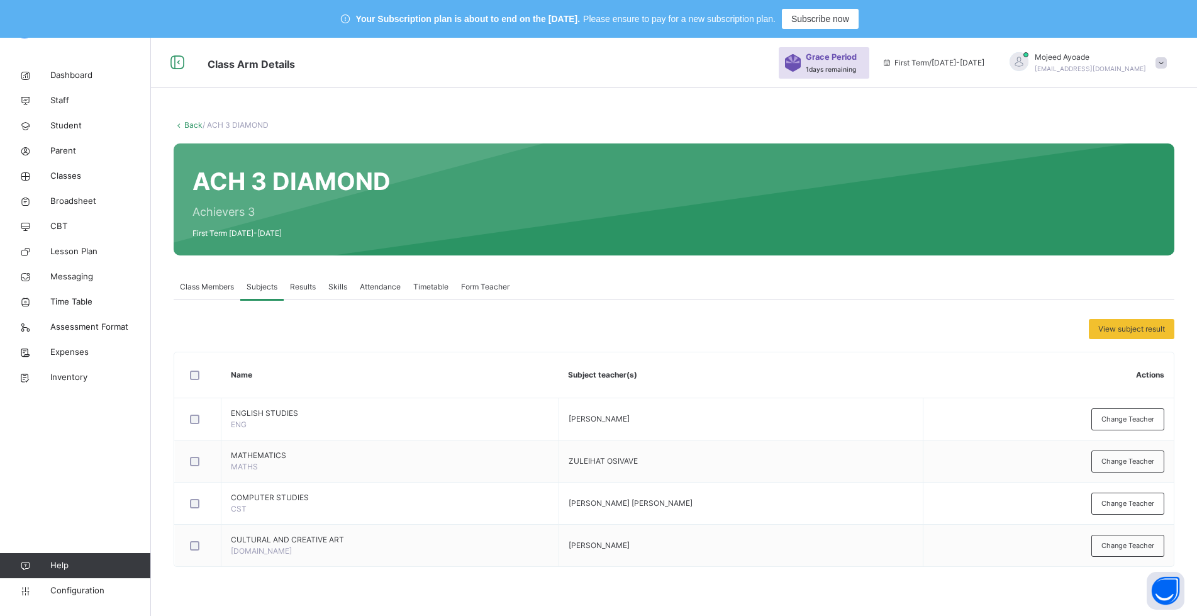
scroll to position [38, 0]
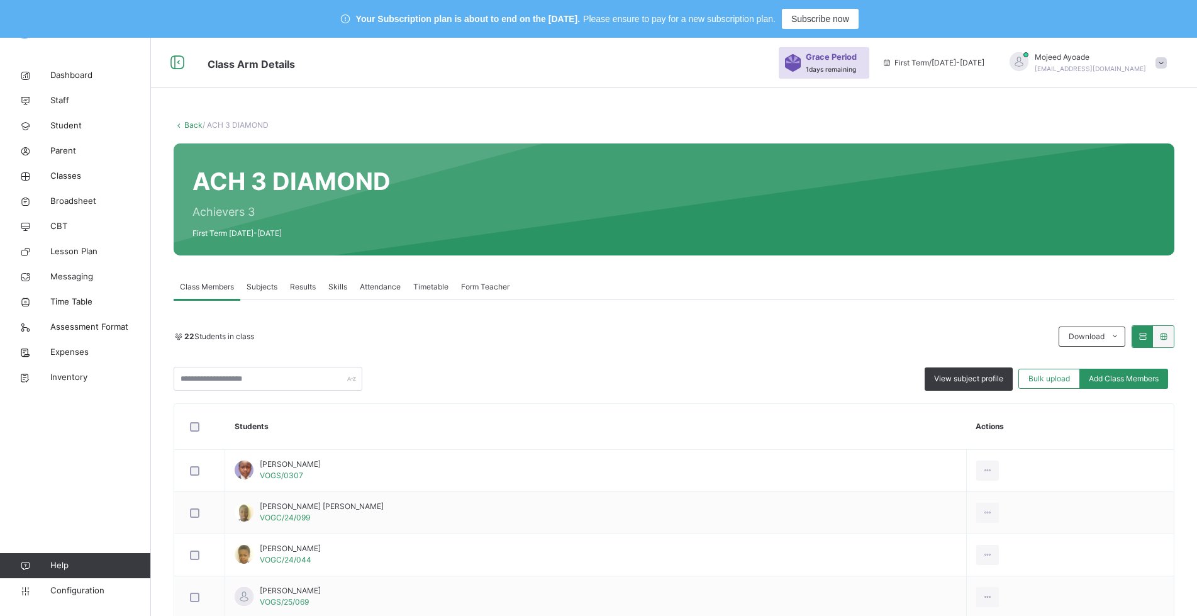
click at [265, 287] on span "Subjects" at bounding box center [262, 286] width 31 height 11
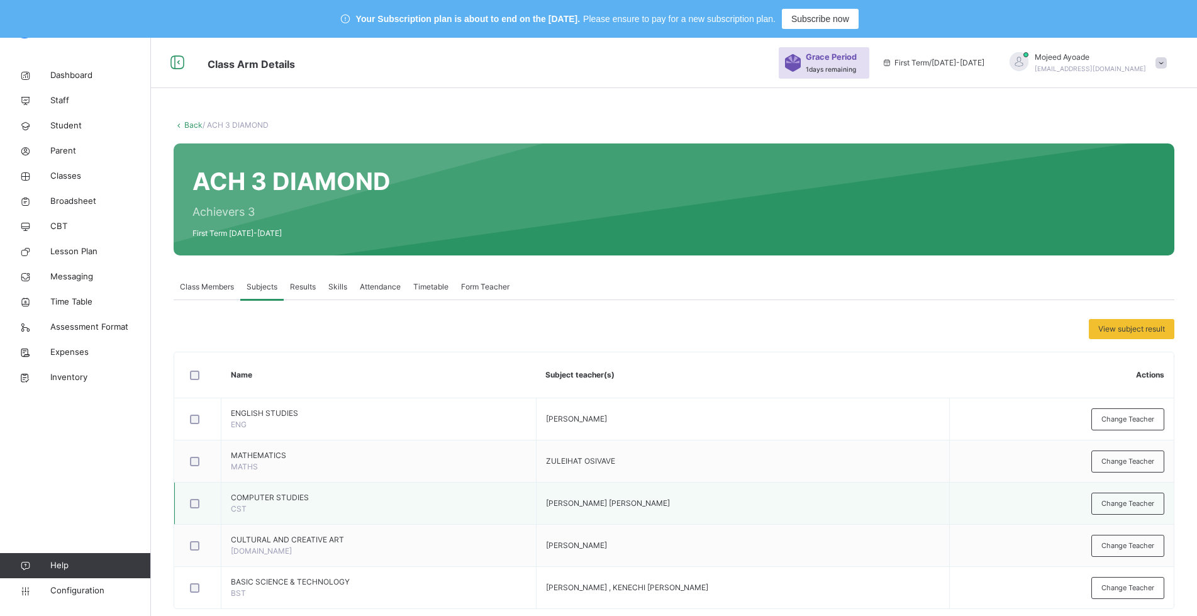
scroll to position [38, 0]
